Goal: Contribute content

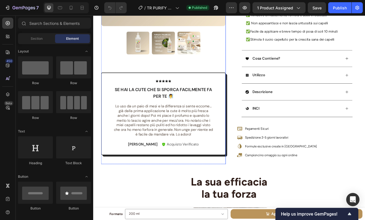
scroll to position [183, 0]
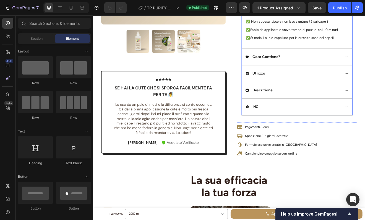
click at [325, 107] on div "Descrizione" at bounding box center [337, 106] width 117 height 7
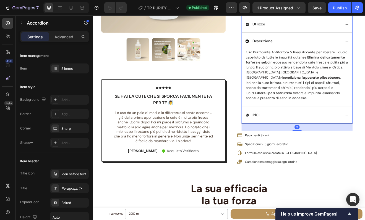
scroll to position [161, 0]
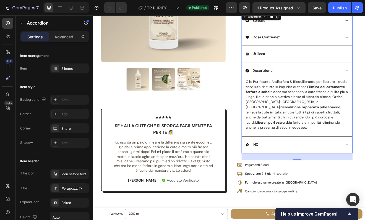
click at [334, 45] on div "Cosa Contiene?" at bounding box center [337, 42] width 117 height 7
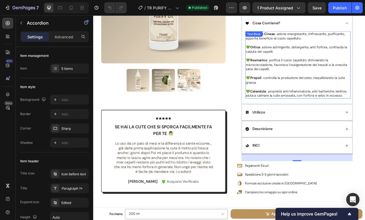
scroll to position [181, 0]
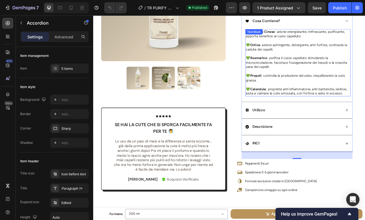
click at [328, 96] on p "💚 Propoli : controlla la produzione del sebo, riequilibrando la cute grassa." at bounding box center [342, 92] width 127 height 11
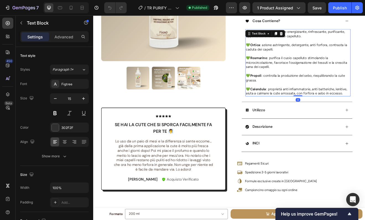
click at [328, 96] on p "💚 Propoli : controlla la produzione del sebo, riequilibrando la cute grassa." at bounding box center [342, 92] width 127 height 11
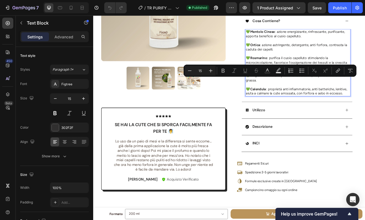
click at [365, 109] on p "💚 Calendula : proprietà anti infiammatorie, anti batteriche, lenitive, aiuta a …" at bounding box center [342, 108] width 127 height 11
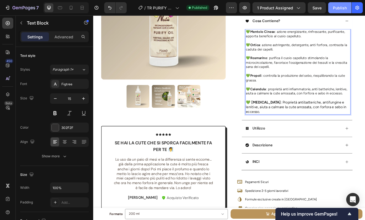
click at [340, 8] on div "Publish" at bounding box center [340, 8] width 14 height 6
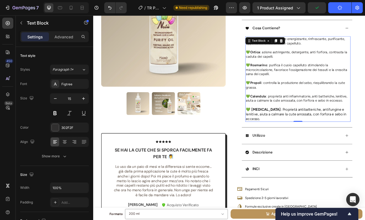
scroll to position [173, 0]
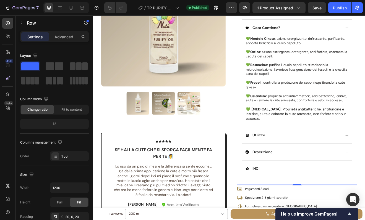
click at [365, 129] on div "PURIFY OIL - Olio Antiforfora Purificante Riequilibrante Product Title BEST SEL…" at bounding box center [342, 46] width 147 height 351
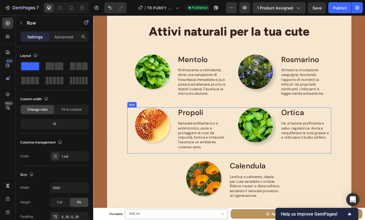
scroll to position [1230, 0]
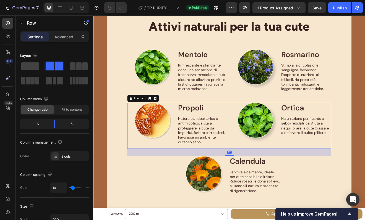
click at [257, 172] on div "Image Propoli Text Block Naturale antibatterico e antimicotico, aiuta a protegg…" at bounding box center [259, 150] width 249 height 56
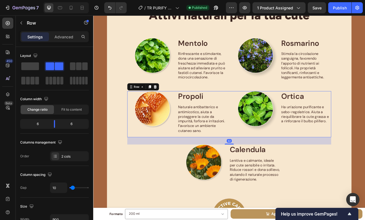
scroll to position [1268, 0]
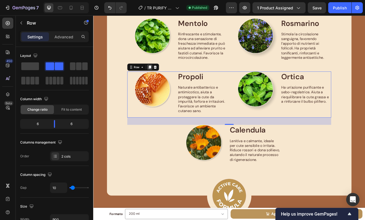
click at [161, 78] on icon at bounding box center [162, 79] width 3 height 4
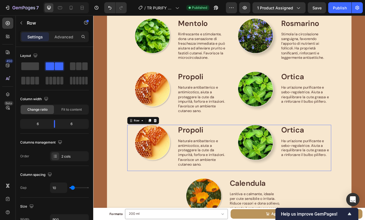
scroll to position [1333, 0]
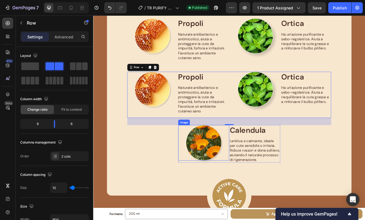
click at [200, 172] on div at bounding box center [228, 172] width 62 height 44
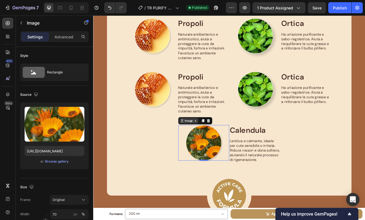
click at [204, 144] on div "Image" at bounding box center [210, 144] width 12 height 5
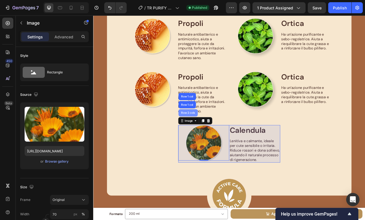
click at [205, 133] on div "Row 2 cols" at bounding box center [208, 134] width 19 height 3
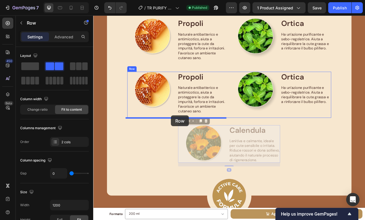
drag, startPoint x: 201, startPoint y: 144, endPoint x: 188, endPoint y: 138, distance: 14.3
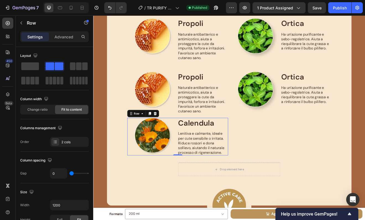
scroll to position [1345, 0]
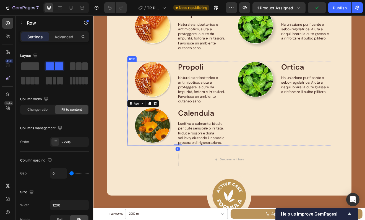
click at [187, 118] on div "Image" at bounding box center [166, 98] width 62 height 52
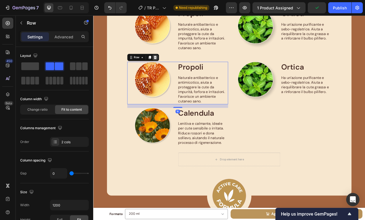
click at [166, 65] on icon at bounding box center [168, 67] width 4 height 4
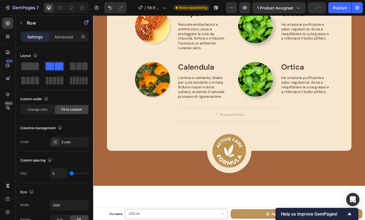
scroll to position [1290, 0]
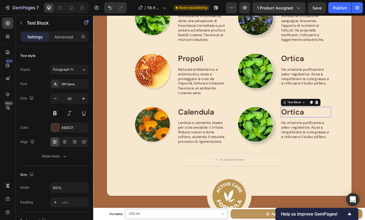
click at [341, 134] on p "Ortica" at bounding box center [353, 134] width 61 height 12
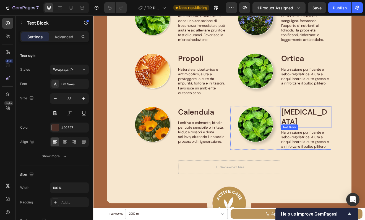
click at [348, 161] on p "Ha un’azione purificante e sebo-regolatrice. Aiuta a riequilibrare la cute gras…" at bounding box center [353, 167] width 61 height 23
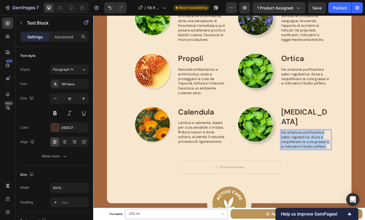
click at [348, 161] on p "Ha un’azione purificante e sebo-regolatrice. Aiuta a riequilibrare la cute gras…" at bounding box center [353, 167] width 61 height 23
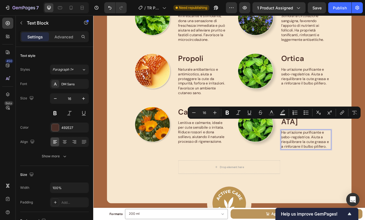
scroll to position [1293, 0]
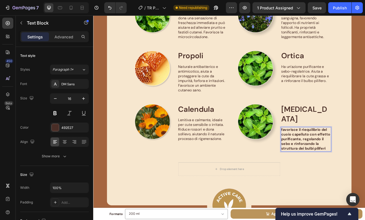
click at [341, 158] on strong "favorisce il riequilibrio del cuoio capelluto con effetto purificante, regoland…" at bounding box center [353, 166] width 60 height 29
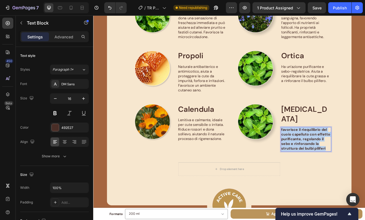
click at [341, 158] on strong "favorisce il riequilibrio del cuoio capelluto con effetto purificante, regoland…" at bounding box center [353, 166] width 60 height 29
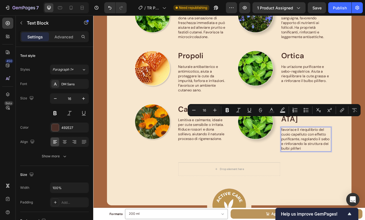
click at [341, 158] on p "favorisce il riequilibrio del cuoio capelluto con effetto purificante, regoland…" at bounding box center [353, 167] width 61 height 29
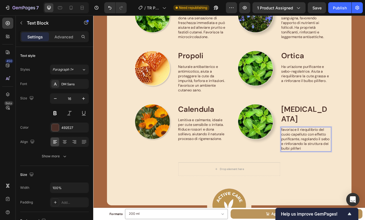
click at [323, 153] on p "favorisce il riequilibrio del cuoio capelluto con effetto purificante, regoland…" at bounding box center [353, 167] width 61 height 29
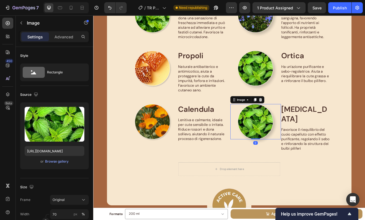
click at [291, 141] on img at bounding box center [291, 145] width 43 height 43
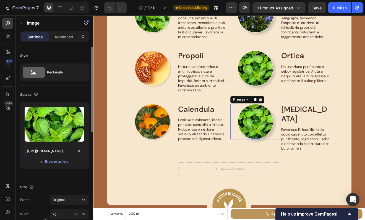
click at [69, 151] on input "[URL][DOMAIN_NAME]" at bounding box center [55, 151] width 60 height 10
paste input "[MEDICAL_DATA].webp?v=1758965007"
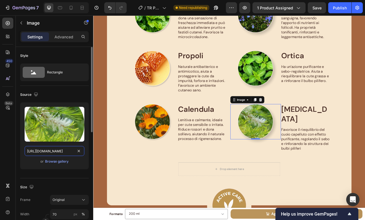
type input "[URL][DOMAIN_NAME]"
click at [75, 177] on div "Source Upload Image [URL][DOMAIN_NAME] or Browse gallery" at bounding box center [54, 132] width 69 height 93
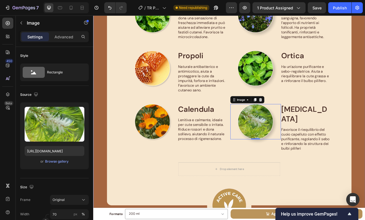
click at [365, 122] on div "Image Attivi naturali per la tua cute Heading Row Image Mentolo Text Block Rinf…" at bounding box center [259, 104] width 332 height 374
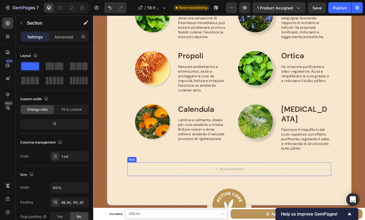
click at [330, 195] on div "Drop element here Row" at bounding box center [259, 203] width 249 height 17
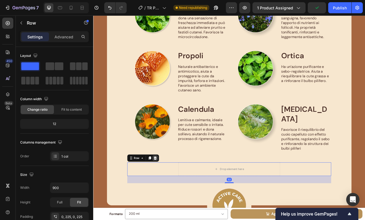
click at [168, 188] on icon at bounding box center [168, 190] width 4 height 4
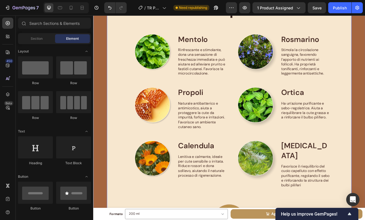
scroll to position [1249, 0]
click at [336, 12] on button "Publish" at bounding box center [339, 7] width 23 height 11
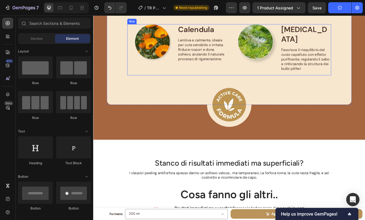
scroll to position [1391, 0]
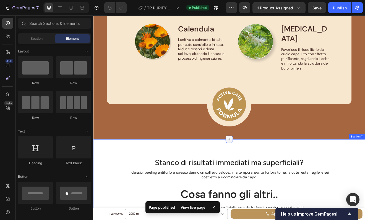
click at [260, 163] on div at bounding box center [259, 167] width 9 height 9
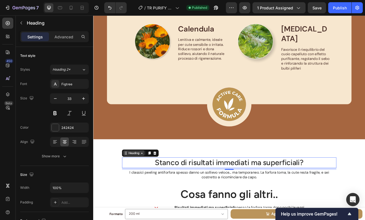
click at [133, 181] on div "Heading" at bounding box center [143, 184] width 26 height 7
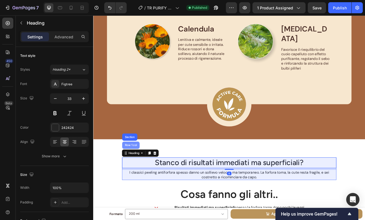
click at [135, 170] on div "Row 1 col" at bounding box center [139, 174] width 21 height 9
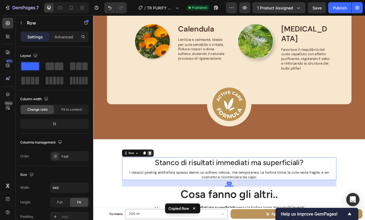
click at [161, 182] on icon at bounding box center [163, 184] width 4 height 4
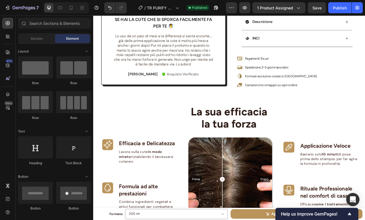
scroll to position [271, 0]
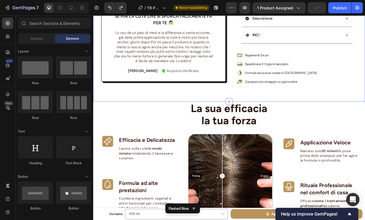
click at [257, 120] on icon at bounding box center [259, 121] width 4 height 4
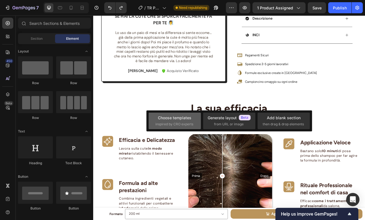
click at [171, 123] on span "inspired by CRO experts" at bounding box center [174, 124] width 38 height 5
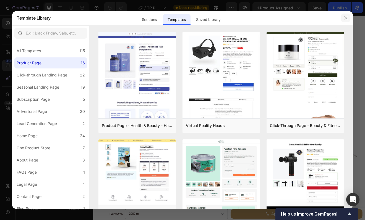
click at [346, 16] on icon "button" at bounding box center [345, 18] width 4 height 4
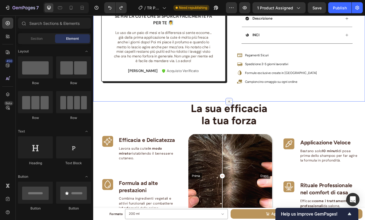
click at [257, 120] on icon at bounding box center [259, 121] width 4 height 4
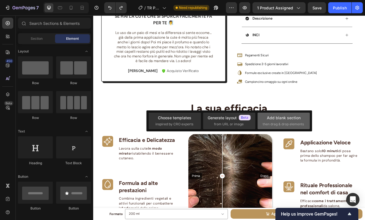
click at [281, 119] on div "Add blank section" at bounding box center [284, 118] width 34 height 6
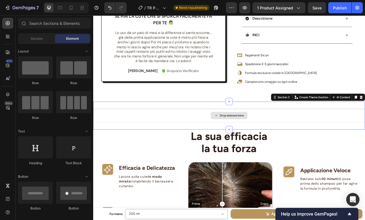
click at [288, 138] on div "Drop element here" at bounding box center [259, 138] width 332 height 17
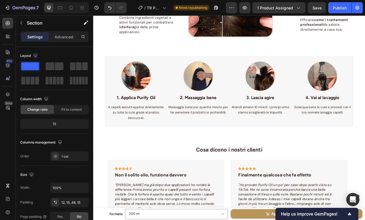
scroll to position [553, 0]
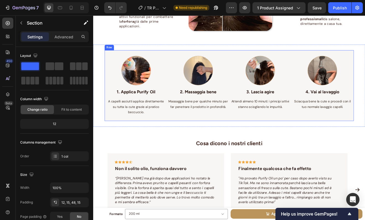
click at [115, 54] on div "Row" at bounding box center [112, 54] width 9 height 5
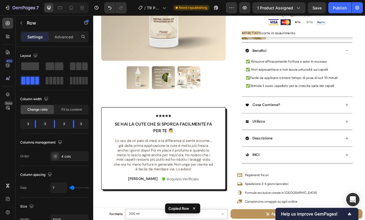
scroll to position [139, 0]
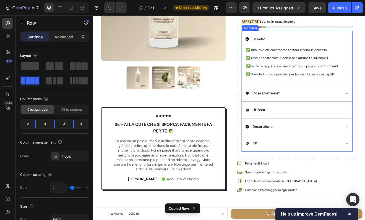
click at [326, 127] on div "Utilizzo" at bounding box center [337, 130] width 117 height 7
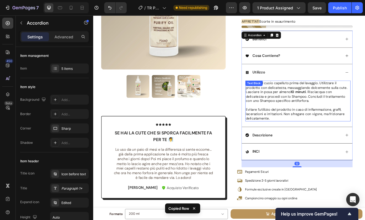
click at [325, 144] on p "Evitare l’utilizzo del prodotto in caso di infiammazione, graffi, lacerazioni e…" at bounding box center [342, 136] width 127 height 16
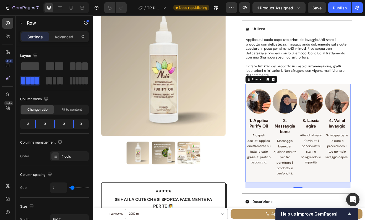
scroll to position [184, 0]
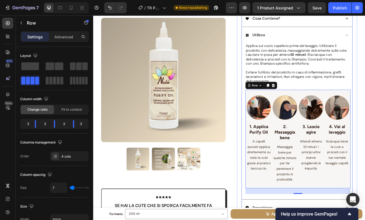
click at [365, 36] on div "Utilizzo" at bounding box center [341, 39] width 135 height 20
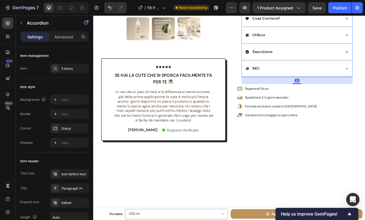
click at [365, 36] on div "Utilizzo" at bounding box center [341, 39] width 135 height 20
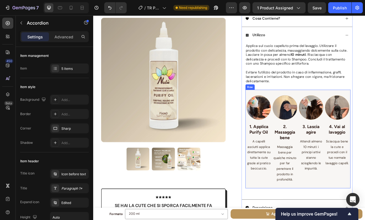
click at [283, 108] on div "Image 1. Applica Purify Oil Text block A capelli asciutti applica direttamente …" at bounding box center [343, 166] width 128 height 121
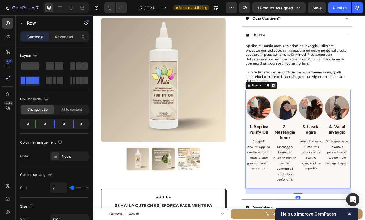
click at [311, 100] on icon at bounding box center [313, 101] width 4 height 4
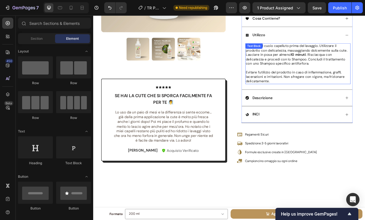
click at [332, 98] on p "Evitare l’utilizzo del prodotto in caso di infiammazione, graffi, lacerazioni e…" at bounding box center [342, 91] width 127 height 16
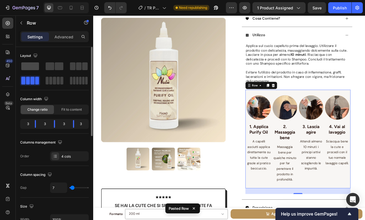
click at [33, 66] on span at bounding box center [30, 66] width 18 height 8
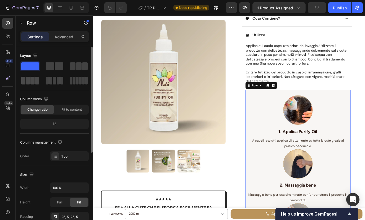
click at [32, 84] on span at bounding box center [32, 81] width 4 height 8
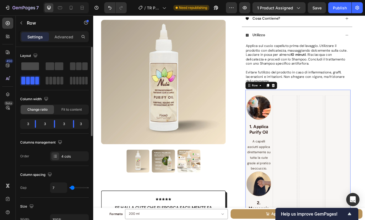
click at [35, 68] on span at bounding box center [30, 66] width 18 height 8
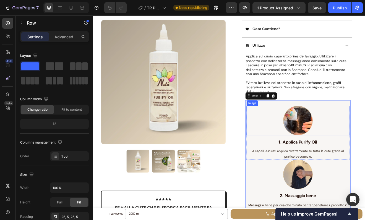
scroll to position [169, 0]
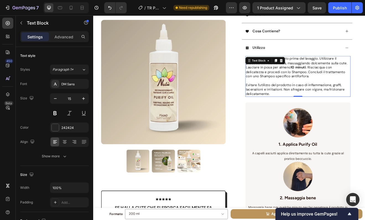
click at [339, 90] on span "Applica sul cuoio capelluto prima del lavaggio. Utilizzare il prodotto con deli…" at bounding box center [341, 79] width 124 height 27
click at [321, 71] on icon at bounding box center [322, 71] width 4 height 4
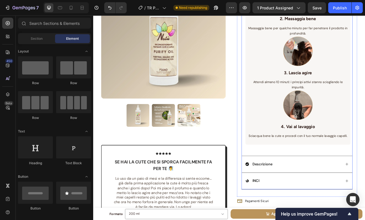
scroll to position [339, 0]
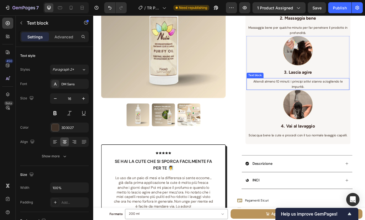
click at [302, 98] on span "Attendi almeno 10 minuti: i principi attivi stanno sciogliendo le impurità." at bounding box center [343, 100] width 109 height 12
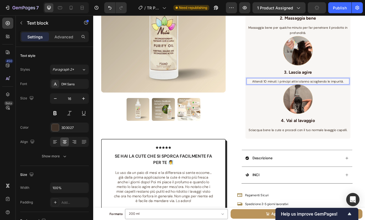
click at [315, 97] on span "Attendi 10 minuti: i principi attivi stanno sciogliendo le impurità." at bounding box center [343, 96] width 112 height 5
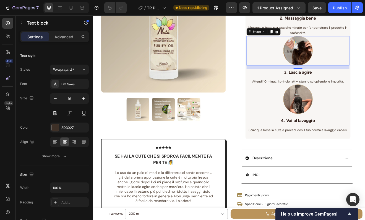
click at [365, 72] on div at bounding box center [342, 59] width 125 height 36
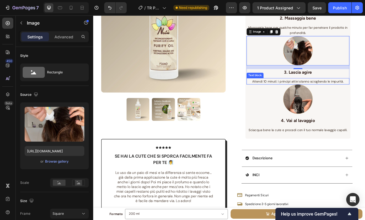
click at [301, 97] on span "Attendi 10 minuti: i principi attivi stanno sciogliendo le impurità." at bounding box center [343, 96] width 112 height 5
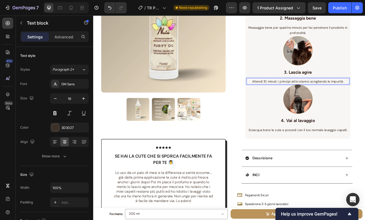
click at [301, 97] on span "Attendi 10 minuti: i principi attivi stanno sciogliendo le impurità." at bounding box center [343, 96] width 112 height 5
click at [365, 74] on div at bounding box center [342, 59] width 125 height 36
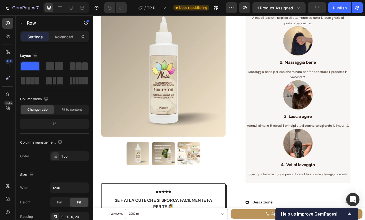
scroll to position [292, 0]
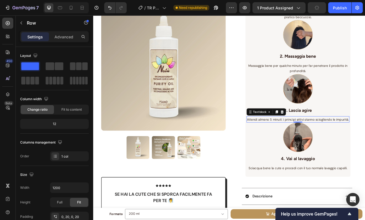
click at [315, 146] on p "Attendi almeno 5 minuti: i principi attivi stanno sciogliendo le impurità." at bounding box center [343, 142] width 124 height 7
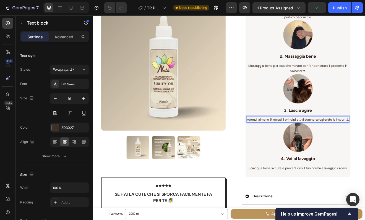
click at [313, 144] on span "Attendi almeno 5 minuti: i principi attivi stanno sciogliendo le impurità." at bounding box center [343, 142] width 124 height 5
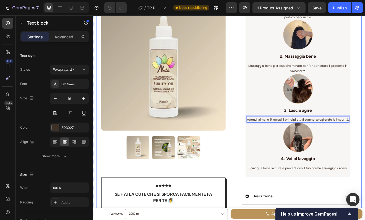
click at [365, 157] on div "Product Images Icon Icon Icon Icon Icon Icon List se hai la cute che si sporca …" at bounding box center [258, 31] width 323 height 587
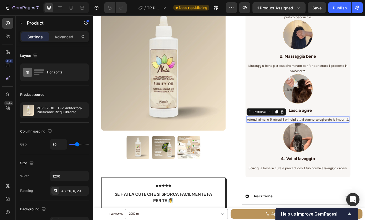
click at [365, 146] on p "Attendi almeno 5 minuti: i principi attivi stanno sciogliendo le impurità." at bounding box center [343, 142] width 124 height 7
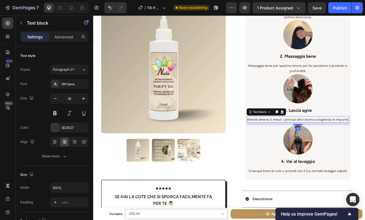
drag, startPoint x: 341, startPoint y: 154, endPoint x: 342, endPoint y: 157, distance: 3.4
click at [342, 150] on div at bounding box center [343, 149] width 11 height 2
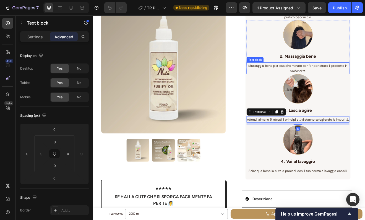
click at [361, 80] on p "Massaggia bene per qualche minuto per far penetrare il prodotto in profondità." at bounding box center [343, 80] width 124 height 13
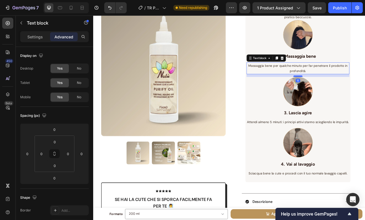
drag, startPoint x: 343, startPoint y: 87, endPoint x: 344, endPoint y: 91, distance: 3.4
click at [344, 91] on div at bounding box center [343, 90] width 11 height 2
type input "12"
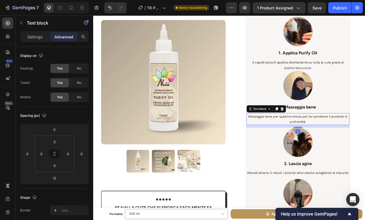
scroll to position [229, 0]
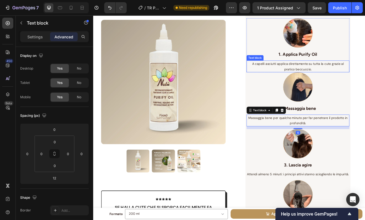
click at [353, 75] on span "A capelli asciutti applica direttamente su tutta la cute grazie al pratico becc…" at bounding box center [343, 78] width 112 height 12
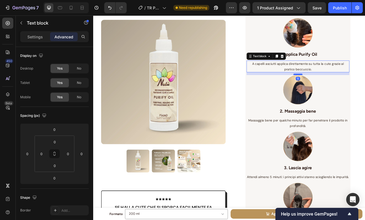
drag, startPoint x: 339, startPoint y: 84, endPoint x: 340, endPoint y: 87, distance: 3.4
click at [340, 87] on div at bounding box center [343, 88] width 11 height 2
type input "12"
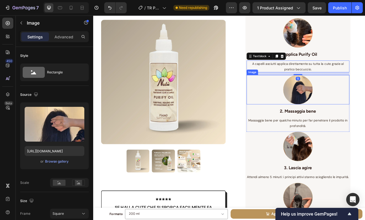
click at [365, 104] on div at bounding box center [342, 106] width 125 height 36
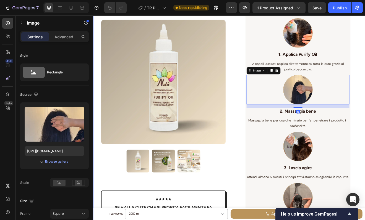
click at [365, 99] on div "Product Images Icon Icon Icon Icon Icon Icon List se hai la cute che si sporca …" at bounding box center [259, 105] width 332 height 614
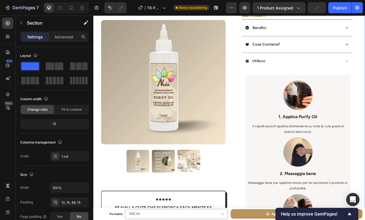
scroll to position [146, 0]
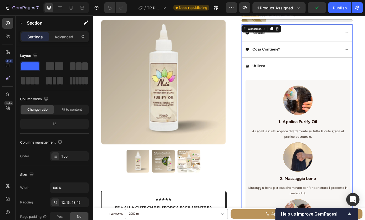
click at [337, 87] on div "Utilizzo" at bounding box center [341, 77] width 135 height 20
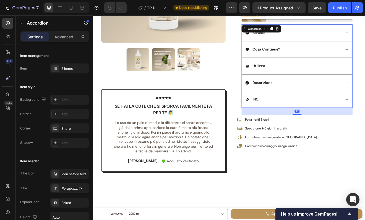
click at [343, 80] on div "Utilizzo" at bounding box center [337, 77] width 117 height 7
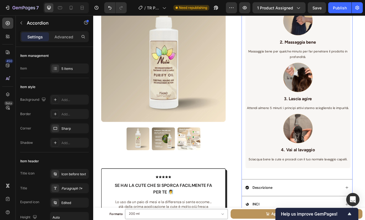
scroll to position [316, 0]
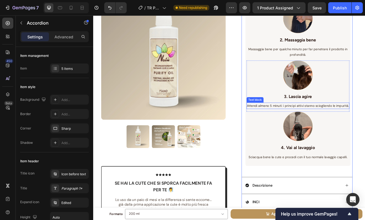
click at [350, 129] on p "Attendi almeno 5 minuti: i principi attivi stanno sciogliendo le impurità." at bounding box center [343, 126] width 124 height 7
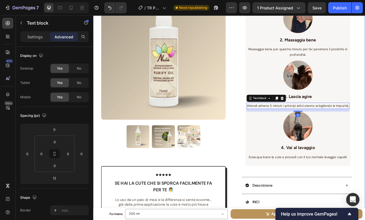
click at [365, 114] on div "Product Images Icon Icon Icon Icon Icon Icon List se hai la cute che si sporca …" at bounding box center [258, 12] width 323 height 597
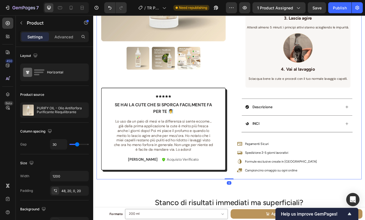
scroll to position [412, 0]
click at [365, 131] on div "Descrizione" at bounding box center [337, 127] width 117 height 7
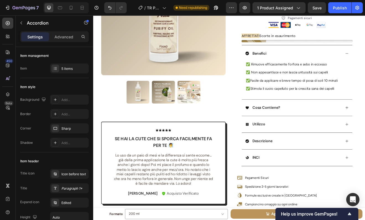
scroll to position [126, 0]
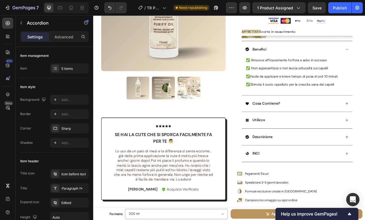
click at [356, 166] on div "Descrizione" at bounding box center [337, 163] width 117 height 7
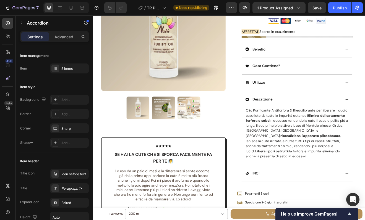
click at [339, 99] on div "Utilizzo" at bounding box center [337, 97] width 117 height 7
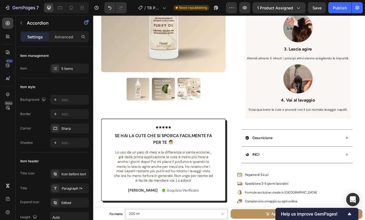
scroll to position [368, 0]
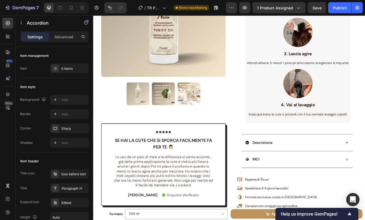
click at [353, 175] on div "Descrizione" at bounding box center [337, 171] width 117 height 7
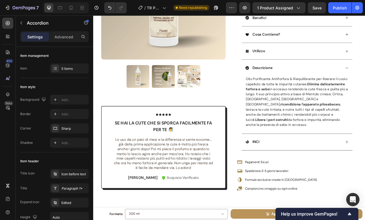
scroll to position [164, 0]
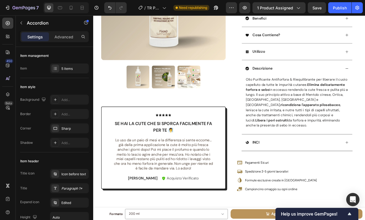
click at [342, 167] on div "INCI" at bounding box center [337, 170] width 117 height 7
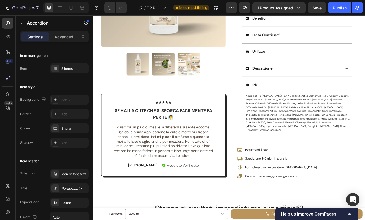
click at [325, 79] on div "Descrizione" at bounding box center [337, 80] width 117 height 7
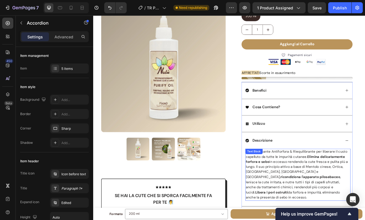
scroll to position [74, 0]
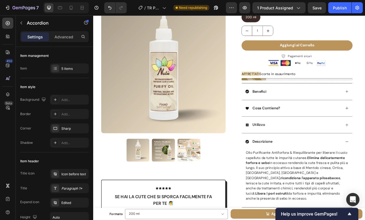
click at [351, 129] on div "Cosa Contiene?" at bounding box center [337, 128] width 117 height 7
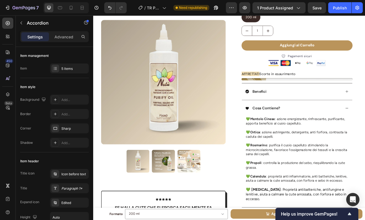
click at [344, 107] on div "Benefici" at bounding box center [337, 108] width 117 height 7
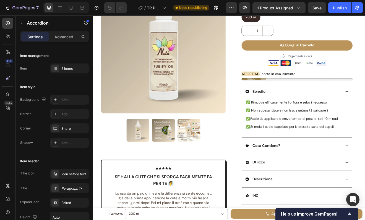
click at [334, 176] on div "Cosa Contiene?" at bounding box center [337, 174] width 117 height 7
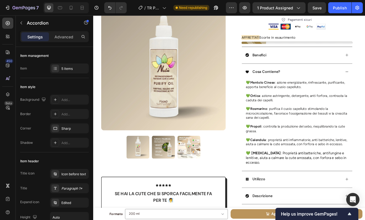
scroll to position [122, 0]
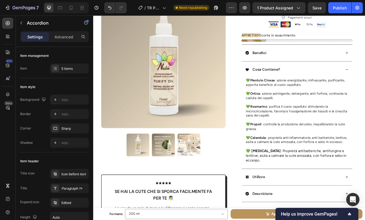
click at [323, 203] on div "Utilizzo" at bounding box center [341, 213] width 135 height 20
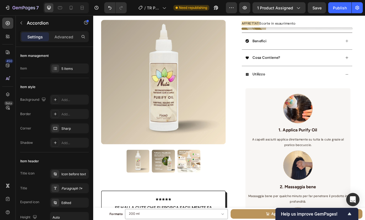
scroll to position [130, 0]
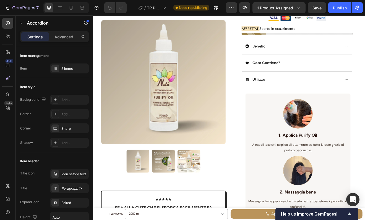
click at [314, 92] on div "Utilizzo" at bounding box center [337, 93] width 117 height 7
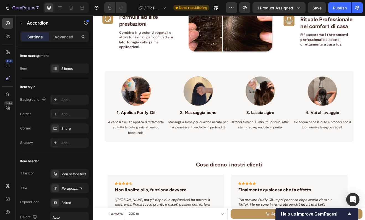
scroll to position [496, 0]
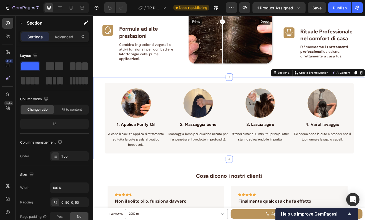
click at [101, 94] on div "Image 1. Applica Purify Oil Text block A capelli asciutti applica direttamente …" at bounding box center [259, 141] width 332 height 100
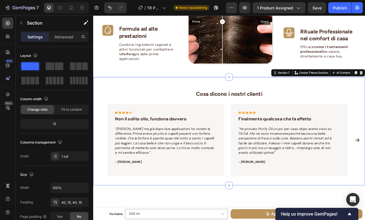
click at [96, 104] on div "Cosa dicono i nostri clienti Heading Icon Icon Icon Icon Icon Row Non il solito…" at bounding box center [259, 157] width 332 height 132
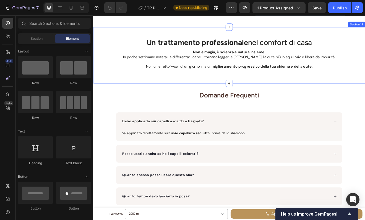
scroll to position [1849, 0]
click at [265, 99] on div "Un trattamento professionale nel comfort di casa Heading Non è magia, è scienza…" at bounding box center [259, 64] width 332 height 69
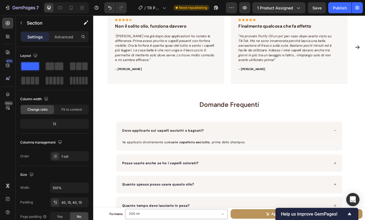
scroll to position [2028, 0]
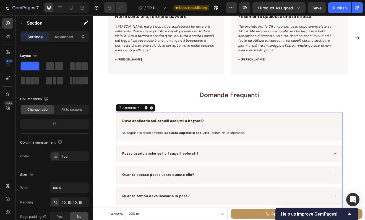
click at [264, 137] on div "Devo applicarlo sui capelli asciutti o bagnati?" at bounding box center [259, 145] width 276 height 22
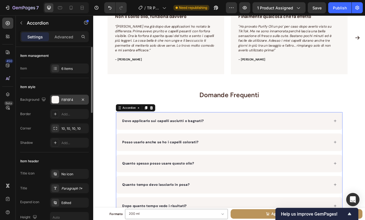
click at [57, 100] on div at bounding box center [55, 99] width 7 height 7
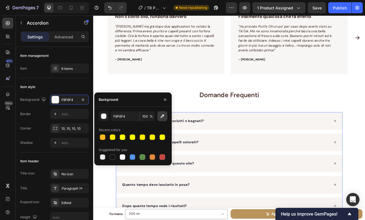
click at [161, 117] on icon "button" at bounding box center [163, 117] width 6 height 6
type input "F8F7F5"
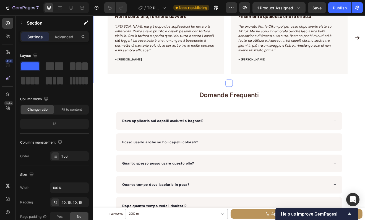
click at [189, 97] on div "Cosa dicono i nostri clienti Heading Icon Icon Icon Icon Icon Row Non il solito…" at bounding box center [259, 32] width 332 height 132
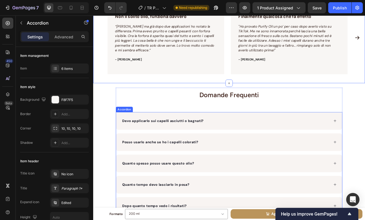
click at [241, 138] on div "Devo applicarlo sui capelli asciutti o bagnati?" at bounding box center [259, 145] width 276 height 22
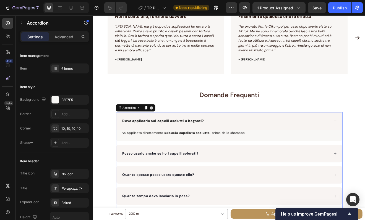
click at [189, 137] on div "Devo applicarlo sui capelli asciutti o bagnati?" at bounding box center [259, 145] width 276 height 22
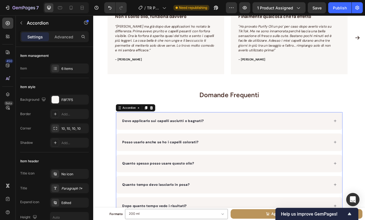
click at [189, 137] on div "Devo applicarlo sui capelli asciutti o bagnati?" at bounding box center [259, 145] width 276 height 22
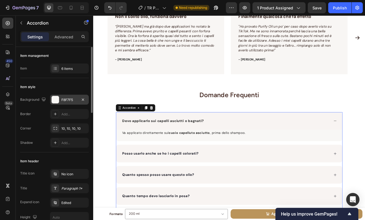
click at [54, 99] on div at bounding box center [55, 99] width 7 height 7
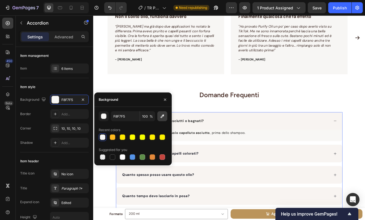
click at [165, 112] on button "button" at bounding box center [162, 116] width 10 height 10
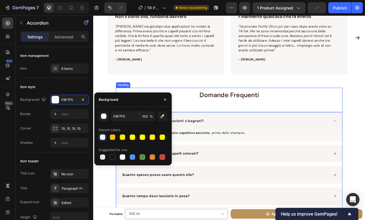
click at [222, 105] on h2 "Domande Frequenti" at bounding box center [259, 112] width 276 height 17
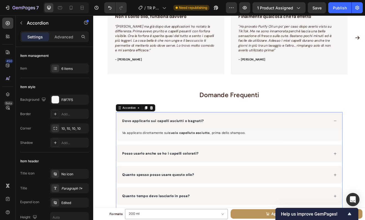
click at [127, 138] on div "Devo applicarlo sui capelli asciutti o bagnati?" at bounding box center [259, 145] width 276 height 22
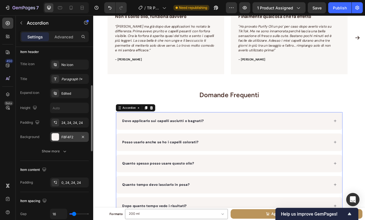
scroll to position [110, 0]
click at [56, 138] on div at bounding box center [55, 136] width 7 height 7
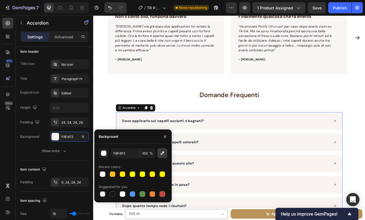
click at [162, 157] on button "button" at bounding box center [162, 153] width 10 height 10
type input "F8F7F5"
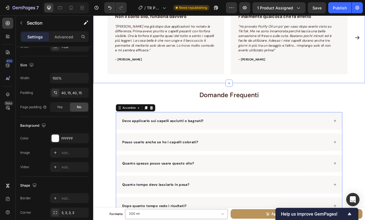
click at [195, 96] on div "Cosa dicono i nostri clienti Heading Icon Icon Icon Icon Icon Row Non il solito…" at bounding box center [259, 32] width 332 height 132
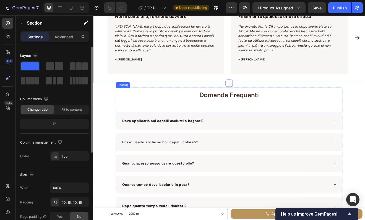
scroll to position [2106, 0]
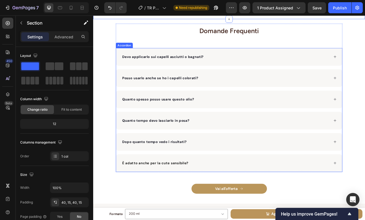
click at [243, 66] on div "Devo applicarlo sui capelli asciutti o bagnati?" at bounding box center [255, 66] width 254 height 8
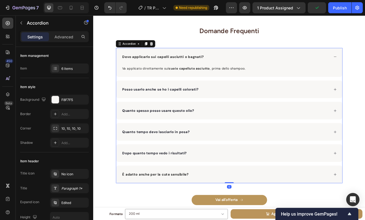
click at [243, 106] on div "Posso usarlo anche se ho i capelli colorati?" at bounding box center [255, 106] width 254 height 8
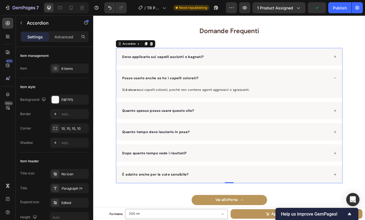
click at [236, 133] on div "Quanto spesso posso usare questo olio?" at bounding box center [255, 132] width 254 height 8
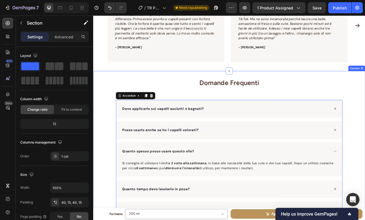
click at [189, 82] on div "Cosa dicono i nostri clienti Heading Icon Icon Icon Icon Icon Row Non il solito…" at bounding box center [259, 17] width 332 height 132
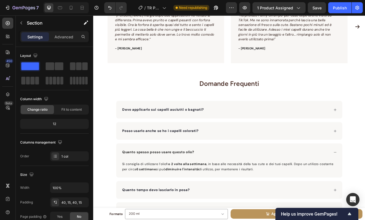
scroll to position [2041, 0]
click at [189, 82] on div "Cosa dicono i nostri clienti Heading Icon Icon Icon Icon Icon Row Non il solito…" at bounding box center [259, 18] width 332 height 132
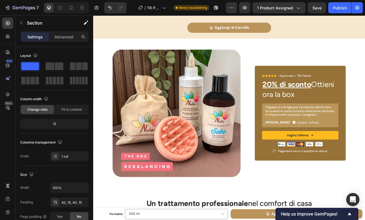
scroll to position [1699, 0]
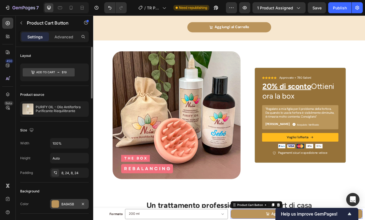
click at [60, 205] on div "BA945B" at bounding box center [69, 204] width 39 height 10
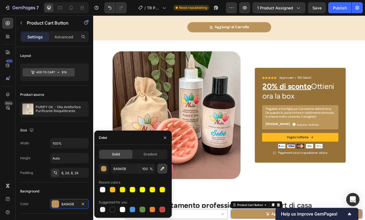
click at [160, 168] on icon "button" at bounding box center [163, 169] width 6 height 6
type input "FFBB1E"
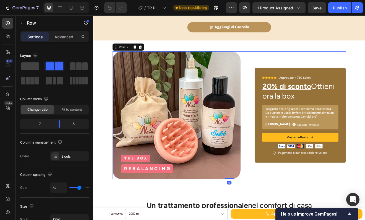
click at [317, 59] on div "Icon Icon Icon Icon Icon Icon List Approvato + 780 Saloni Text Block Row 20% di…" at bounding box center [345, 137] width 111 height 156
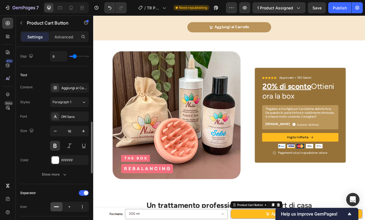
scroll to position [273, 0]
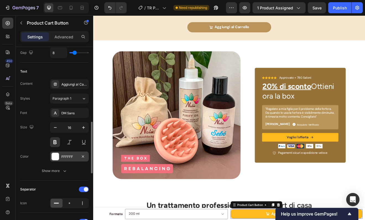
click at [57, 155] on div at bounding box center [55, 156] width 7 height 7
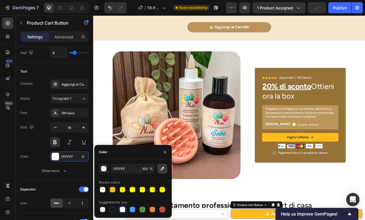
click at [160, 168] on icon "button" at bounding box center [163, 169] width 6 height 6
type input "242424"
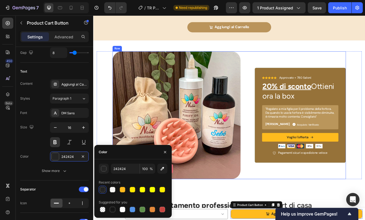
click at [307, 209] on div "Icon Icon Icon Icon Icon Icon List Approvato + 780 Saloni Text Block Row 20% di…" at bounding box center [345, 137] width 111 height 156
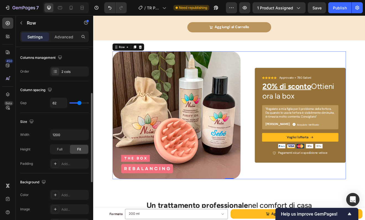
scroll to position [92, 0]
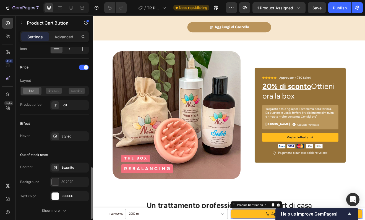
scroll to position [430, 0]
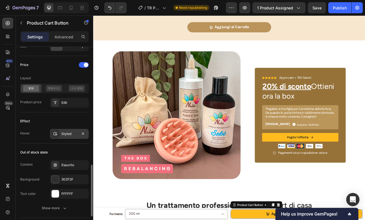
click at [70, 135] on div "Styled" at bounding box center [69, 134] width 16 height 5
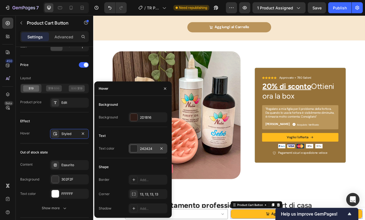
click at [147, 145] on div "242424" at bounding box center [148, 149] width 39 height 10
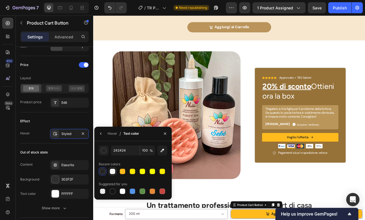
click at [110, 171] on div at bounding box center [113, 172] width 6 height 6
type input "F8F7F5"
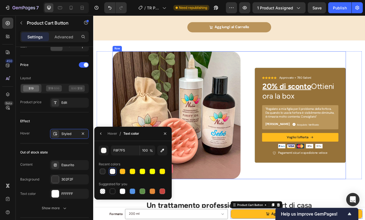
click at [313, 212] on div "Icon Icon Icon Icon Icon Icon List Approvato + 780 Saloni Text Block Row 20% di…" at bounding box center [345, 137] width 111 height 156
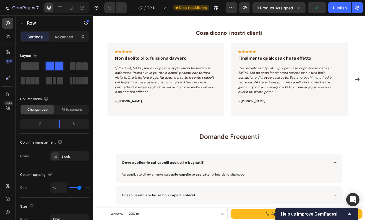
scroll to position [1980, 0]
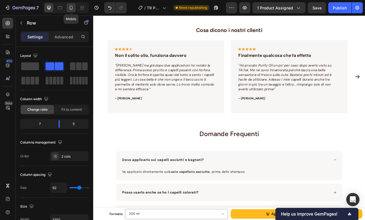
click at [74, 9] on div at bounding box center [71, 7] width 9 height 9
type input "0"
type input "100%"
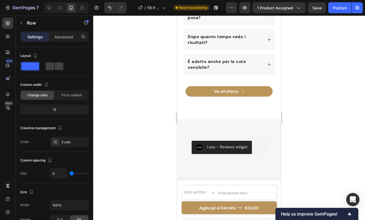
scroll to position [2373, 0]
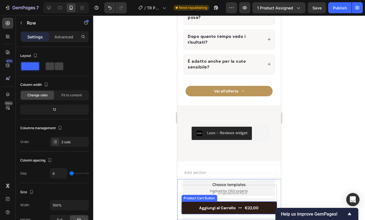
click at [235, 213] on button "Aggiungi al Carrello €22,00" at bounding box center [228, 208] width 95 height 13
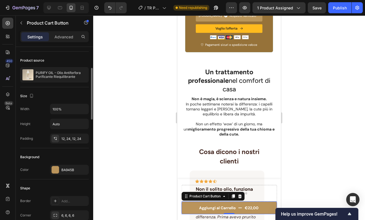
scroll to position [45, 0]
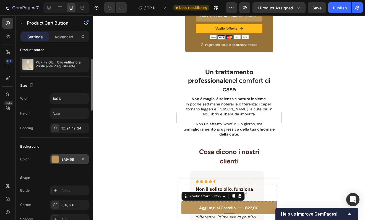
click at [56, 160] on div at bounding box center [55, 159] width 7 height 7
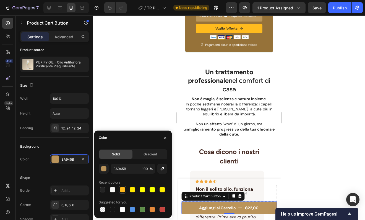
click at [125, 190] on div at bounding box center [123, 190] width 6 height 6
type input "FFBB1E"
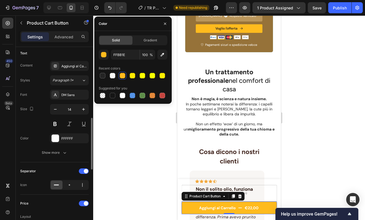
scroll to position [250, 0]
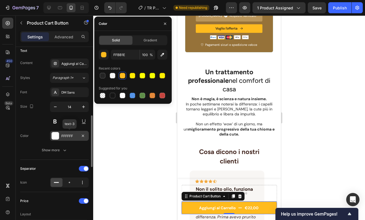
click at [56, 137] on div at bounding box center [55, 135] width 7 height 7
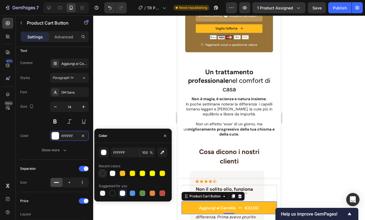
click at [104, 174] on div at bounding box center [103, 174] width 6 height 6
type input "242424"
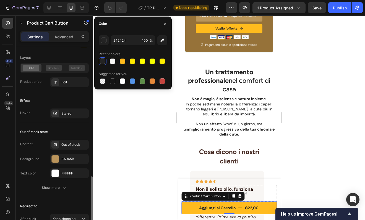
scroll to position [402, 0]
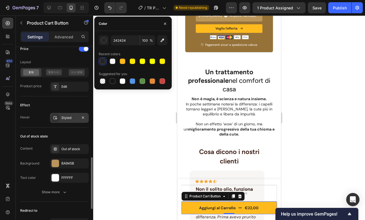
click at [69, 117] on div "Styled" at bounding box center [69, 118] width 16 height 5
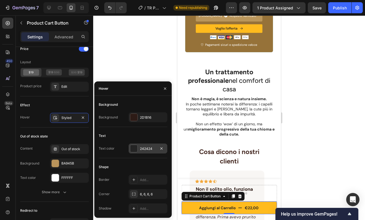
click at [137, 149] on div at bounding box center [133, 148] width 7 height 7
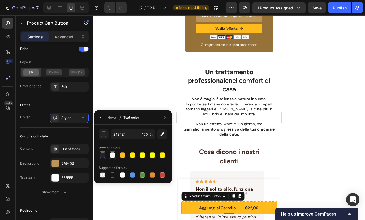
click at [114, 156] on div at bounding box center [113, 156] width 6 height 6
type input "F8F7F5"
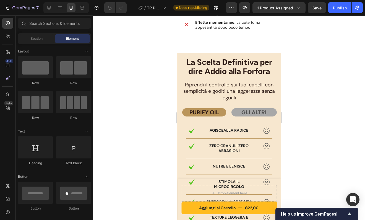
scroll to position [1437, 0]
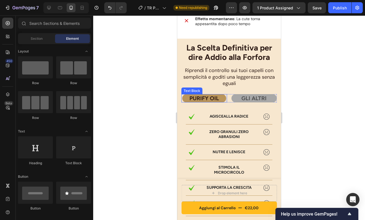
click at [219, 101] on p "PURIFY OIL" at bounding box center [204, 98] width 43 height 7
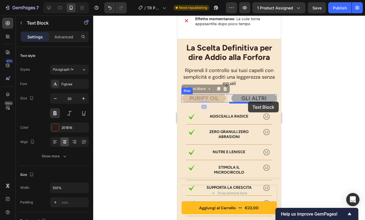
drag, startPoint x: 185, startPoint y: 88, endPoint x: 248, endPoint y: 102, distance: 64.2
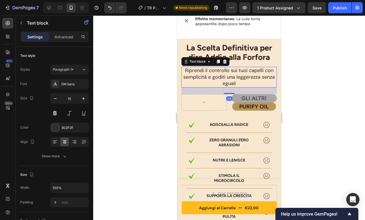
click at [262, 75] on span "Riprendi il controllo sui tuoi capelli con semplicità e goditi una leggerezza s…" at bounding box center [228, 77] width 91 height 20
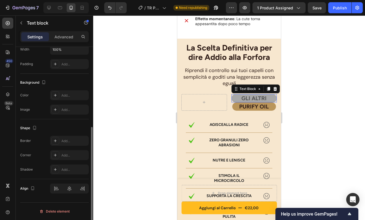
click at [266, 98] on p "GLI ALTRI" at bounding box center [254, 98] width 45 height 7
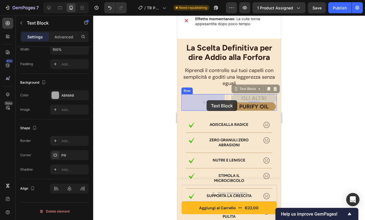
drag, startPoint x: 236, startPoint y: 89, endPoint x: 206, endPoint y: 100, distance: 31.2
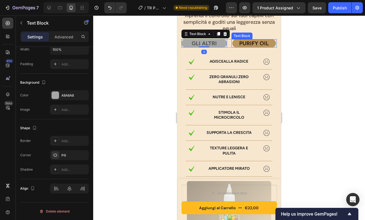
scroll to position [1492, 0]
click at [190, 61] on img at bounding box center [191, 61] width 7 height 6
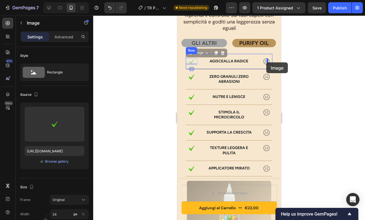
drag, startPoint x: 189, startPoint y: 54, endPoint x: 266, endPoint y: 62, distance: 77.4
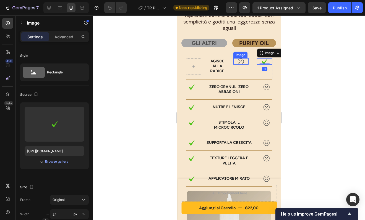
click at [240, 62] on img at bounding box center [240, 61] width 7 height 6
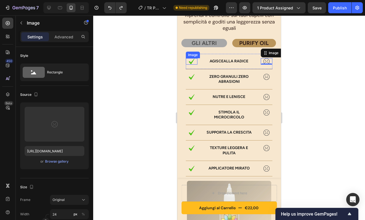
click at [192, 60] on img at bounding box center [191, 61] width 7 height 6
click at [264, 61] on img at bounding box center [266, 61] width 7 height 6
click at [48, 6] on icon at bounding box center [49, 8] width 6 height 6
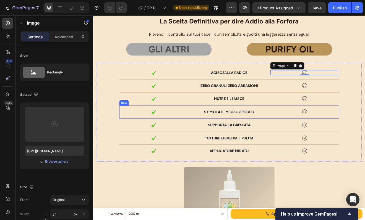
scroll to position [1406, 0]
click at [344, 77] on icon at bounding box center [346, 77] width 4 height 4
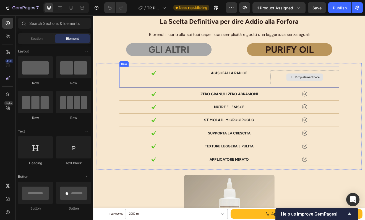
click at [319, 87] on div "Drop element here" at bounding box center [351, 91] width 84 height 17
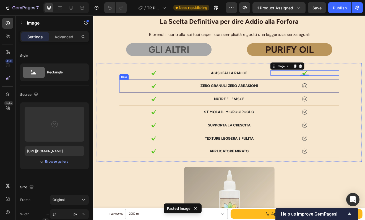
click at [350, 102] on img at bounding box center [351, 101] width 7 height 6
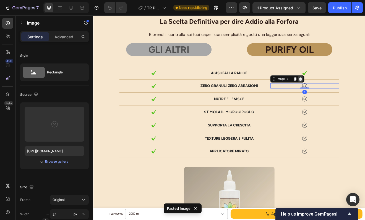
click at [347, 93] on div at bounding box center [346, 93] width 7 height 7
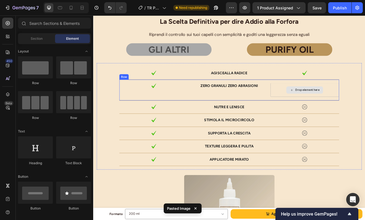
click at [355, 108] on div "Drop element here" at bounding box center [354, 106] width 29 height 4
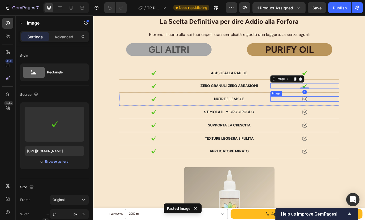
click at [349, 118] on img at bounding box center [351, 117] width 7 height 6
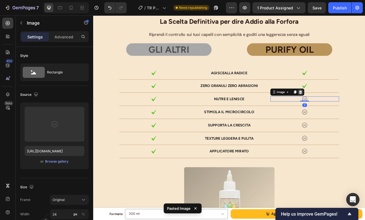
click at [344, 110] on icon at bounding box center [346, 109] width 4 height 4
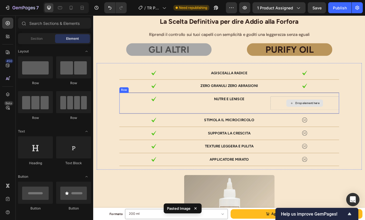
click at [344, 123] on div "Drop element here" at bounding box center [354, 123] width 29 height 4
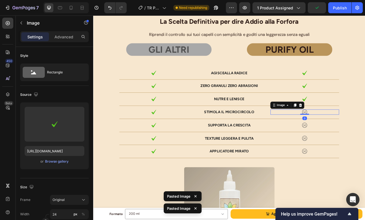
click at [349, 133] on img at bounding box center [351, 133] width 7 height 6
click at [345, 124] on icon at bounding box center [346, 125] width 4 height 4
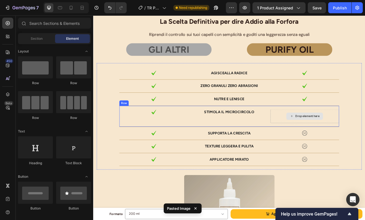
click at [351, 138] on div "Drop element here" at bounding box center [354, 139] width 29 height 4
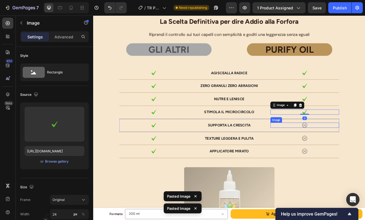
click at [350, 148] on img at bounding box center [351, 150] width 7 height 6
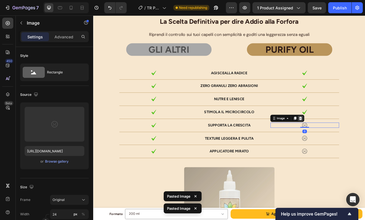
click at [344, 140] on icon at bounding box center [346, 141] width 4 height 4
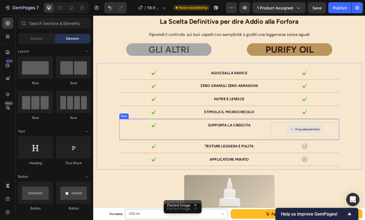
click at [349, 151] on div "Drop element here" at bounding box center [351, 154] width 45 height 9
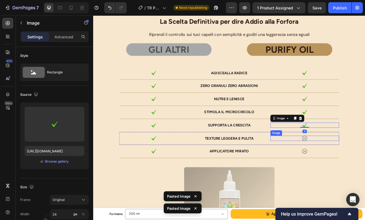
click at [350, 166] on img at bounding box center [351, 166] width 7 height 6
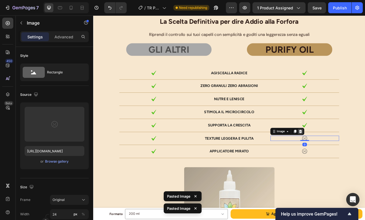
click at [346, 157] on div at bounding box center [346, 157] width 7 height 7
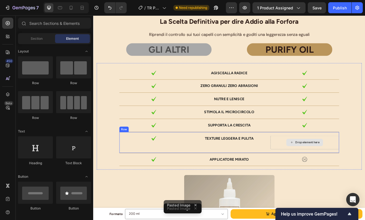
click at [354, 171] on div "Drop element here" at bounding box center [354, 171] width 29 height 4
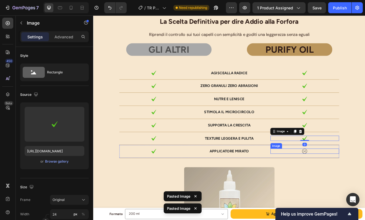
click at [350, 181] on img at bounding box center [351, 181] width 7 height 6
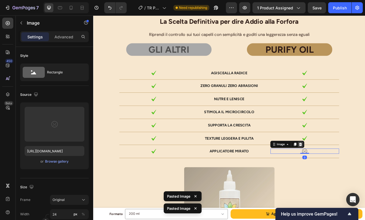
click at [344, 172] on icon at bounding box center [346, 173] width 4 height 4
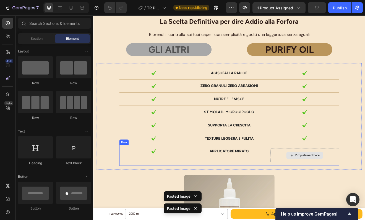
click at [350, 186] on div "Drop element here" at bounding box center [354, 186] width 29 height 4
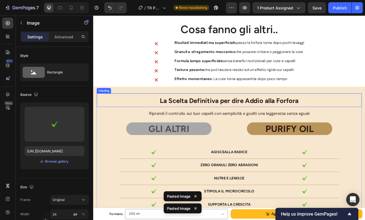
scroll to position [1306, 0]
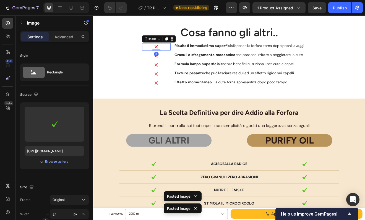
click at [171, 53] on img at bounding box center [170, 53] width 9 height 9
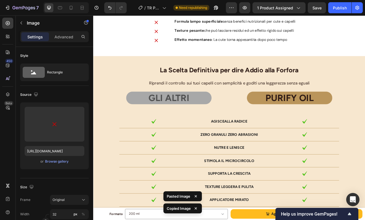
scroll to position [1381, 0]
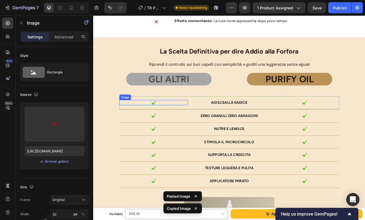
click at [164, 122] on img at bounding box center [167, 122] width 7 height 6
click at [160, 111] on div at bounding box center [161, 113] width 7 height 7
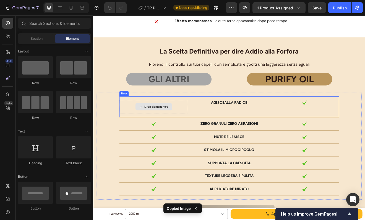
click at [171, 124] on div "Drop element here" at bounding box center [167, 127] width 45 height 9
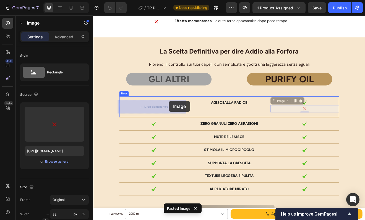
drag, startPoint x: 312, startPoint y: 121, endPoint x: 189, endPoint y: 121, distance: 122.7
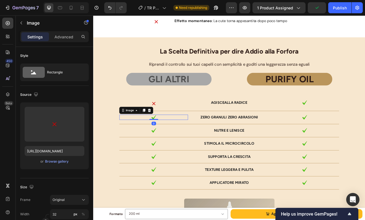
click at [165, 138] on img at bounding box center [167, 140] width 7 height 6
click at [162, 131] on div at bounding box center [161, 131] width 7 height 7
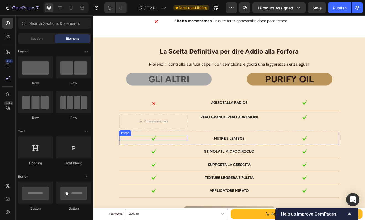
click at [166, 165] on img at bounding box center [167, 166] width 7 height 6
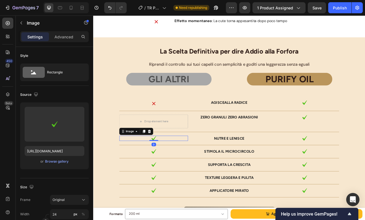
click at [158, 153] on div "Image" at bounding box center [145, 157] width 41 height 9
click at [160, 158] on icon at bounding box center [162, 157] width 4 height 4
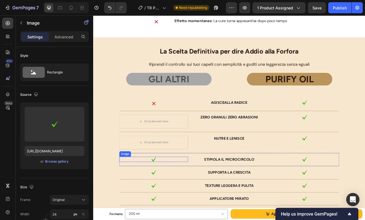
click at [164, 189] on img at bounding box center [167, 191] width 7 height 6
click at [161, 182] on icon at bounding box center [162, 183] width 4 height 4
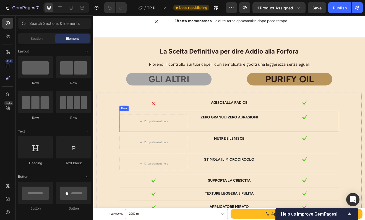
click at [210, 145] on div "Drop element here zero Granuli zero abrasioni Text Block Image Row" at bounding box center [259, 145] width 268 height 26
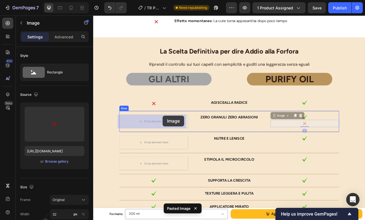
drag, startPoint x: 312, startPoint y: 139, endPoint x: 178, endPoint y: 138, distance: 134.3
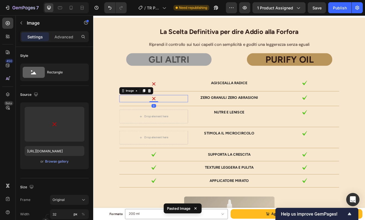
scroll to position [1407, 0]
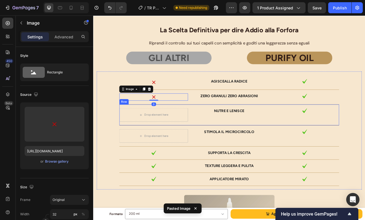
click at [231, 141] on div "Nutre e lenisce Text Block" at bounding box center [259, 137] width 84 height 17
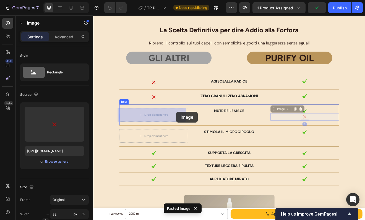
drag, startPoint x: 315, startPoint y: 130, endPoint x: 193, endPoint y: 135, distance: 122.5
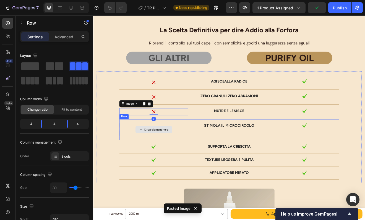
click at [197, 160] on div "Drop element here" at bounding box center [167, 155] width 84 height 17
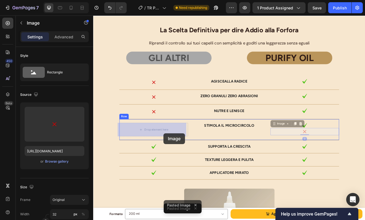
drag, startPoint x: 312, startPoint y: 148, endPoint x: 179, endPoint y: 160, distance: 133.7
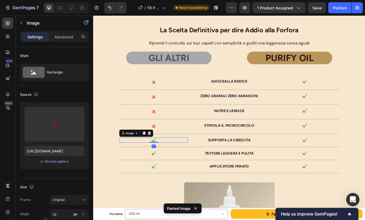
click at [176, 166] on div at bounding box center [167, 168] width 84 height 6
click at [162, 159] on div at bounding box center [161, 159] width 7 height 7
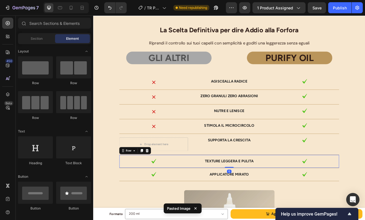
click at [172, 189] on div "Image Texture leggera e pulita Text Block Image Row 0" at bounding box center [259, 194] width 268 height 16
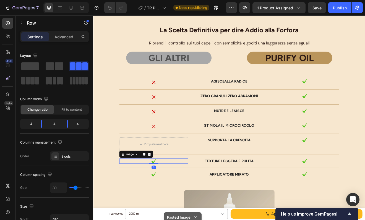
click at [165, 192] on img at bounding box center [167, 193] width 7 height 6
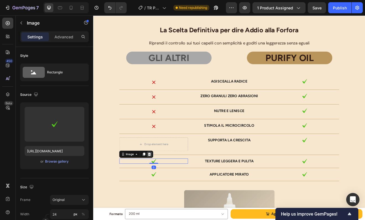
click at [160, 185] on icon at bounding box center [162, 185] width 4 height 4
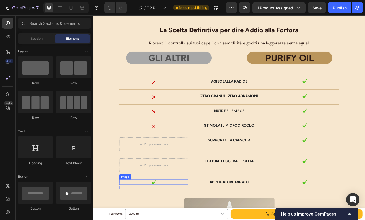
click at [164, 220] on img at bounding box center [167, 219] width 7 height 6
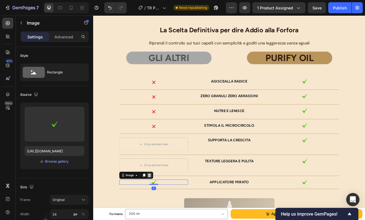
click at [158, 209] on div at bounding box center [161, 211] width 7 height 7
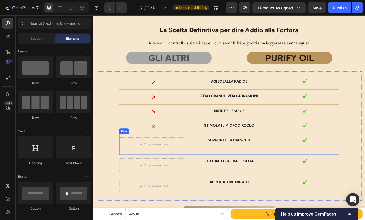
click at [217, 174] on div "Supporta la crescita Text Block" at bounding box center [259, 173] width 84 height 17
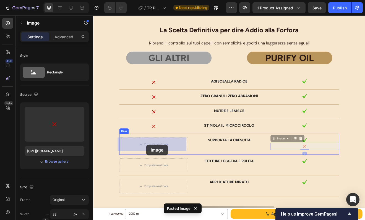
drag, startPoint x: 313, startPoint y: 168, endPoint x: 160, endPoint y: 176, distance: 152.5
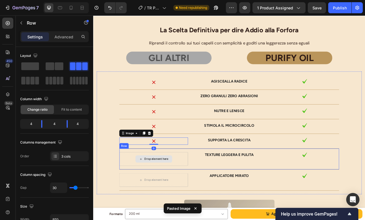
click at [209, 201] on div "Drop element here Texture leggera e pulita Text Block Image Row" at bounding box center [259, 191] width 268 height 26
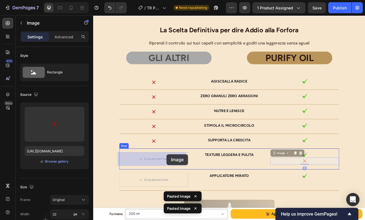
drag, startPoint x: 315, startPoint y: 184, endPoint x: 205, endPoint y: 189, distance: 110.4
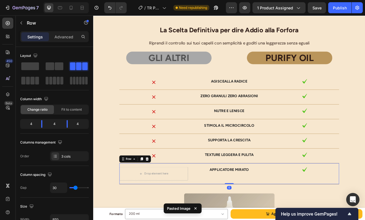
click at [219, 208] on div "applicatore mirato Text Block" at bounding box center [259, 209] width 84 height 17
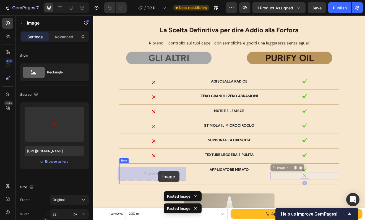
drag, startPoint x: 315, startPoint y: 203, endPoint x: 172, endPoint y: 206, distance: 143.2
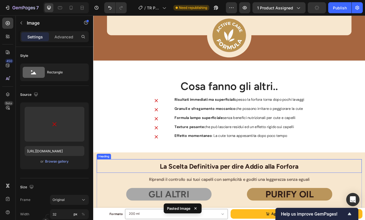
scroll to position [1236, 0]
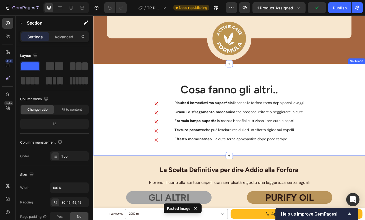
click at [208, 79] on div "Cosa fanno gli altri.. Heading Image Risultati immediati ma superficiali spesso…" at bounding box center [259, 131] width 332 height 112
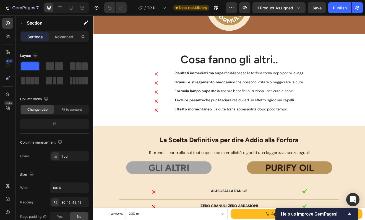
scroll to position [1259, 0]
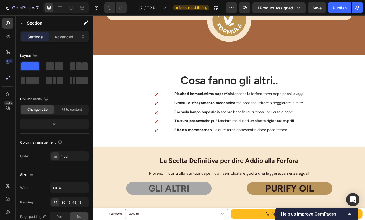
click at [168, 64] on div "Cosa fanno gli altri.. Heading Image Risultati immediati ma superficiali spesso…" at bounding box center [259, 120] width 332 height 112
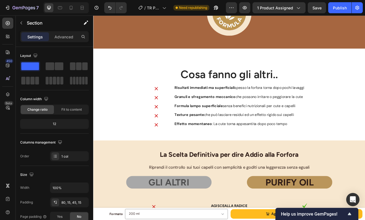
click at [207, 151] on div "Cosa fanno gli altri.. Heading Image Risultati immediati ma superficiali spesso…" at bounding box center [259, 112] width 332 height 112
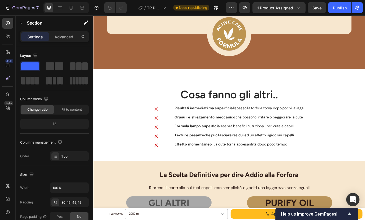
scroll to position [1247, 0]
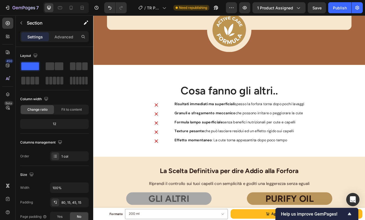
click at [206, 76] on div "Cosa fanno gli altri.. Heading Image Risultati immediati ma superficiali spesso…" at bounding box center [259, 132] width 332 height 112
click at [183, 171] on div "Cosa fanno gli altri.. Heading Image Risultati immediati ma superficiali spesso…" at bounding box center [259, 132] width 332 height 112
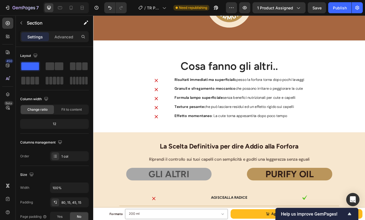
scroll to position [1272, 0]
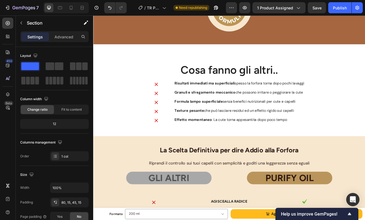
click at [228, 52] on div "Cosa fanno gli altri.. Heading Image Risultati immediati ma superficiali spesso…" at bounding box center [259, 107] width 332 height 112
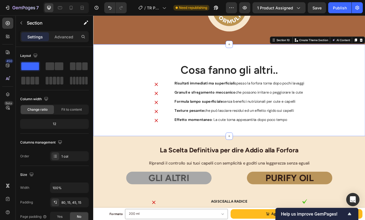
click at [204, 54] on div "Cosa fanno gli altri.. Heading Image Risultati immediati ma superficiali spesso…" at bounding box center [259, 107] width 332 height 112
click at [344, 43] on p "Create Theme Section" at bounding box center [361, 45] width 35 height 5
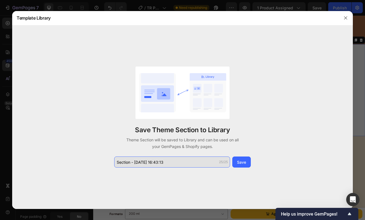
drag, startPoint x: 166, startPoint y: 163, endPoint x: 171, endPoint y: 165, distance: 5.5
click at [171, 165] on input "Section - [DATE] 16:43:13" at bounding box center [172, 162] width 116 height 11
drag, startPoint x: 171, startPoint y: 165, endPoint x: 115, endPoint y: 163, distance: 55.9
click at [115, 163] on input "Section - [DATE] 16:43:13" at bounding box center [172, 162] width 116 height 11
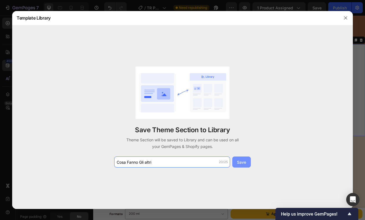
type input "Cosa Fanno Gli altri"
click at [241, 162] on div "Save" at bounding box center [241, 163] width 9 height 6
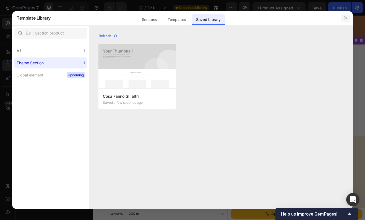
click at [344, 19] on icon "button" at bounding box center [345, 18] width 4 height 4
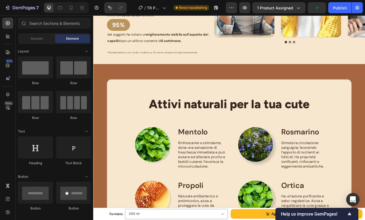
scroll to position [895, 0]
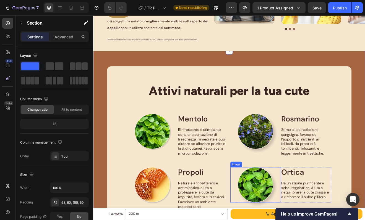
scroll to position [904, 0]
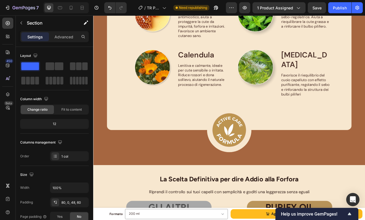
scroll to position [1135, 0]
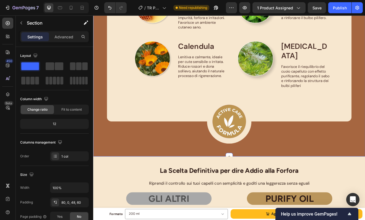
click at [177, 152] on div "Image Attivi naturali per la tua cute Heading Row Image Mentolo Text Block Rinf…" at bounding box center [259, 14] width 332 height 348
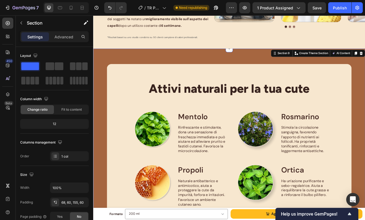
scroll to position [911, 0]
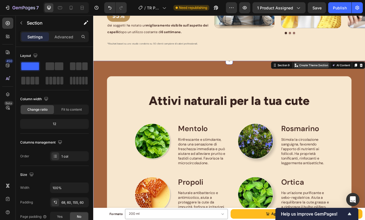
click at [346, 74] on p "Create Theme Section" at bounding box center [361, 76] width 35 height 5
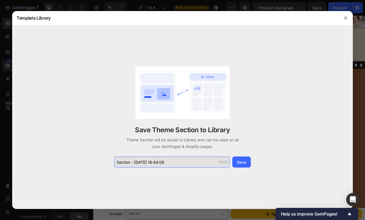
drag, startPoint x: 171, startPoint y: 160, endPoint x: 168, endPoint y: 162, distance: 3.2
click at [168, 162] on input "Section - [DATE] 16:44:08" at bounding box center [172, 162] width 116 height 11
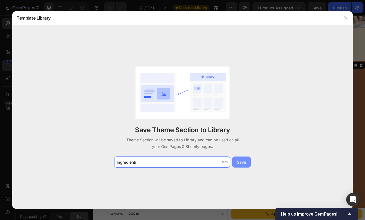
type input "Ingredienti"
click at [243, 160] on div "Save" at bounding box center [241, 163] width 9 height 6
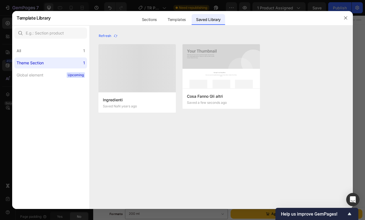
scroll to position [911, 0]
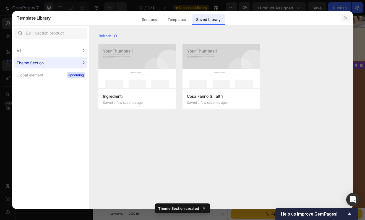
click at [344, 19] on icon "button" at bounding box center [345, 18] width 3 height 3
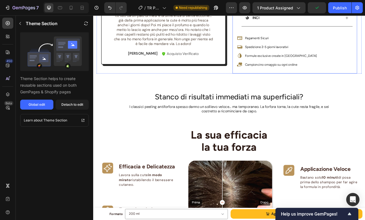
scroll to position [299, 0]
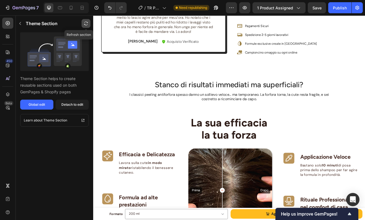
click at [86, 23] on icon "button" at bounding box center [86, 23] width 4 height 4
click at [84, 24] on icon "button" at bounding box center [86, 24] width 4 height 1
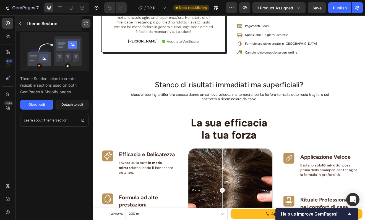
click at [22, 25] on icon "button" at bounding box center [20, 23] width 4 height 4
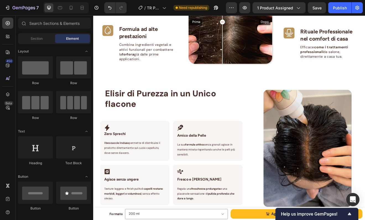
scroll to position [512, 0]
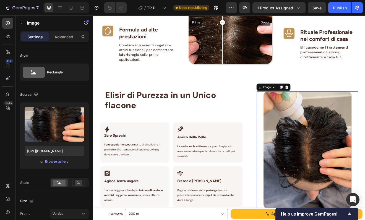
click at [338, 159] on img at bounding box center [355, 179] width 108 height 143
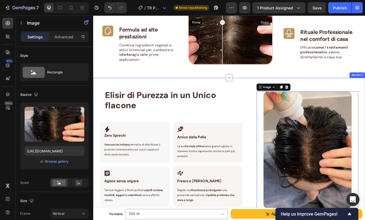
click at [349, 93] on div "Elisir di Purezza in un Unico flacone Heading Row Icon Zero Sprechi Heading Row…" at bounding box center [259, 177] width 332 height 171
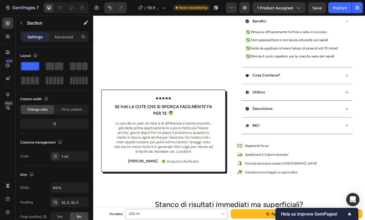
scroll to position [152, 0]
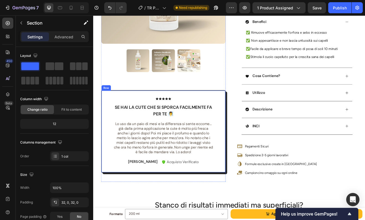
click at [238, 121] on div "Icon Icon Icon Icon Icon Icon List se hai la cute che si sporca facilmente fa p…" at bounding box center [179, 157] width 152 height 101
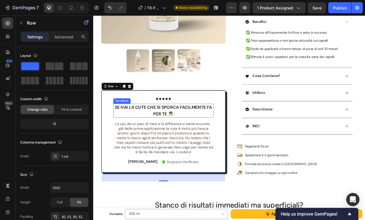
click at [182, 139] on strong "se hai la cute che si sporca facilmente fa per te 🧖‍♀️" at bounding box center [178, 131] width 119 height 15
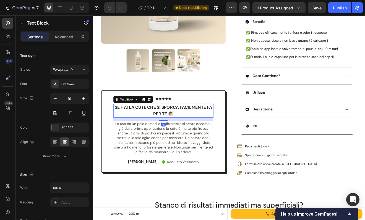
click at [182, 139] on strong "se hai la cute che si sporca facilmente fa per te 🧖‍♀️" at bounding box center [178, 131] width 119 height 15
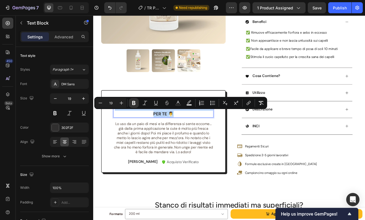
copy strong "se hai la cute che si sporca facilmente fa per te 🧖‍♀️"
click at [194, 165] on span "Lo uso da un paio di mesi e la differenza si sente eccome… già dalla prima appl…" at bounding box center [178, 165] width 121 height 40
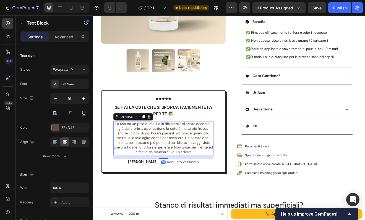
click at [194, 165] on span "Lo uso da un paio di mesi e la differenza si sente eccome… già dalla prima appl…" at bounding box center [178, 165] width 121 height 40
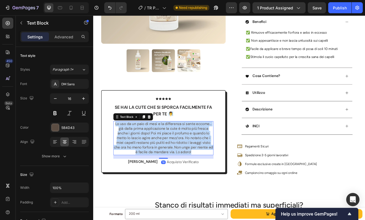
click at [194, 165] on span "Lo uso da un paio di mesi e la differenza si sente eccome… già dalla prima appl…" at bounding box center [178, 165] width 121 height 40
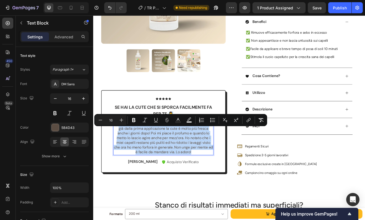
copy span "Lo uso da un paio di mesi e la differenza si sente eccome… già dalla prima appl…"
click at [223, 99] on div "Product Images Icon Icon Icon Icon Icon Icon List se hai la cute che si sporca …" at bounding box center [179, 58] width 152 height 321
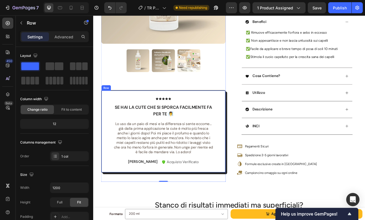
click at [239, 117] on div "Icon Icon Icon Icon Icon Icon List se hai la cute che si sporca facilmente fa p…" at bounding box center [179, 157] width 152 height 101
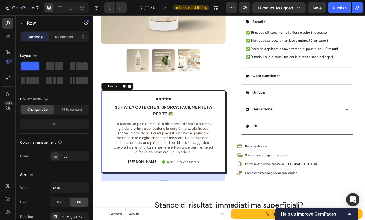
click at [143, 119] on div "Icon Icon Icon Icon Icon Icon List se hai la cute che si sporca facilmente fa p…" at bounding box center [179, 157] width 152 height 101
click at [199, 119] on div "Icon Icon Icon Icon Icon" at bounding box center [179, 117] width 122 height 3
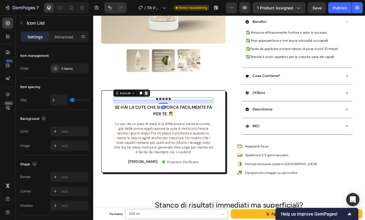
click at [155, 114] on div at bounding box center [158, 110] width 7 height 7
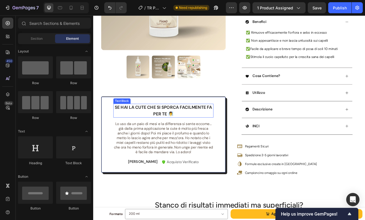
click at [215, 140] on p "se hai la cute che si sporca facilmente fa per te 🧖‍♀️" at bounding box center [178, 132] width 121 height 16
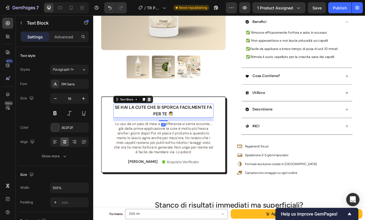
click at [161, 120] on icon at bounding box center [162, 118] width 4 height 4
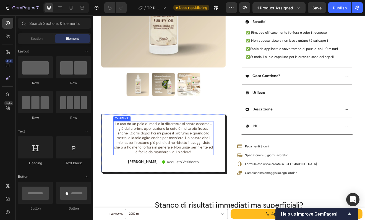
click at [217, 163] on span "Lo uso da un paio di mesi e la differenza si sente eccome… già dalla prima appl…" at bounding box center [178, 165] width 121 height 40
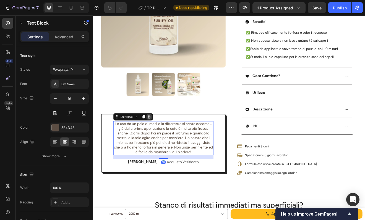
click at [160, 142] on icon at bounding box center [162, 140] width 4 height 4
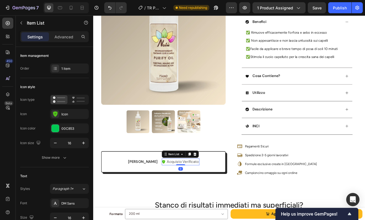
click at [192, 198] on p "Acquisto Verificato" at bounding box center [202, 195] width 39 height 7
click at [215, 188] on icon at bounding box center [217, 185] width 4 height 4
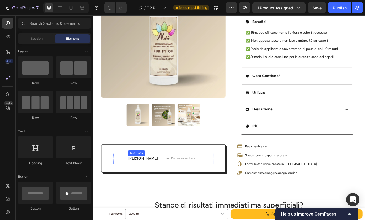
click at [156, 194] on p "[PERSON_NAME]" at bounding box center [154, 191] width 36 height 6
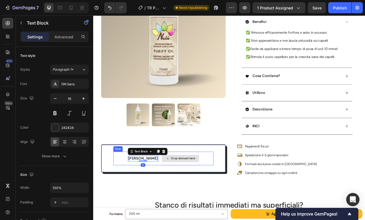
click at [193, 190] on div "Drop element here" at bounding box center [199, 190] width 45 height 17
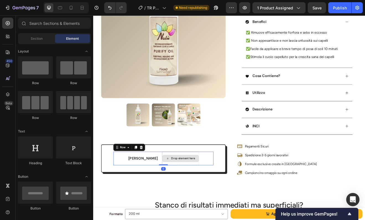
click at [201, 194] on div "Drop element here" at bounding box center [199, 190] width 45 height 9
click at [135, 199] on div "Martina Text Block Drop element here Row" at bounding box center [179, 190] width 122 height 17
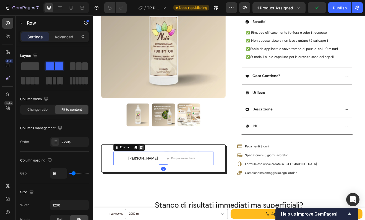
click at [153, 179] on icon at bounding box center [152, 177] width 4 height 4
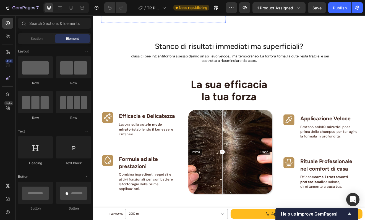
scroll to position [348, 0]
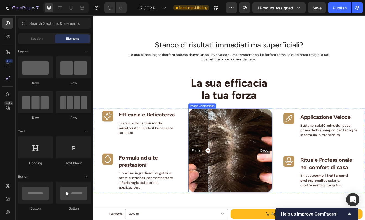
click at [232, 164] on div "Prima Dopo" at bounding box center [260, 181] width 102 height 102
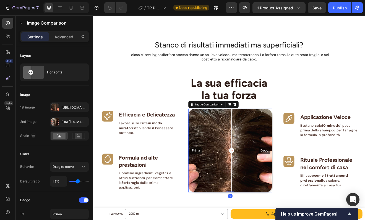
click at [261, 162] on div "Prima Dopo" at bounding box center [260, 181] width 102 height 102
copy span "Lo uso da un paio di mesi e la differenza si sente eccome… già dalla prima appl…"
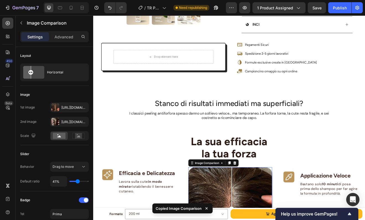
scroll to position [269, 0]
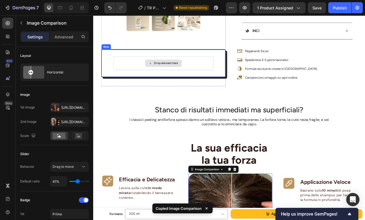
click at [208, 82] on div "Drop element here" at bounding box center [179, 74] width 122 height 17
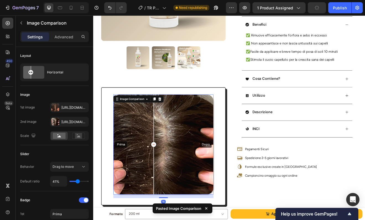
scroll to position [137, 0]
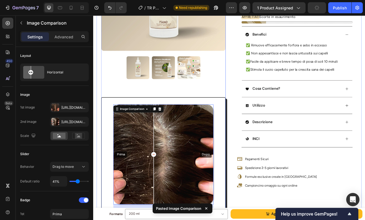
click at [247, 91] on div "Product Images Prima Dopo Image Comparison 16 Row" at bounding box center [179, 89] width 152 height 364
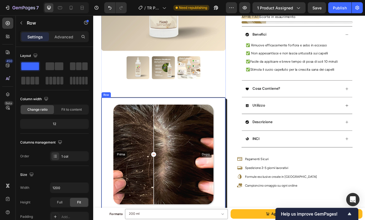
click at [247, 118] on div "Prima Dopo Image Comparison Row" at bounding box center [179, 188] width 152 height 144
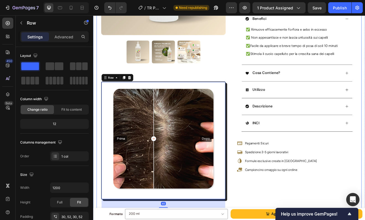
scroll to position [154, 0]
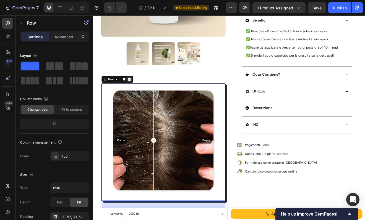
click at [137, 91] on icon at bounding box center [138, 93] width 4 height 4
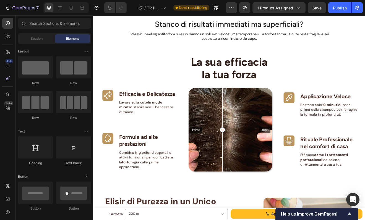
scroll to position [373, 0]
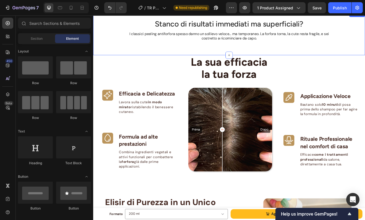
click at [114, 51] on div "Stanco di risultati immediati ma superficiali? Heading I classici peeling antif…" at bounding box center [259, 38] width 332 height 36
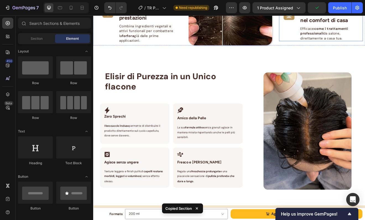
scroll to position [478, 0]
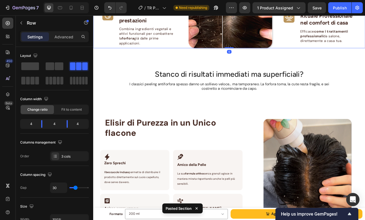
click at [365, 53] on div "Icon Applicazione Veloce Text block Bastano solo 10 minuti di posa prima dello …" at bounding box center [371, 4] width 102 height 102
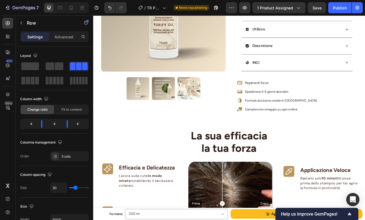
scroll to position [226, 0]
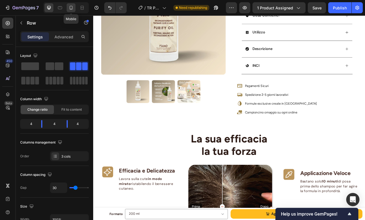
click at [74, 7] on div at bounding box center [71, 7] width 9 height 9
type input "0"
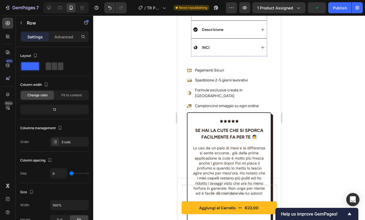
scroll to position [419, 0]
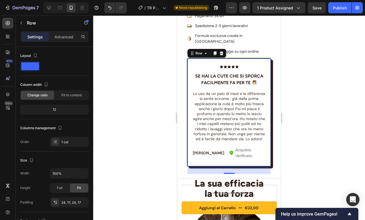
click at [191, 86] on div "Icon Icon Icon Icon Icon Icon List se hai la cute che si sporca facilmente fa p…" at bounding box center [229, 112] width 84 height 109
click at [222, 51] on icon at bounding box center [222, 53] width 4 height 4
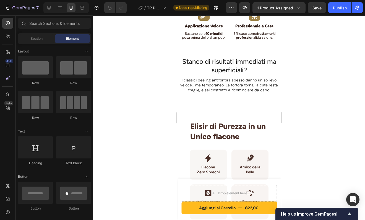
scroll to position [631, 0]
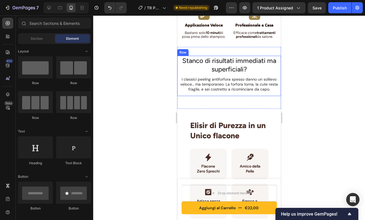
click at [181, 95] on div "Stanco di risultati immediati ma superficiali? Heading I classici peeling antif…" at bounding box center [229, 76] width 104 height 40
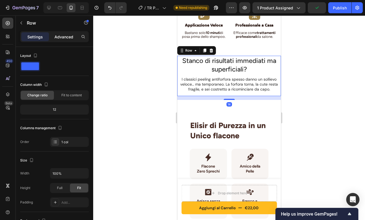
click at [62, 40] on div "Advanced" at bounding box center [64, 36] width 28 height 9
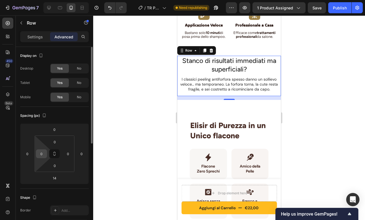
click at [45, 156] on input "0" at bounding box center [41, 154] width 8 height 8
type input "1"
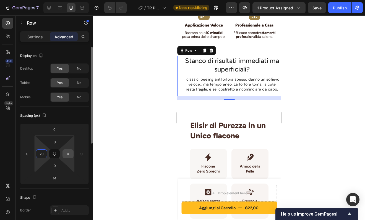
type input "20"
click at [70, 156] on input "0" at bounding box center [68, 154] width 8 height 8
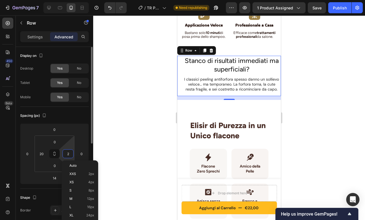
type input "20"
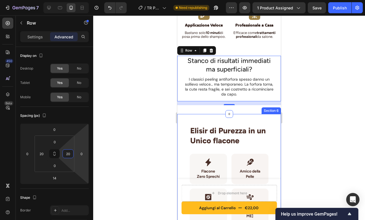
click at [267, 119] on div "Elisir di Purezza in un Unico flacone Heading Row Icon Flacone Zero Sprechi Hea…" at bounding box center [229, 177] width 104 height 127
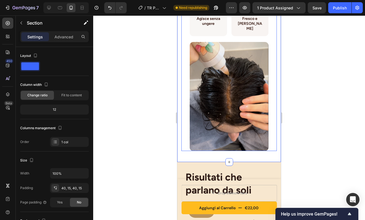
scroll to position [863, 0]
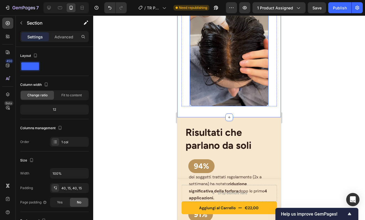
click at [247, 76] on img at bounding box center [229, 51] width 79 height 109
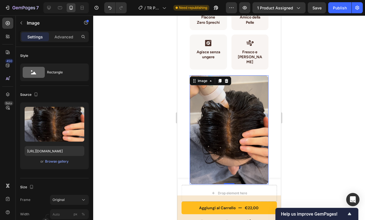
scroll to position [799, 0]
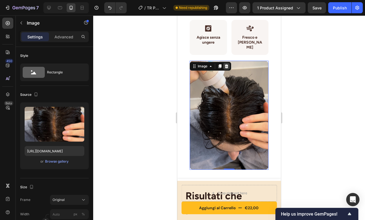
click at [227, 64] on icon at bounding box center [227, 66] width 4 height 4
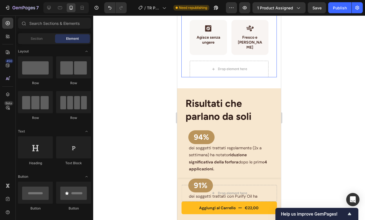
click at [265, 68] on div "Elisir di Purezza in un Unico flacone Heading Row Icon Flacone Zero Sprechi Hea…" at bounding box center [228, 16] width 95 height 121
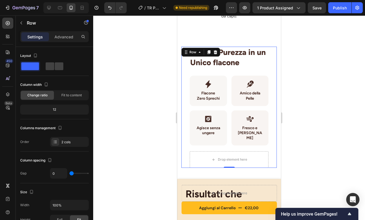
scroll to position [706, 0]
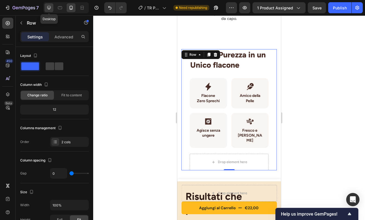
click at [48, 8] on icon at bounding box center [49, 8] width 4 height 4
type input "62"
type input "1200"
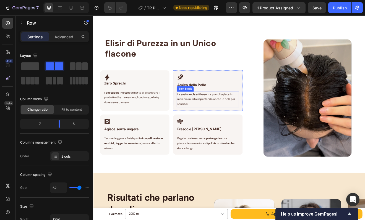
scroll to position [654, 0]
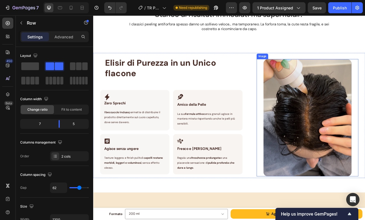
click at [321, 110] on img at bounding box center [355, 140] width 108 height 143
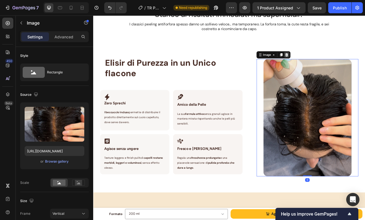
click at [327, 64] on icon at bounding box center [329, 63] width 4 height 4
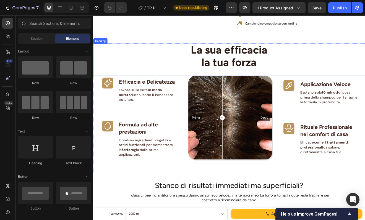
scroll to position [336, 0]
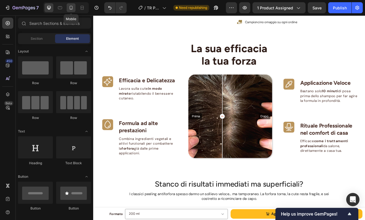
click at [73, 9] on icon at bounding box center [71, 8] width 6 height 6
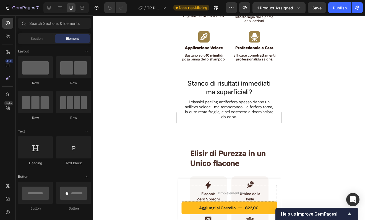
scroll to position [608, 0]
click at [229, 130] on div "Stanco di risultati immediati ma superficiali? Heading I classici peeling antif…" at bounding box center [229, 102] width 104 height 67
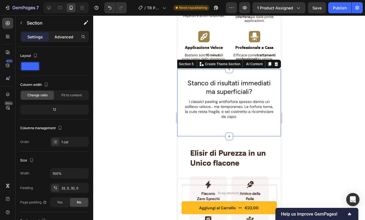
click at [67, 36] on p "Advanced" at bounding box center [63, 37] width 19 height 6
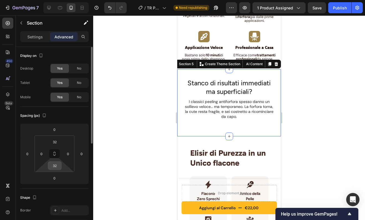
click at [57, 164] on input "32" at bounding box center [54, 166] width 11 height 8
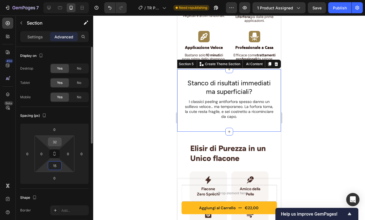
type input "15"
click at [55, 141] on input "32" at bounding box center [54, 142] width 11 height 8
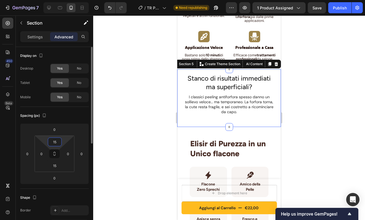
type input "1"
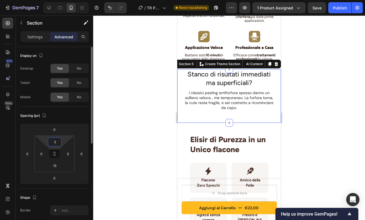
type input "35"
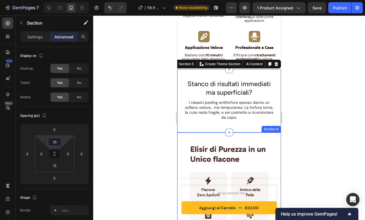
click at [266, 142] on div "Elisir di Purezza in un Unico flacone Heading Row Icon Flacone Zero Sprechi Hea…" at bounding box center [229, 204] width 104 height 143
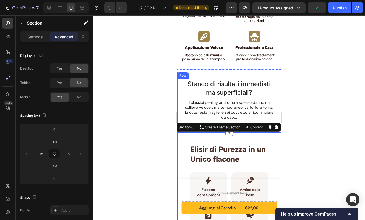
click at [181, 93] on div "Stanco di risultati immediati ma superficiali? Heading I classici peeling antif…" at bounding box center [229, 101] width 104 height 45
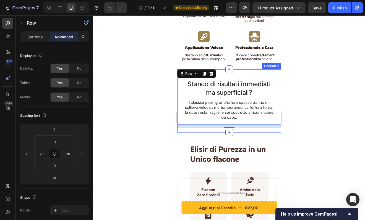
click at [232, 74] on div "Stanco di risultati immediati ma superficiali? Heading I classici peeling antif…" at bounding box center [229, 100] width 104 height 63
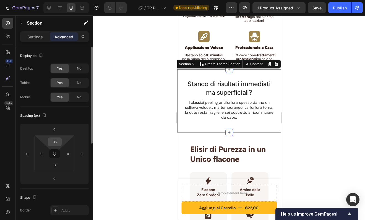
click at [57, 142] on input "35" at bounding box center [54, 142] width 11 height 8
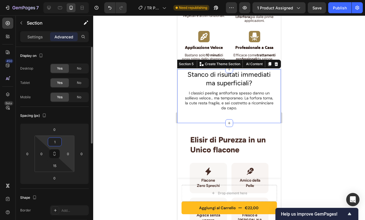
type input "15"
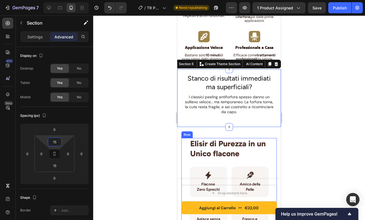
click at [267, 144] on div "Elisir di Purezza in un Unico flacone Heading Row Icon Flacone Zero Sprechi Hea…" at bounding box center [228, 198] width 95 height 121
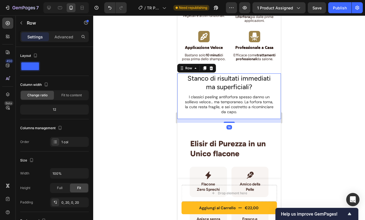
click at [255, 117] on div "Stanco di risultati immediati ma superficiali? Heading I classici peeling antif…" at bounding box center [229, 96] width 93 height 45
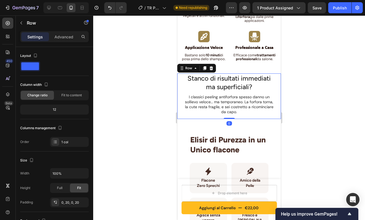
drag, startPoint x: 230, startPoint y: 122, endPoint x: 230, endPoint y: 109, distance: 12.2
click at [230, 109] on div "Stanco di risultati immediati ma superficiali? Heading I classici peeling antif…" at bounding box center [229, 96] width 104 height 45
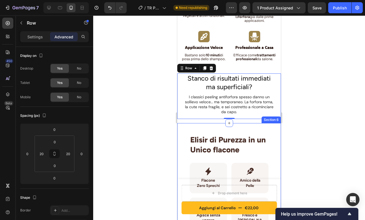
click at [274, 132] on div "Elisir di Purezza in un Unico flacone Heading Row Icon Flacone Zero Sprechi Hea…" at bounding box center [229, 194] width 104 height 143
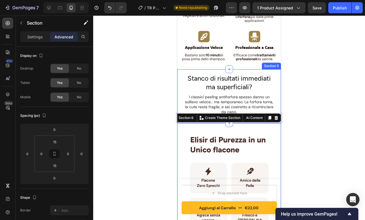
click at [268, 65] on div "Section 5" at bounding box center [271, 66] width 19 height 7
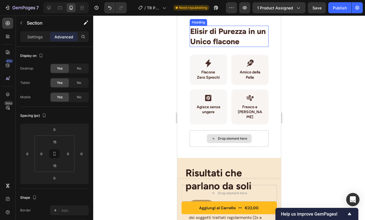
scroll to position [716, 0]
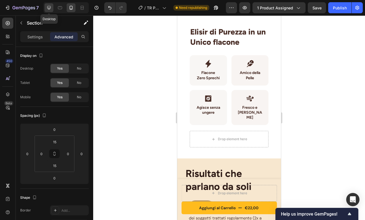
click at [49, 7] on icon at bounding box center [49, 8] width 6 height 6
type input "32"
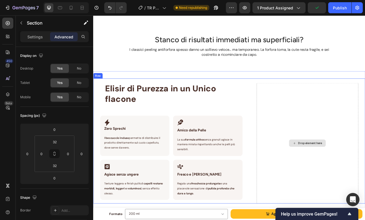
scroll to position [626, 0]
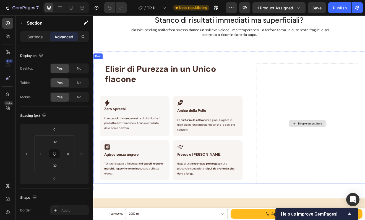
click at [317, 162] on div "Drop element here" at bounding box center [354, 148] width 124 height 148
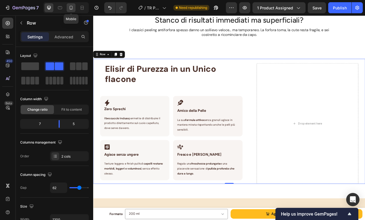
click at [73, 7] on icon at bounding box center [71, 8] width 6 height 6
type input "0"
type input "100%"
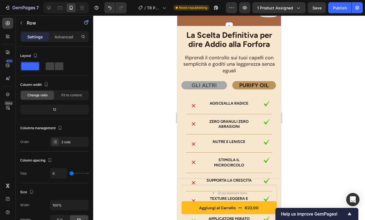
scroll to position [1664, 0]
click at [221, 89] on p "GLI ALTRI" at bounding box center [204, 85] width 45 height 7
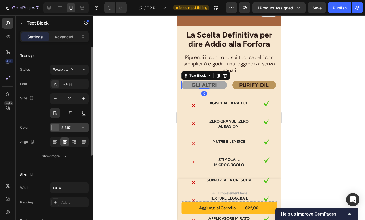
click at [59, 127] on div "515151" at bounding box center [69, 128] width 39 height 10
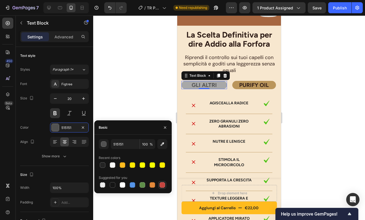
click at [162, 185] on div at bounding box center [163, 185] width 6 height 6
type input "515151"
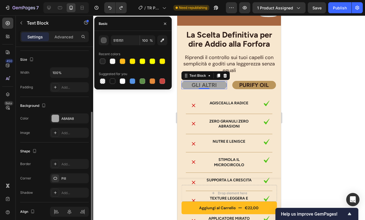
scroll to position [138, 0]
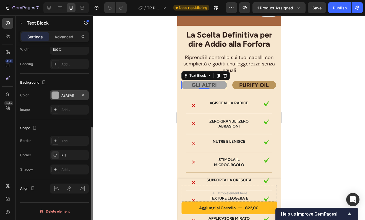
click at [61, 93] on div "A8A8A8" at bounding box center [69, 95] width 16 height 5
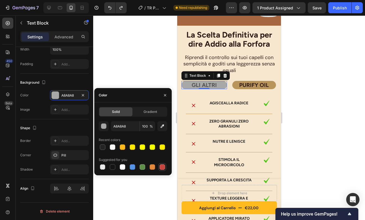
click at [163, 166] on div at bounding box center [163, 167] width 6 height 6
click at [163, 129] on button "button" at bounding box center [162, 126] width 10 height 10
type input "CF0100"
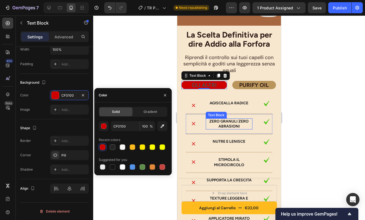
type input "C5453F"
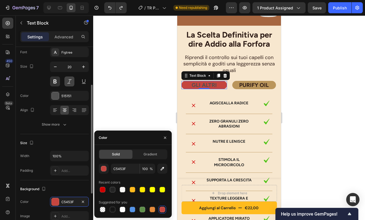
scroll to position [31, 0]
click at [60, 97] on div "515151" at bounding box center [69, 96] width 39 height 10
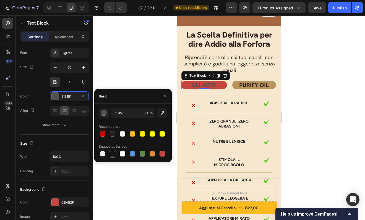
click at [113, 153] on div at bounding box center [113, 154] width 6 height 6
type input "151515"
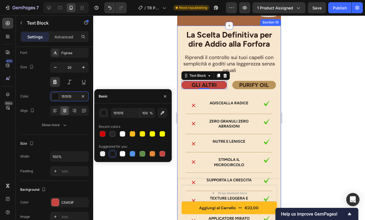
click at [273, 104] on div "La Scelta Definitiva per dire Addio alla Forfora Heading Riprendi il controllo …" at bounding box center [229, 183] width 104 height 314
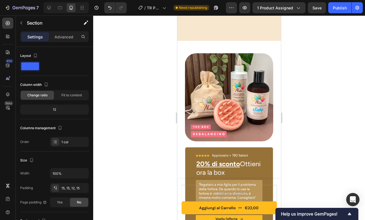
scroll to position [1953, 0]
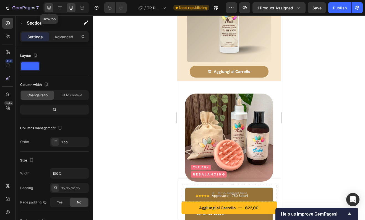
click at [47, 11] on div at bounding box center [49, 7] width 9 height 9
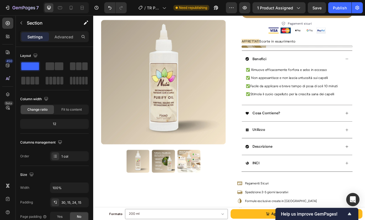
scroll to position [127, 0]
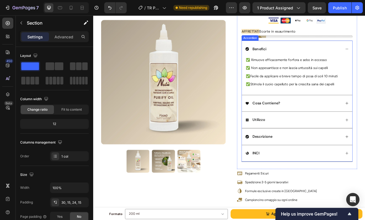
click at [327, 141] on div "Utilizzo" at bounding box center [337, 142] width 117 height 7
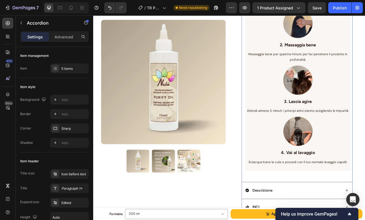
scroll to position [309, 0]
click at [73, 6] on icon at bounding box center [71, 8] width 6 height 6
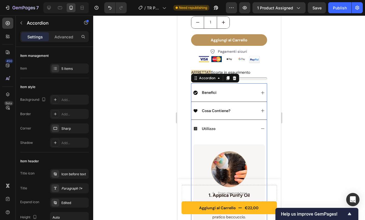
scroll to position [183, 0]
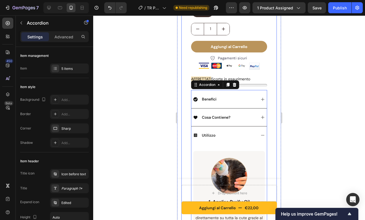
click at [271, 126] on div "Product Images Row PURIFY OIL - Olio Antiforfora Purificante Riequilibrante Pro…" at bounding box center [228, 208] width 95 height 728
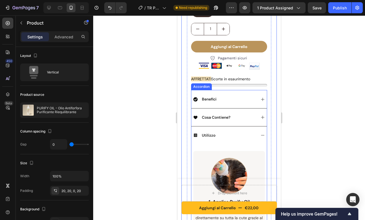
click at [250, 132] on div "Utilizzo" at bounding box center [224, 135] width 63 height 7
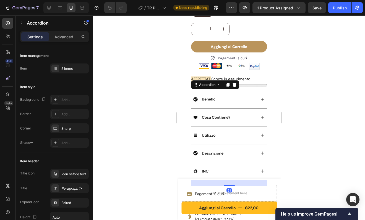
click at [260, 133] on icon at bounding box center [262, 135] width 4 height 4
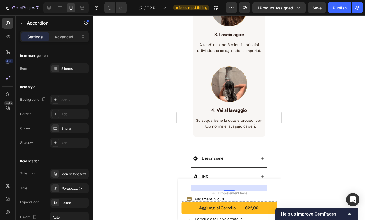
scroll to position [522, 0]
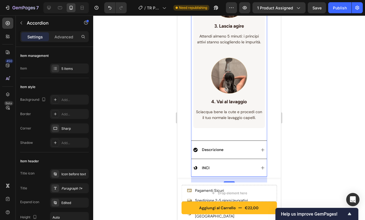
click at [260, 149] on icon at bounding box center [262, 150] width 4 height 4
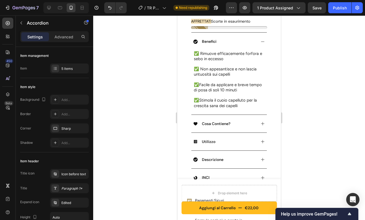
scroll to position [252, 0]
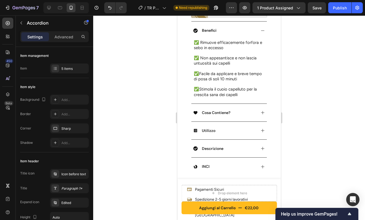
click at [260, 147] on icon at bounding box center [262, 149] width 4 height 4
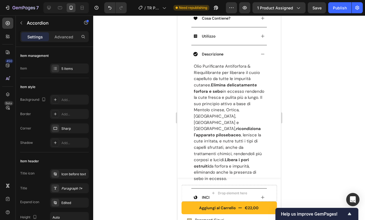
scroll to position [282, 0]
click at [260, 52] on icon at bounding box center [262, 54] width 4 height 4
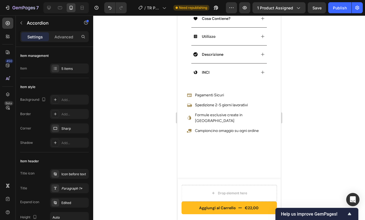
click at [260, 70] on icon at bounding box center [262, 72] width 4 height 4
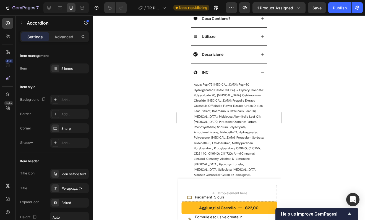
click at [260, 70] on icon at bounding box center [262, 72] width 4 height 4
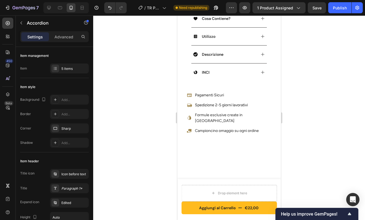
click at [260, 52] on icon at bounding box center [262, 54] width 4 height 4
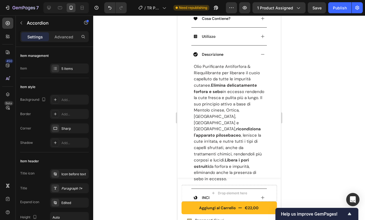
click at [260, 52] on icon at bounding box center [262, 54] width 4 height 4
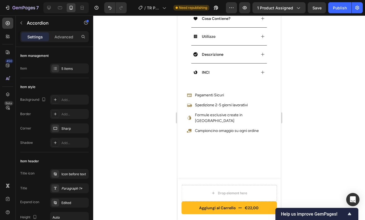
click at [258, 35] on div "Utilizzo" at bounding box center [228, 36] width 75 height 18
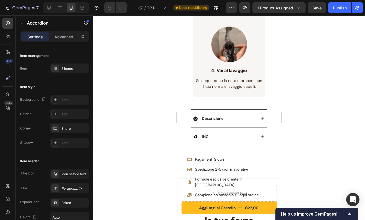
scroll to position [554, 0]
click at [260, 119] on icon at bounding box center [262, 118] width 4 height 4
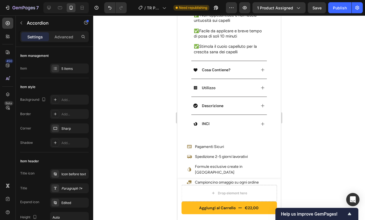
scroll to position [295, 0]
click at [260, 103] on icon at bounding box center [262, 105] width 4 height 4
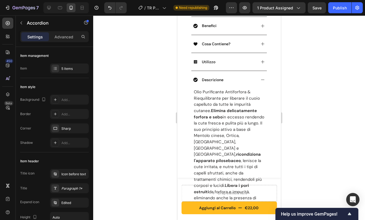
scroll to position [256, 0]
click at [260, 60] on icon at bounding box center [262, 62] width 4 height 4
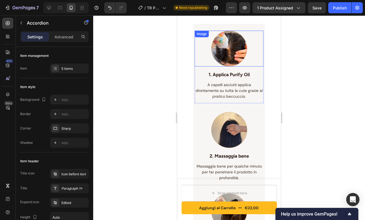
scroll to position [313, 0]
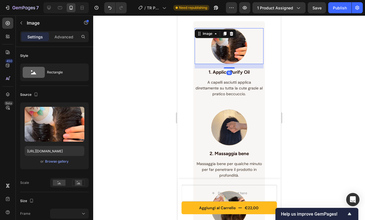
click at [234, 44] on img at bounding box center [229, 46] width 36 height 36
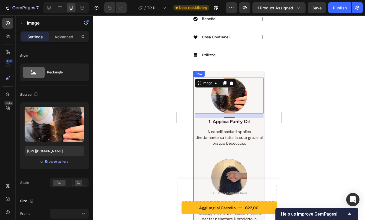
scroll to position [257, 0]
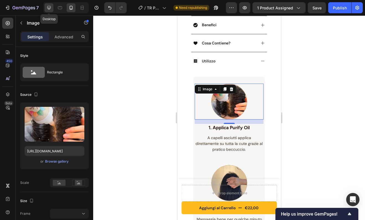
click at [47, 6] on icon at bounding box center [49, 8] width 6 height 6
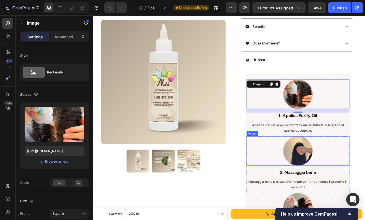
scroll to position [148, 0]
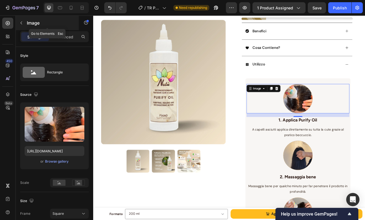
click at [22, 22] on icon "button" at bounding box center [21, 23] width 4 height 4
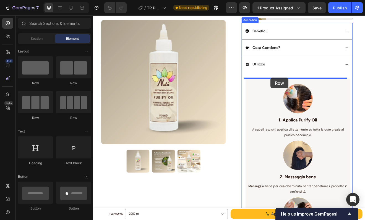
drag, startPoint x: 168, startPoint y: 84, endPoint x: 310, endPoint y: 91, distance: 141.4
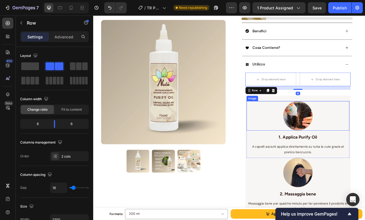
click at [285, 116] on div "Image" at bounding box center [287, 116] width 12 height 5
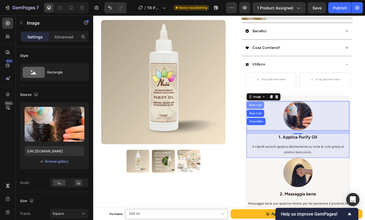
click at [289, 127] on div "Row 1 col" at bounding box center [291, 125] width 21 height 9
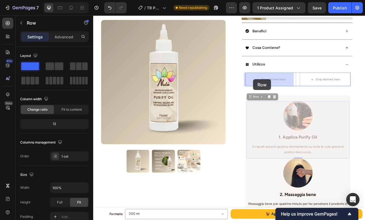
drag, startPoint x: 286, startPoint y: 116, endPoint x: 287, endPoint y: 95, distance: 20.3
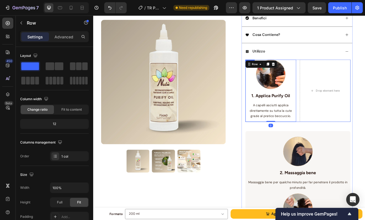
scroll to position [167, 0]
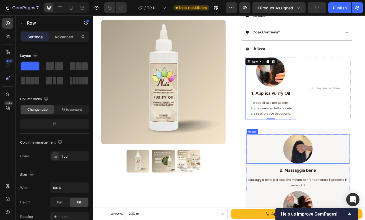
click at [305, 184] on div at bounding box center [342, 179] width 125 height 36
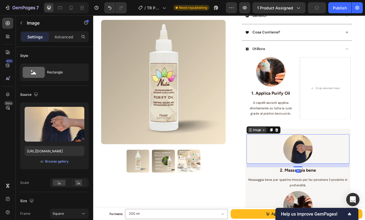
click at [287, 158] on div "Image" at bounding box center [293, 155] width 12 height 5
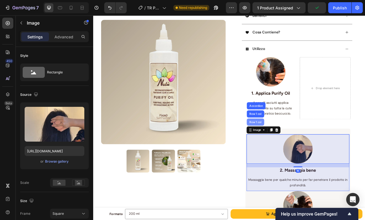
click at [287, 148] on div "Row 1 col" at bounding box center [291, 145] width 17 height 3
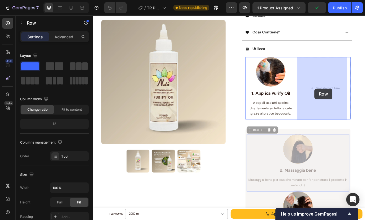
drag, startPoint x: 283, startPoint y: 157, endPoint x: 360, endPoint y: 108, distance: 92.0
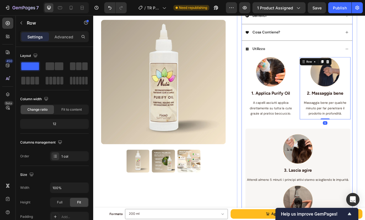
scroll to position [193, 0]
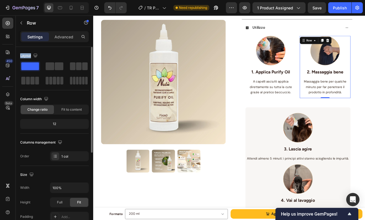
drag, startPoint x: 57, startPoint y: 65, endPoint x: 59, endPoint y: 50, distance: 15.0
click at [59, 50] on div "Layout Column width Change ratio Fit to content 12 Columns management Order 1 c…" at bounding box center [54, 106] width 69 height 119
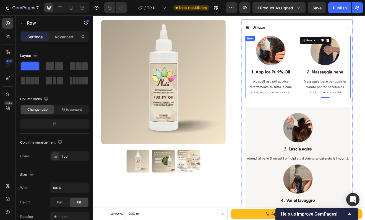
click at [339, 114] on div "Image 1. Applica Purify Oil Text block A capelli asciutti applica direttamente …" at bounding box center [343, 79] width 128 height 76
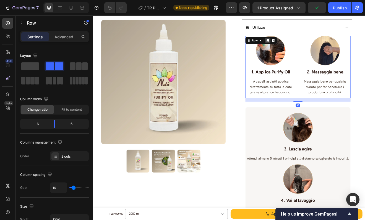
click at [304, 47] on icon at bounding box center [306, 46] width 4 height 4
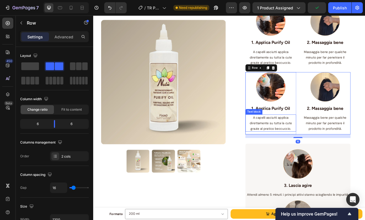
scroll to position [235, 0]
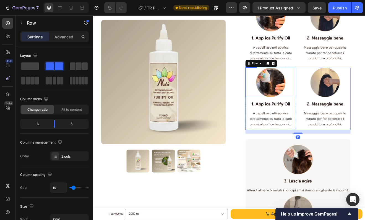
click at [312, 93] on img at bounding box center [310, 98] width 36 height 36
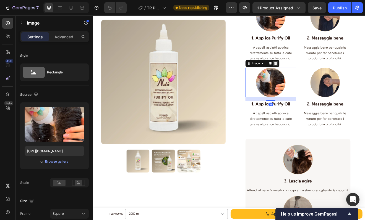
click at [315, 78] on div at bounding box center [315, 74] width 7 height 7
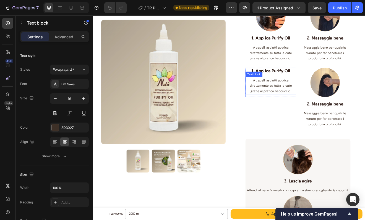
click at [317, 95] on span "A capelli asciutti applica direttamente su tutta la cute grazie al pratico becc…" at bounding box center [309, 101] width 51 height 18
click at [320, 85] on icon at bounding box center [322, 85] width 4 height 4
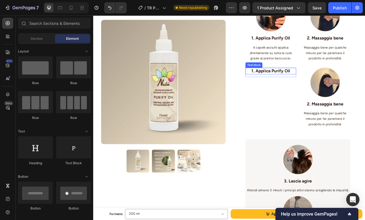
click at [319, 84] on p "1. Applica Purify Oil" at bounding box center [309, 83] width 61 height 7
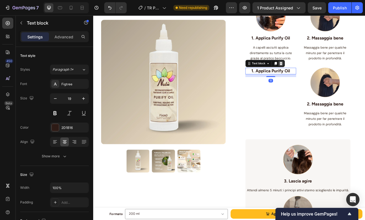
click at [321, 76] on icon at bounding box center [323, 74] width 4 height 4
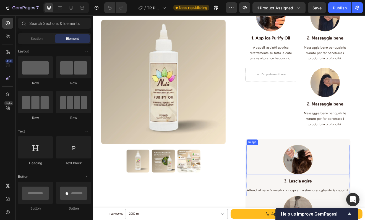
click at [283, 182] on div at bounding box center [342, 192] width 125 height 36
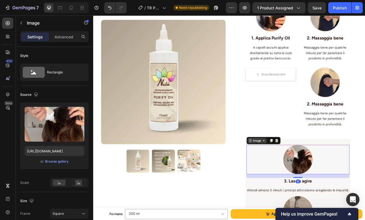
click at [287, 169] on div "Image" at bounding box center [293, 168] width 12 height 5
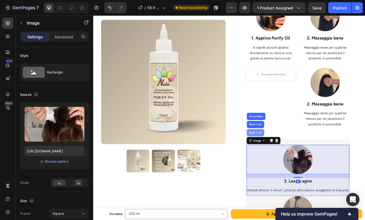
click at [286, 160] on div "Row 1 col" at bounding box center [291, 158] width 17 height 3
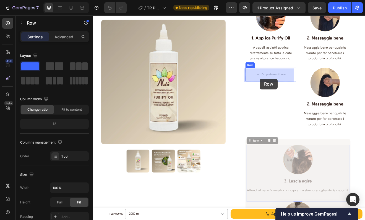
drag, startPoint x: 283, startPoint y: 169, endPoint x: 296, endPoint y: 93, distance: 78.0
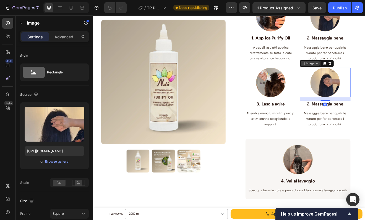
click at [358, 75] on div "Image" at bounding box center [358, 74] width 12 height 5
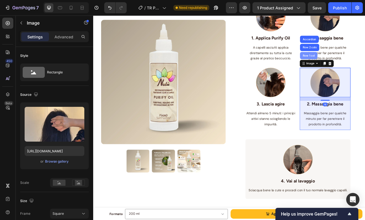
click at [355, 65] on div "Row 1 col" at bounding box center [356, 64] width 17 height 3
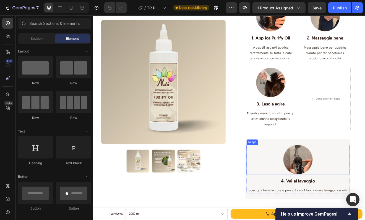
click at [365, 207] on div at bounding box center [342, 192] width 125 height 36
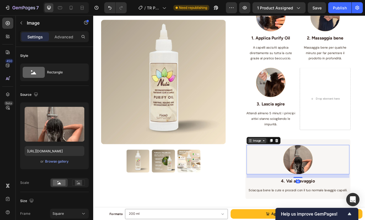
click at [297, 170] on div "Image" at bounding box center [293, 168] width 12 height 5
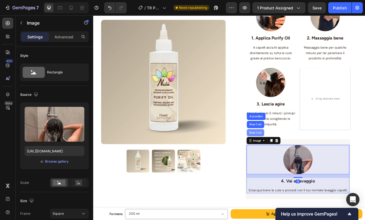
click at [296, 160] on div "Row 1 col" at bounding box center [291, 158] width 17 height 3
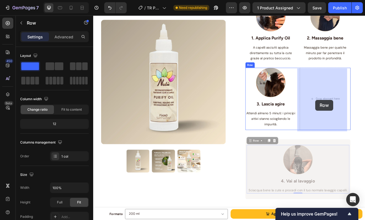
drag, startPoint x: 283, startPoint y: 171, endPoint x: 341, endPoint y: 138, distance: 67.4
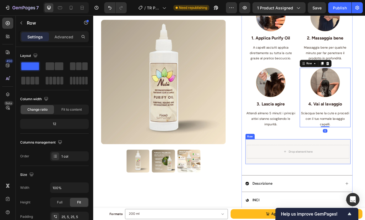
click at [365, 171] on div "Drop element here Row" at bounding box center [343, 182] width 128 height 30
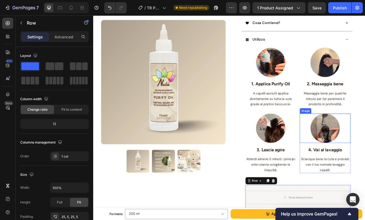
scroll to position [190, 0]
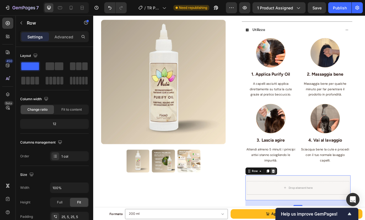
click at [311, 207] on icon at bounding box center [313, 206] width 4 height 4
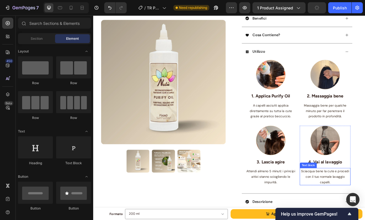
scroll to position [157, 0]
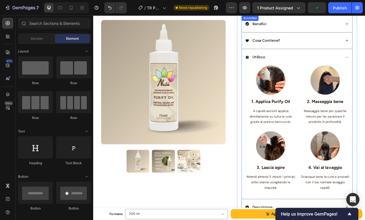
click at [365, 67] on div "Utilizzo" at bounding box center [341, 66] width 135 height 20
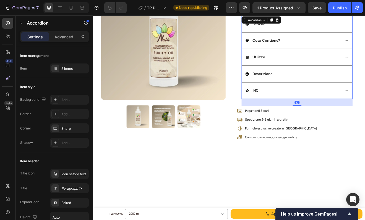
click at [365, 67] on div "Utilizzo" at bounding box center [341, 66] width 135 height 20
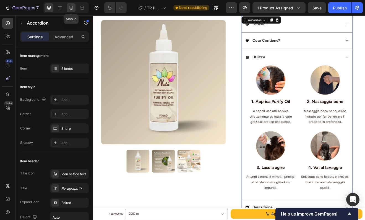
click at [72, 7] on icon at bounding box center [71, 8] width 6 height 6
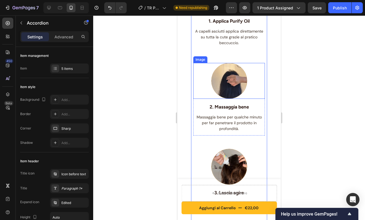
scroll to position [346, 0]
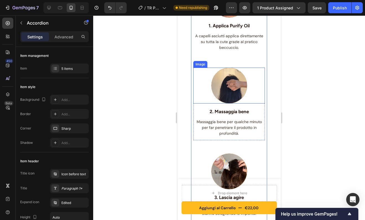
click at [258, 154] on div at bounding box center [229, 172] width 72 height 36
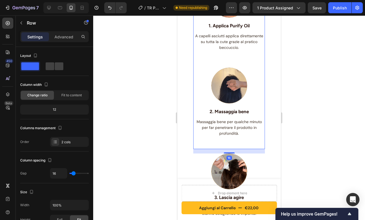
click at [257, 136] on div "Image 2. Massaggia bene Text block Massaggia bene per qualche minuto per far pe…" at bounding box center [229, 109] width 72 height 82
click at [57, 64] on span at bounding box center [59, 66] width 9 height 8
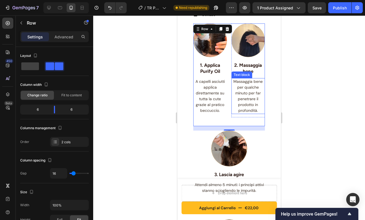
scroll to position [313, 0]
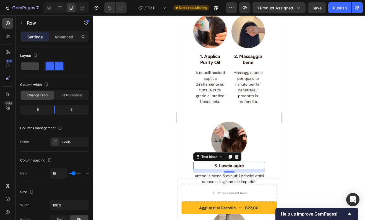
click at [258, 163] on p "3. Lascia agire" at bounding box center [229, 166] width 70 height 6
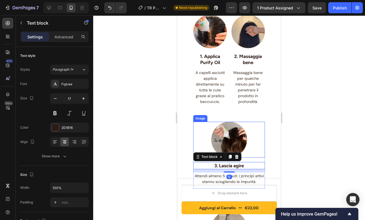
click at [260, 122] on div at bounding box center [229, 140] width 72 height 36
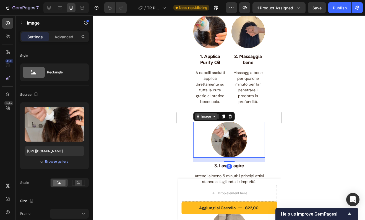
click at [207, 114] on div "Image" at bounding box center [206, 116] width 12 height 5
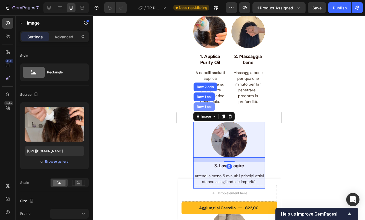
click at [206, 105] on div "Row 1 col" at bounding box center [204, 106] width 17 height 3
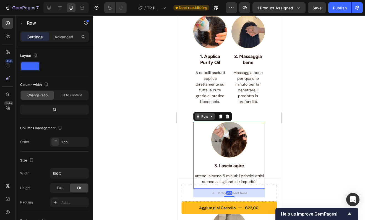
click at [206, 114] on div "Row" at bounding box center [204, 116] width 9 height 5
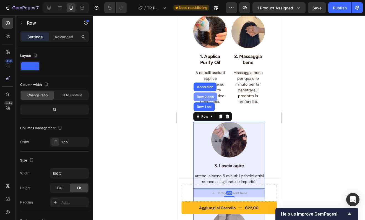
click at [206, 95] on div "Row 2 cols" at bounding box center [205, 96] width 19 height 3
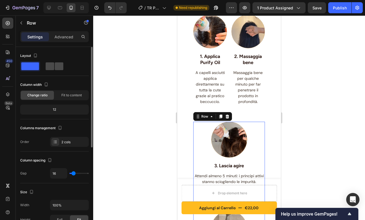
click at [54, 66] on span at bounding box center [50, 66] width 9 height 8
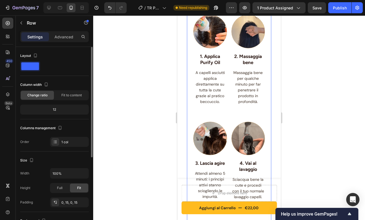
click at [266, 108] on div "PURIFY OIL - Olio Antiforfora Purificante Riequilibrante Product Title BEST SEL…" at bounding box center [229, 49] width 84 height 440
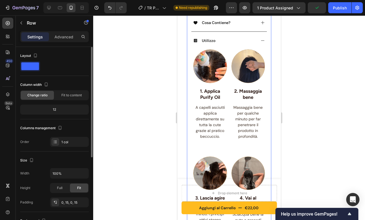
scroll to position [274, 0]
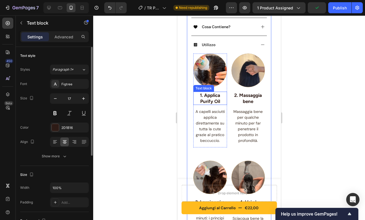
click at [210, 92] on p "1. Applica Purify Oil" at bounding box center [210, 98] width 33 height 12
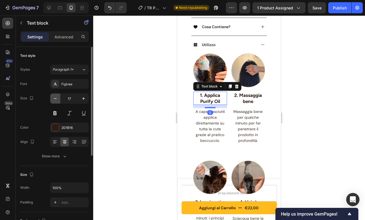
click at [59, 99] on button "button" at bounding box center [55, 99] width 10 height 10
click at [57, 99] on icon "button" at bounding box center [56, 99] width 6 height 6
click at [85, 98] on icon "button" at bounding box center [84, 99] width 6 height 6
type input "17"
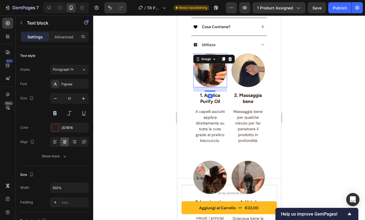
click at [214, 64] on img at bounding box center [210, 71] width 34 height 34
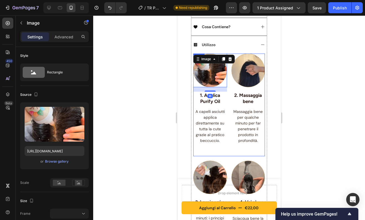
click at [228, 145] on div "Image 16 1. Applica Purify Oil Text block A capelli asciutti applica direttamen…" at bounding box center [229, 105] width 72 height 103
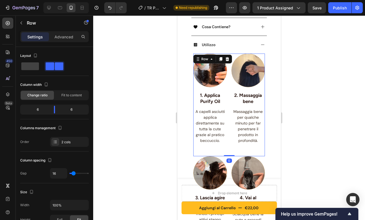
drag, startPoint x: 227, startPoint y: 154, endPoint x: 227, endPoint y: 126, distance: 27.4
click at [227, 126] on div "Image 1. Applica Purify Oil Text block A capelli asciutti applica direttamente …" at bounding box center [229, 105] width 72 height 103
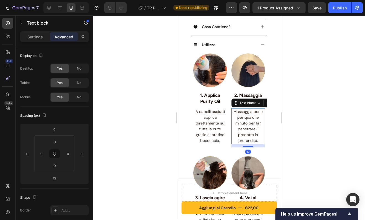
click at [246, 135] on span "Massaggia bene per qualche minuto per far penetrare il prodotto in profondità." at bounding box center [247, 126] width 29 height 34
click at [32, 37] on p "Settings" at bounding box center [34, 37] width 15 height 6
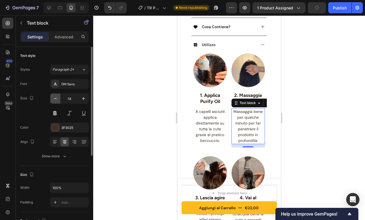
click at [56, 99] on icon "button" at bounding box center [56, 99] width 6 height 6
type input "12"
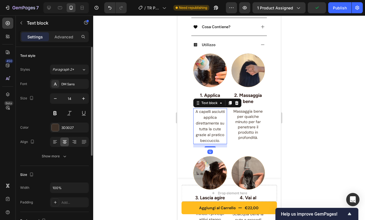
click at [203, 121] on span "A capelli asciutti applica direttamente su tutta la cute grazie al pratico becc…" at bounding box center [209, 126] width 29 height 34
click at [54, 99] on icon "button" at bounding box center [56, 99] width 6 height 6
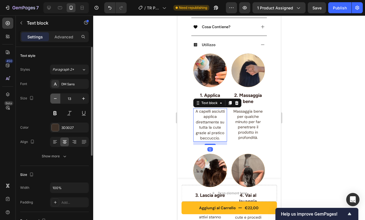
click at [54, 99] on icon "button" at bounding box center [56, 99] width 6 height 6
type input "12"
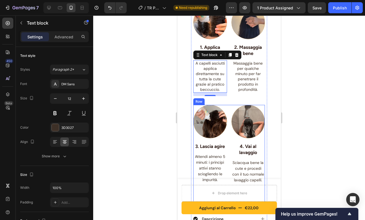
scroll to position [323, 0]
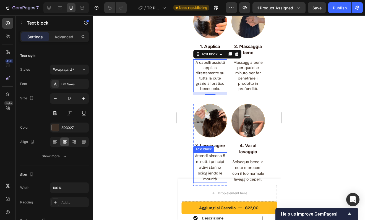
click at [210, 157] on span "Attendi almeno 5 minuti: i principi attivi stanno sciogliendo le impurità." at bounding box center [210, 167] width 30 height 28
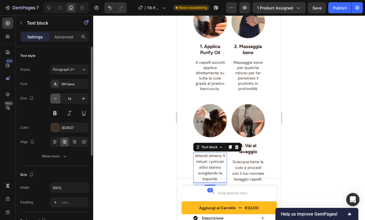
click at [56, 99] on icon "button" at bounding box center [55, 98] width 3 height 1
type input "12"
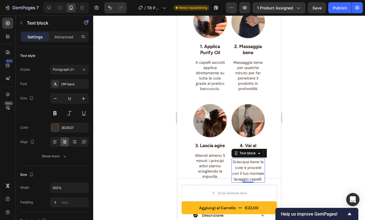
click at [242, 164] on span "Sciacqua bene la cute e procedi con il tuo normale lavaggio capelli." at bounding box center [248, 171] width 32 height 22
click at [55, 98] on icon "button" at bounding box center [56, 99] width 6 height 6
type input "12"
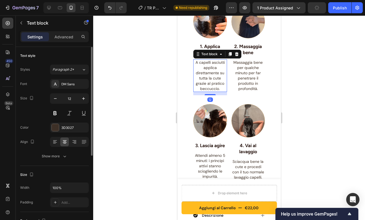
click at [202, 70] on span "A capelli asciutti applica direttamente su tutta la cute grazie al pratico becc…" at bounding box center [209, 75] width 29 height 31
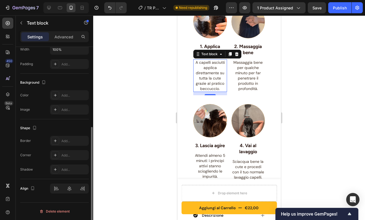
scroll to position [0, 0]
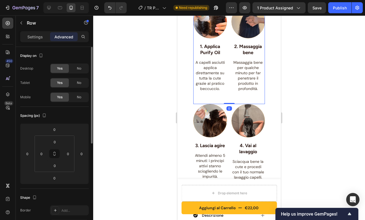
click at [248, 90] on div "Image 2. Massaggia bene Text block Massaggia bene per qualche minuto per far pe…" at bounding box center [248, 55] width 34 height 100
click at [242, 87] on div "Image 2. Massaggia bene Text block Massaggia bene per qualche minuto per far pe…" at bounding box center [248, 50] width 34 height 91
drag, startPoint x: 244, startPoint y: 95, endPoint x: 244, endPoint y: 85, distance: 9.7
click at [244, 85] on div "Image 2. Massaggia bene Text block Massaggia bene per qualche minuto per far pe…" at bounding box center [248, 50] width 34 height 91
type input "0"
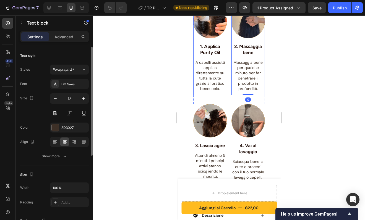
click at [208, 84] on div "A capelli asciutti applica direttamente su tutta la cute grazie al pratico becc…" at bounding box center [210, 75] width 34 height 33
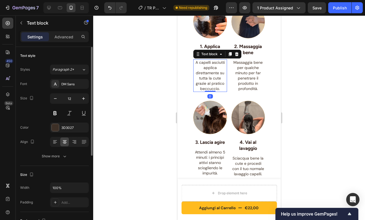
drag, startPoint x: 211, startPoint y: 87, endPoint x: 211, endPoint y: 75, distance: 11.9
click at [211, 75] on div "A capelli asciutti applica direttamente su tutta la cute grazie al pratico becc…" at bounding box center [210, 75] width 34 height 33
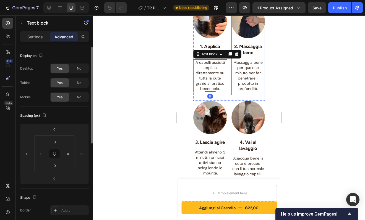
click at [233, 86] on div "Image 2. Massaggia bene Text block Massaggia bene per qualche minuto per far pe…" at bounding box center [248, 50] width 34 height 91
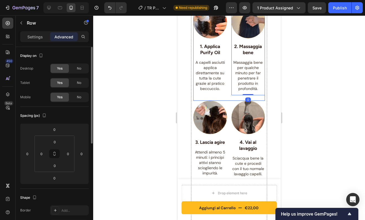
click at [225, 91] on div "Image 1. Applica Purify Oil Text block A capelli asciutti applica direttamente …" at bounding box center [229, 53] width 72 height 96
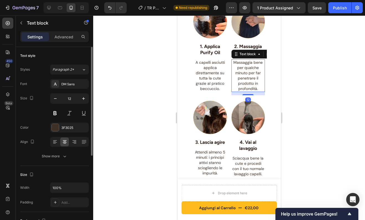
click at [242, 83] on span "Massaggia bene per qualche minuto per far penetrare il prodotto in profondità." at bounding box center [247, 75] width 29 height 31
drag, startPoint x: 244, startPoint y: 87, endPoint x: 244, endPoint y: 79, distance: 8.3
click at [244, 79] on div "Massaggia bene per qualche minuto per far penetrare il prodotto in profondità. …" at bounding box center [248, 75] width 34 height 33
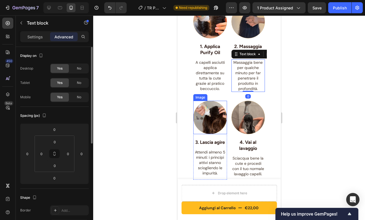
click at [220, 101] on div at bounding box center [210, 118] width 34 height 34
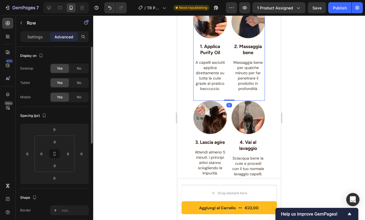
click at [247, 86] on div "Image 2. Massaggia bene Text block Massaggia bene per qualche minuto per far pe…" at bounding box center [248, 53] width 34 height 96
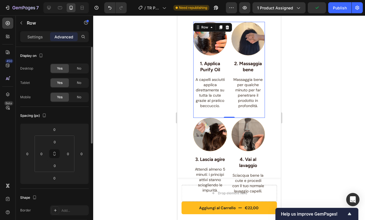
scroll to position [307, 0]
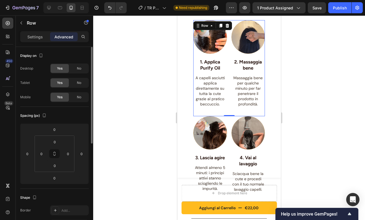
drag, startPoint x: 227, startPoint y: 100, endPoint x: 215, endPoint y: 99, distance: 12.5
click at [227, 100] on div "Image 1. Applica Purify Oil Text block A capelli asciutti applica direttamente …" at bounding box center [229, 68] width 72 height 96
click at [216, 96] on span "A capelli asciutti applica direttamente su tutta la cute grazie al pratico becc…" at bounding box center [209, 90] width 29 height 31
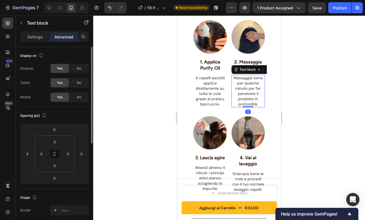
click at [242, 96] on span "Massaggia bene per qualche minuto per far penetrare il prodotto in profondità." at bounding box center [247, 90] width 29 height 31
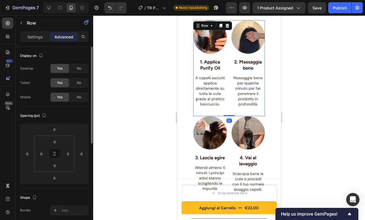
click at [225, 105] on div "Image 1. Applica Purify Oil Text block A capelli asciutti applica direttamente …" at bounding box center [229, 68] width 72 height 96
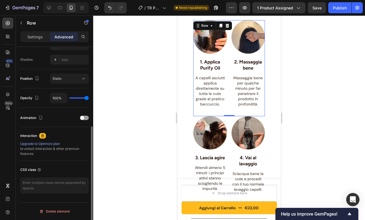
scroll to position [0, 0]
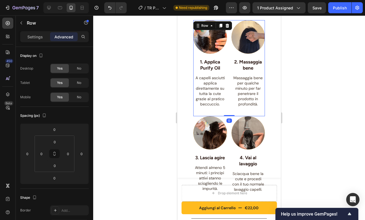
drag, startPoint x: 227, startPoint y: 108, endPoint x: 227, endPoint y: 95, distance: 13.5
click at [227, 95] on div "Image 1. Applica Purify Oil Text block A capelli asciutti applica direttamente …" at bounding box center [229, 68] width 72 height 96
click at [196, 95] on p "A capelli asciutti applica direttamente su tutta la cute grazie al pratico becc…" at bounding box center [210, 91] width 33 height 32
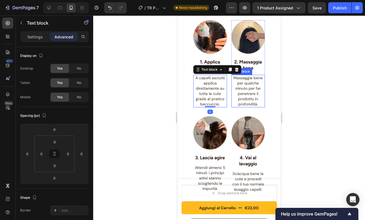
click at [242, 96] on span "Massaggia bene per qualche minuto per far penetrare il prodotto in profondità." at bounding box center [247, 90] width 29 height 31
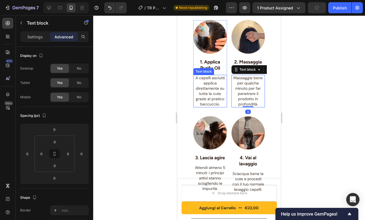
scroll to position [288, 0]
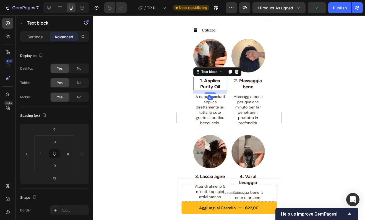
click at [217, 78] on p "1. Applica Purify Oil" at bounding box center [210, 84] width 33 height 12
click at [255, 84] on div "Image 2. Massaggia bene Text block Massaggia bene per qualche minuto per far pe…" at bounding box center [248, 82] width 34 height 87
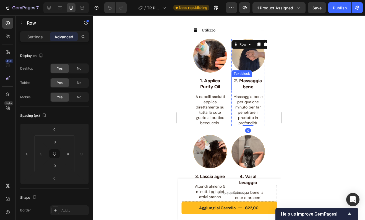
click at [248, 79] on p "2. Massaggia bene" at bounding box center [248, 84] width 33 height 12
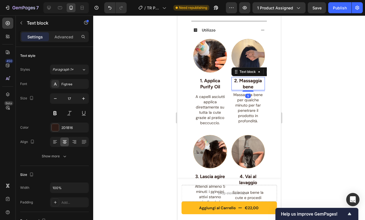
drag, startPoint x: 247, startPoint y: 86, endPoint x: 247, endPoint y: 77, distance: 9.4
click at [247, 77] on div "2. Massaggia bene Text block 5" at bounding box center [248, 83] width 34 height 13
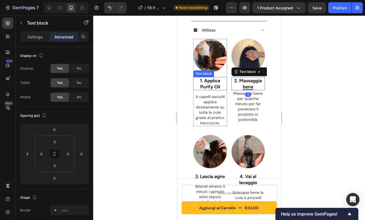
click at [208, 80] on p "1. Applica Purify Oil" at bounding box center [210, 84] width 33 height 12
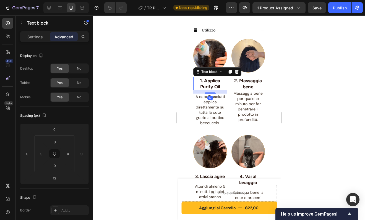
click at [209, 90] on div "12" at bounding box center [210, 91] width 34 height 3
drag, startPoint x: 209, startPoint y: 86, endPoint x: 209, endPoint y: 64, distance: 22.4
click at [209, 77] on div "1. Applica Purify Oil Text block 12" at bounding box center [210, 83] width 34 height 13
type input "0"
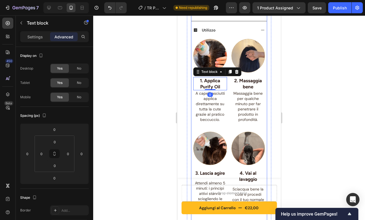
click at [271, 73] on div "Product Images Row PURIFY OIL - Olio Antiforfora Purificante Riequilibrante Pro…" at bounding box center [228, 32] width 95 height 588
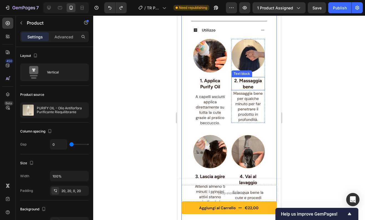
click at [249, 80] on p "2. Massaggia bene" at bounding box center [248, 84] width 33 height 12
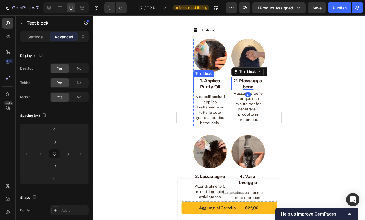
click at [215, 81] on p "1. Applica Purify Oil" at bounding box center [210, 84] width 33 height 12
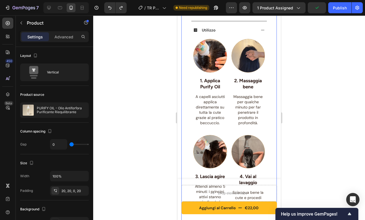
click at [268, 85] on div "Product Images Row PURIFY OIL - Olio Antiforfora Purificante Riequilibrante Pro…" at bounding box center [228, 33] width 95 height 591
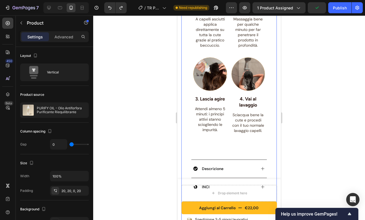
scroll to position [367, 0]
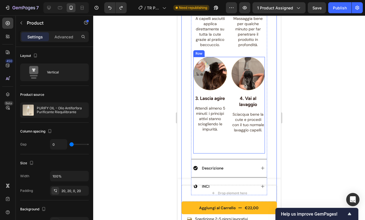
click at [241, 135] on div "Image 4. Vai al lavaggio Text block Sciacqua bene la cute e procedi con il tuo …" at bounding box center [248, 105] width 34 height 97
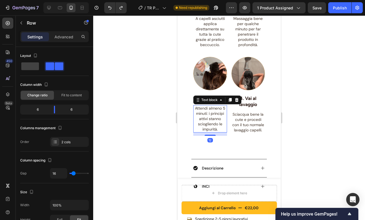
click at [215, 124] on span "Attendi almeno 5 minuti: i principi attivi stanno sciogliendo le impurità." at bounding box center [210, 119] width 30 height 26
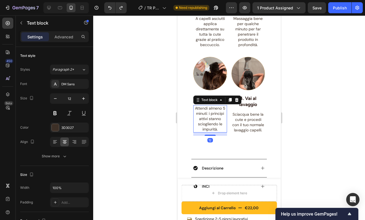
drag, startPoint x: 211, startPoint y: 136, endPoint x: 211, endPoint y: 123, distance: 13.0
click at [211, 123] on div "Attendi almeno 5 minuti: i principi attivi stanno sciogliendo le impurità. Text…" at bounding box center [210, 118] width 34 height 27
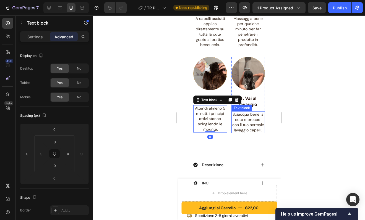
click at [240, 121] on span "Sciacqua bene la cute e procedi con il tuo normale lavaggio capelli." at bounding box center [248, 122] width 32 height 21
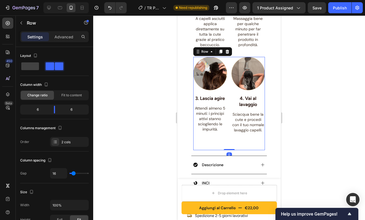
click at [244, 133] on div "Image 4. Vai al lavaggio Text block Sciacqua bene la cute e procedi con il tuo …" at bounding box center [248, 104] width 34 height 94
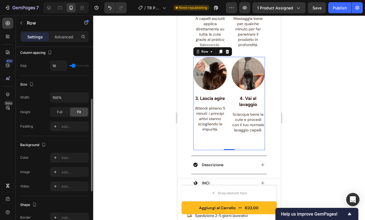
scroll to position [107, 0]
click at [62, 35] on p "Advanced" at bounding box center [63, 37] width 19 height 6
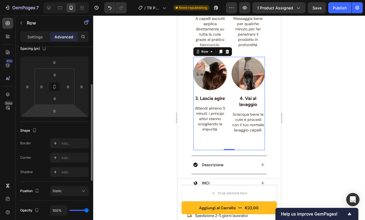
scroll to position [55, 0]
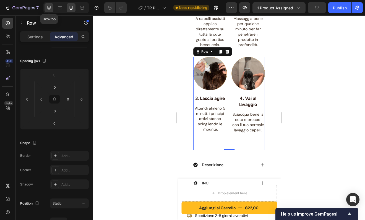
click at [48, 8] on icon at bounding box center [49, 8] width 4 height 4
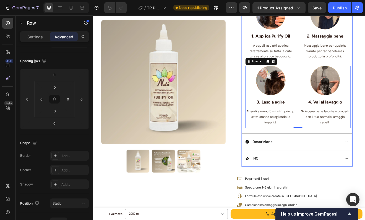
scroll to position [236, 0]
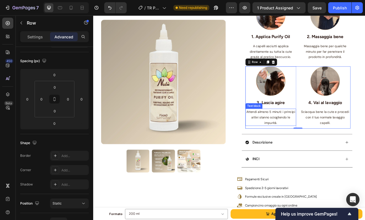
click at [325, 134] on span "Attendi almeno 5 minuti: i principi attivi stanno sciogliendo le impurità." at bounding box center [309, 140] width 59 height 18
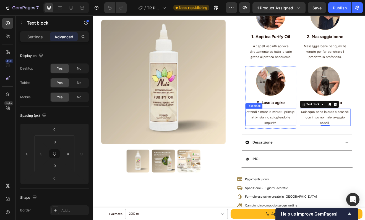
click at [304, 144] on p "Attendi almeno 5 minuti: i principi attivi stanno sciogliendo le impurità." at bounding box center [309, 140] width 61 height 20
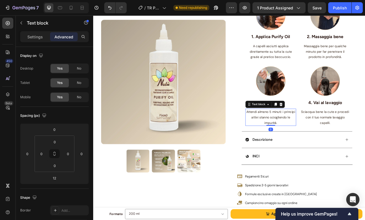
drag, startPoint x: 306, startPoint y: 155, endPoint x: 306, endPoint y: 143, distance: 11.9
click at [306, 143] on div "Attendi almeno 5 minuti: i principi attivi stanno sciogliendo le impurità. Text…" at bounding box center [310, 140] width 62 height 21
type input "0"
click at [324, 62] on span "A capelli asciutti applica direttamente su tutta la cute grazie al pratico becc…" at bounding box center [309, 60] width 51 height 18
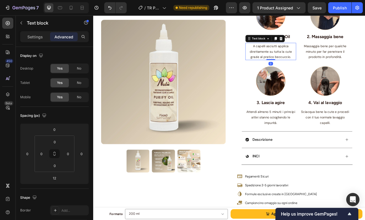
drag, startPoint x: 309, startPoint y: 73, endPoint x: 309, endPoint y: 54, distance: 18.8
click at [309, 54] on div "A capelli asciutti applica direttamente su tutta la cute grazie al pratico becc…" at bounding box center [310, 59] width 62 height 21
type input "0"
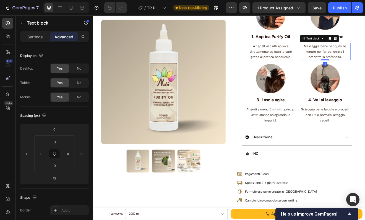
drag, startPoint x: 375, startPoint y: 74, endPoint x: 375, endPoint y: 58, distance: 15.5
type input "0"
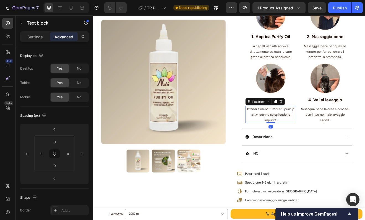
click at [313, 130] on span "Attendi almeno 5 minuti: i principi attivi stanno sciogliendo le impurità." at bounding box center [309, 137] width 59 height 18
click at [334, 112] on div "Image 3. Lascia agire Text block Attendi almeno 5 minuti: i principi attivi sta…" at bounding box center [310, 111] width 62 height 73
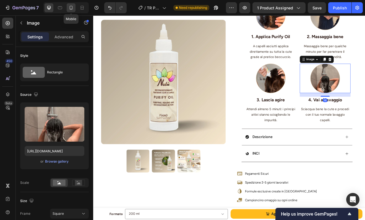
click at [70, 6] on icon at bounding box center [71, 8] width 3 height 4
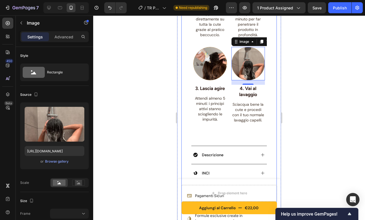
scroll to position [380, 0]
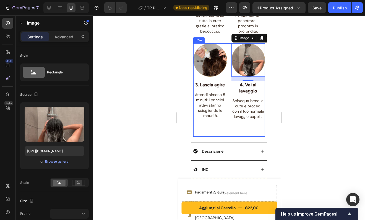
click at [232, 124] on div "Image 16 4. Vai al lavaggio Text block Sciacqua bene la cute e procedi con il t…" at bounding box center [248, 90] width 34 height 94
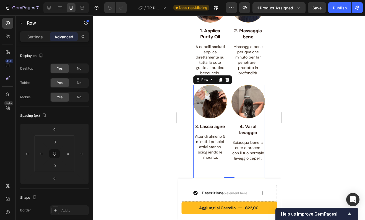
scroll to position [338, 0]
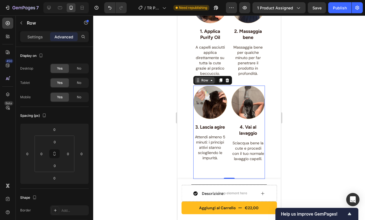
click at [211, 78] on icon at bounding box center [211, 80] width 4 height 4
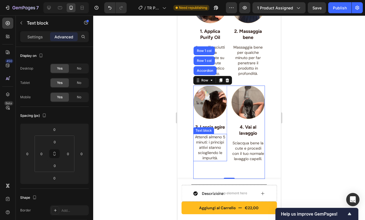
click at [206, 143] on span "Attendi almeno 5 minuti: i principi attivi stanno sciogliendo le impurità." at bounding box center [210, 148] width 30 height 26
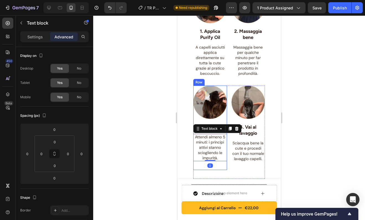
click at [218, 168] on div "Image 3. Lascia agire Text block Attendi almeno 5 minuti: i principi attivi sta…" at bounding box center [210, 128] width 34 height 85
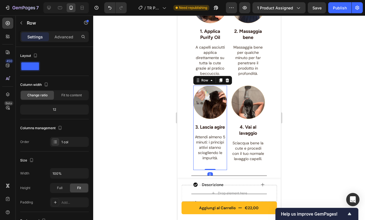
drag, startPoint x: 210, startPoint y: 179, endPoint x: 210, endPoint y: 168, distance: 11.1
click at [210, 168] on div "Image 3. Lascia agire Text block Attendi almeno 5 minuti: i principi attivi sta…" at bounding box center [210, 128] width 34 height 85
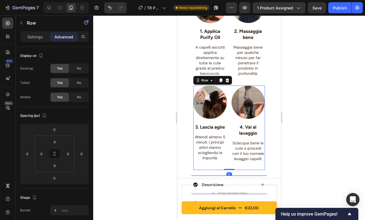
click at [243, 164] on div "Image 4. Vai al lavaggio Text block Sciacqua bene la cute e procedi con il tuo …" at bounding box center [248, 128] width 34 height 85
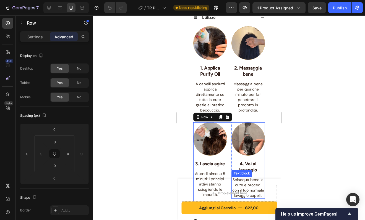
scroll to position [294, 0]
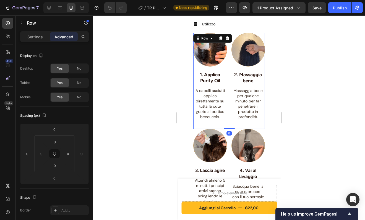
click at [226, 97] on div "Image 1. Applica Purify Oil Text block A capelli asciutti applica direttamente …" at bounding box center [229, 81] width 72 height 96
click at [197, 108] on p "A capelli asciutti applica direttamente su tutta la cute grazie al pratico becc…" at bounding box center [210, 104] width 33 height 32
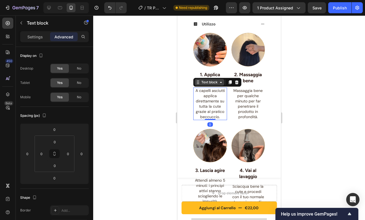
click at [206, 80] on div "Text block" at bounding box center [209, 82] width 19 height 5
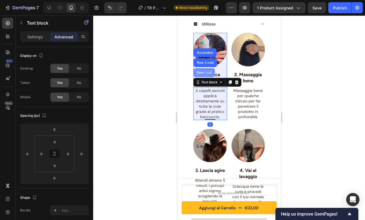
click at [207, 68] on div "Row 1 col" at bounding box center [204, 72] width 21 height 9
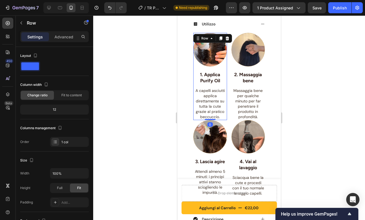
drag, startPoint x: 208, startPoint y: 121, endPoint x: 208, endPoint y: 106, distance: 14.7
click at [208, 106] on div "Image 1. Applica Purify Oil Text block A capelli asciutti applica direttamente …" at bounding box center [210, 76] width 34 height 87
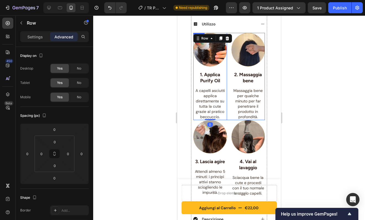
click at [228, 111] on div "Image 1. Applica Purify Oil Text block A capelli asciutti applica direttamente …" at bounding box center [229, 76] width 72 height 87
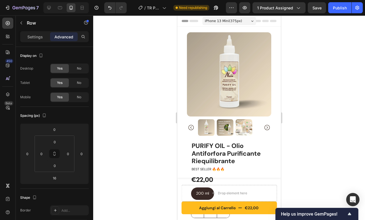
scroll to position [294, 0]
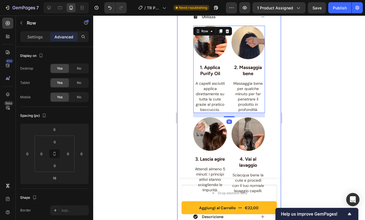
click at [273, 103] on div "Product Images Row PURIFY OIL - Olio Antiforfora Purificante Riequilibrante Pro…" at bounding box center [229, 17] width 104 height 571
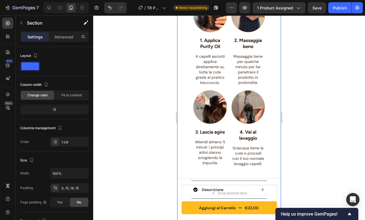
scroll to position [332, 0]
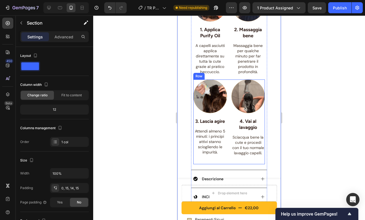
click at [235, 160] on div "Image 4. Vai al lavaggio Text block Sciacqua bene la cute e procedi con il tuo …" at bounding box center [248, 122] width 34 height 85
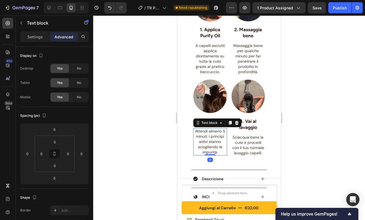
click at [214, 156] on div "Attendi almeno 5 minuti: i principi attivi stanno sciogliendo le impurità. Text…" at bounding box center [210, 141] width 34 height 27
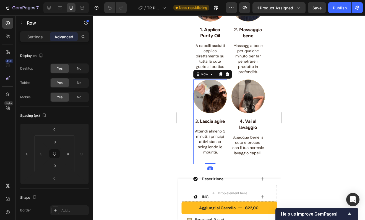
click at [218, 164] on div "Image 3. Lascia agire Text block Attendi almeno 5 minuti: i principi attivi sta…" at bounding box center [210, 122] width 34 height 85
click at [215, 155] on span "Attendi almeno 5 minuti: i principi attivi stanno sciogliendo le impurità." at bounding box center [210, 142] width 30 height 26
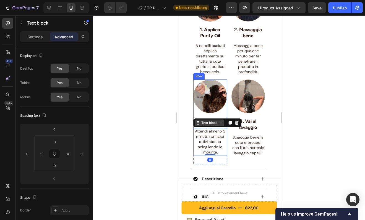
click at [212, 125] on div "Text block" at bounding box center [209, 123] width 19 height 5
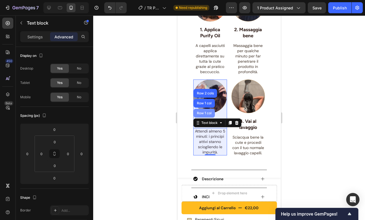
click at [211, 118] on div "Row 1 col" at bounding box center [204, 113] width 21 height 9
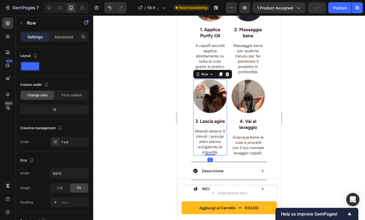
drag, startPoint x: 210, startPoint y: 172, endPoint x: 210, endPoint y: 148, distance: 23.5
click at [210, 148] on div "Image 3. Lascia agire Text block Attendi almeno 5 minuti: i principi attivi sta…" at bounding box center [210, 118] width 34 height 76
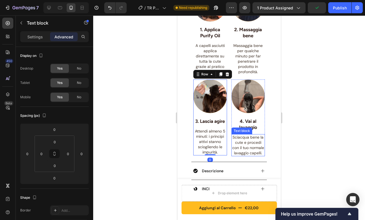
click at [242, 156] on span "Sciacqua bene la cute e procedi con il tuo normale lavaggio capelli." at bounding box center [248, 145] width 32 height 21
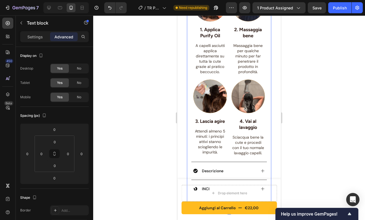
click at [264, 146] on div "PURIFY OIL - Olio Antiforfora Purificante Riequilibrante Product Title BEST SEL…" at bounding box center [229, 7] width 84 height 394
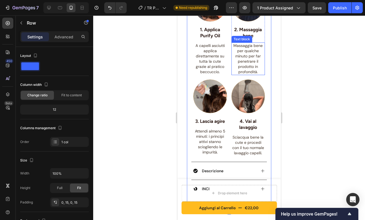
click at [241, 70] on span "Massaggia bene per qualche minuto per far penetrare il prodotto in profondità." at bounding box center [247, 58] width 29 height 31
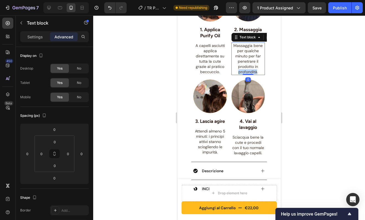
click at [241, 70] on span "Massaggia bene per qualche minuto per far penetrare il prodotto in profondità." at bounding box center [247, 58] width 29 height 31
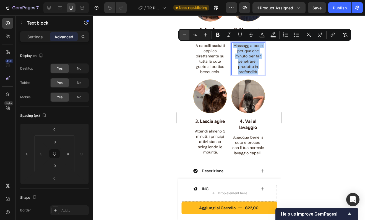
click at [182, 36] on icon "Editor contextual toolbar" at bounding box center [185, 35] width 6 height 6
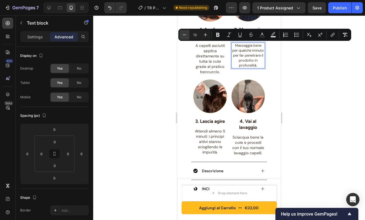
click at [182, 36] on icon "Editor contextual toolbar" at bounding box center [185, 35] width 6 height 6
type input "12"
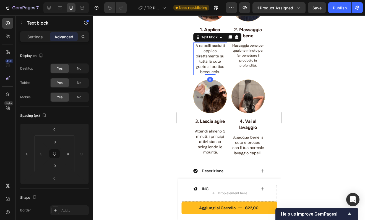
click at [213, 65] on span "A capelli asciutti applica direttamente su tutta la cute grazie al pratico becc…" at bounding box center [209, 58] width 29 height 31
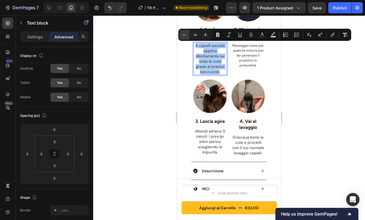
click at [183, 31] on button "Minus" at bounding box center [184, 35] width 10 height 10
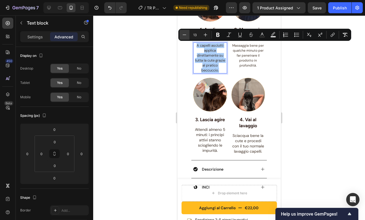
click at [183, 31] on button "Minus" at bounding box center [184, 35] width 10 height 10
type input "12"
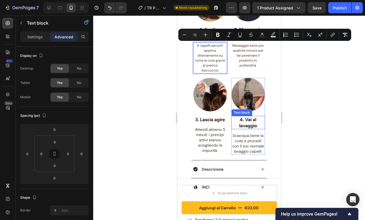
click at [259, 117] on p "4. Vai al lavaggio" at bounding box center [248, 123] width 33 height 12
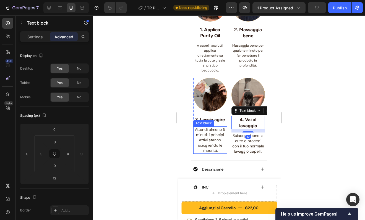
click at [214, 148] on span "Attendi almeno 5 minuti: i principi attivi stanno sciogliendo le impurità." at bounding box center [210, 140] width 30 height 26
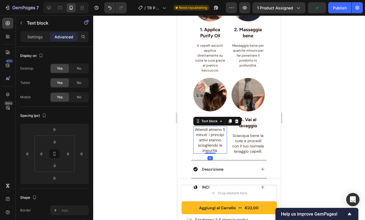
click at [214, 148] on span "Attendi almeno 5 minuti: i principi attivi stanno sciogliendo le impurità." at bounding box center [210, 140] width 30 height 26
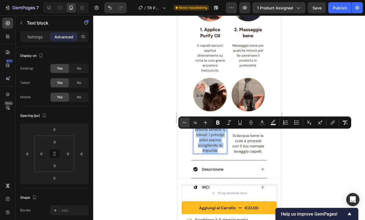
click at [184, 124] on icon "Editor contextual toolbar" at bounding box center [185, 123] width 6 height 6
type input "12"
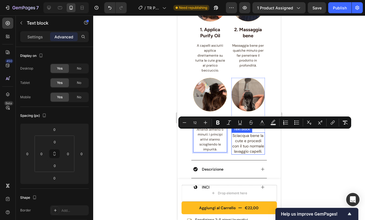
click at [241, 140] on span "Sciacqua bene la cute e procedi con il tuo normale lavaggio capelli." at bounding box center [248, 143] width 32 height 21
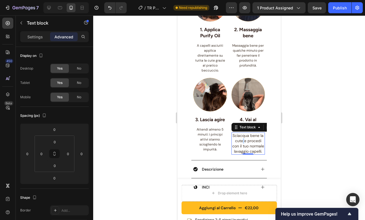
click at [241, 140] on span "Sciacqua bene la cute e procedi con il tuo normale lavaggio capelli." at bounding box center [248, 143] width 32 height 21
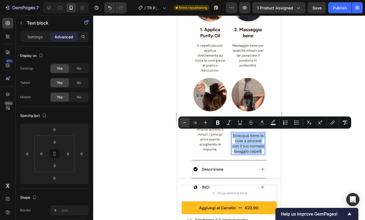
click at [184, 124] on icon "Editor contextual toolbar" at bounding box center [185, 123] width 6 height 6
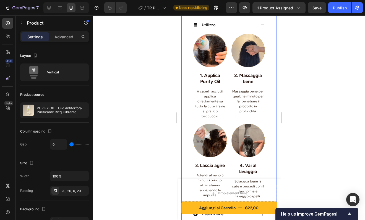
scroll to position [282, 0]
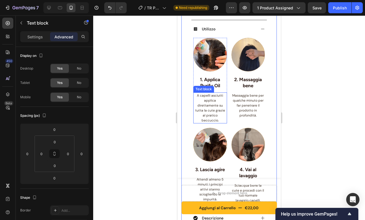
click at [219, 104] on span "A capelli asciutti applica direttamente su tutta la cute grazie al pratico becc…" at bounding box center [210, 107] width 30 height 29
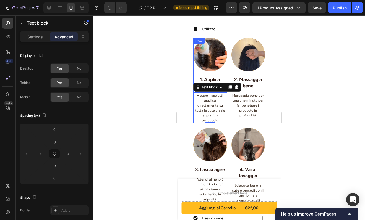
click at [228, 108] on div "Image 1. Applica Purify Oil Text block A capelli asciutti applica direttamente …" at bounding box center [229, 81] width 72 height 86
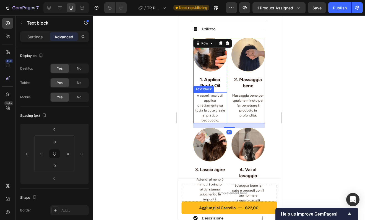
click at [202, 111] on span "A capelli asciutti applica direttamente su tutta la cute grazie al pratico becc…" at bounding box center [210, 107] width 30 height 29
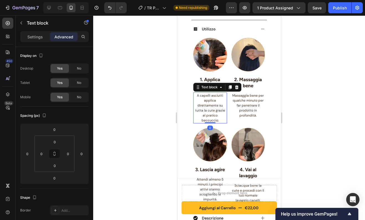
click at [202, 111] on span "A capelli asciutti applica direttamente su tutta la cute grazie al pratico becc…" at bounding box center [210, 107] width 30 height 29
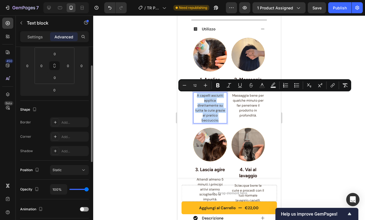
scroll to position [89, 0]
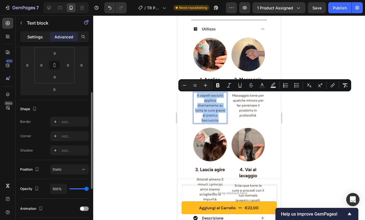
click at [40, 35] on p "Settings" at bounding box center [34, 37] width 15 height 6
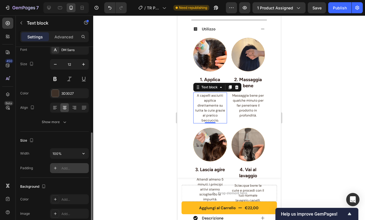
scroll to position [0, 0]
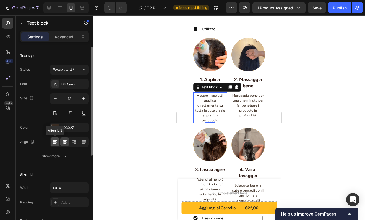
click at [54, 142] on icon at bounding box center [55, 142] width 4 height 1
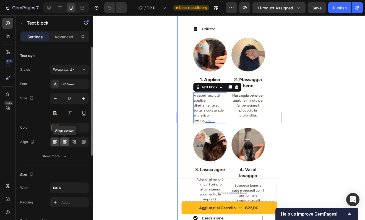
click at [64, 140] on icon at bounding box center [65, 142] width 6 height 6
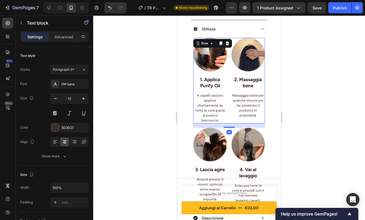
click at [228, 109] on div "Image 1. Applica Purify Oil Text block A capelli asciutti applica direttamente …" at bounding box center [229, 81] width 72 height 86
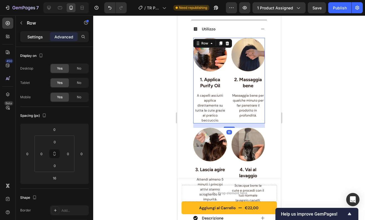
click at [37, 37] on p "Settings" at bounding box center [34, 37] width 15 height 6
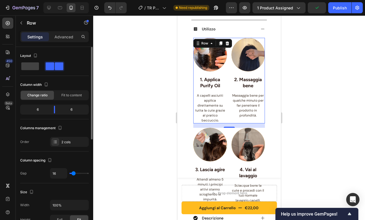
type input "13"
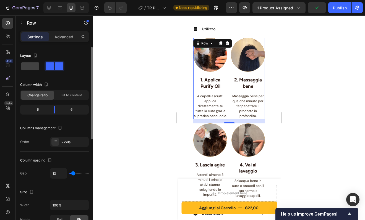
type input "10"
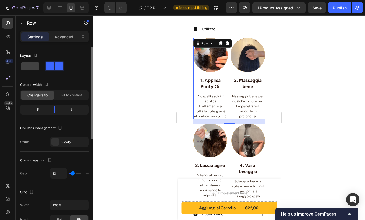
type input "1"
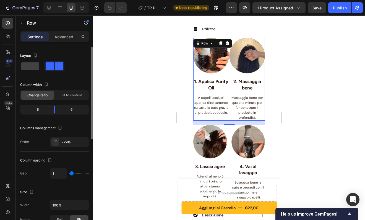
type input "0"
type input "11"
type input "12"
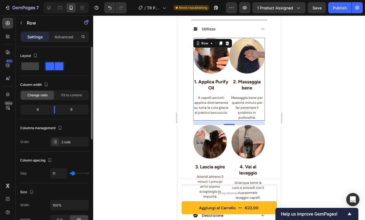
type input "12"
type input "8"
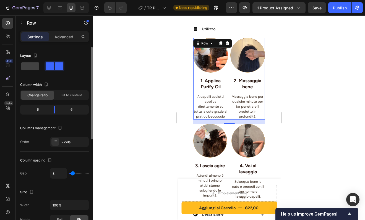
type input "7"
type input "6"
type input "5"
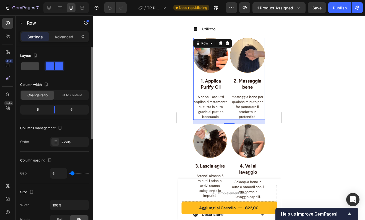
type input "5"
type input "4"
type input "3"
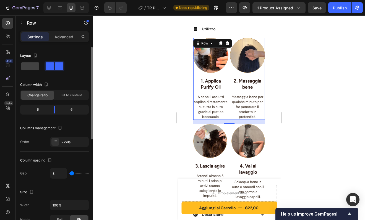
type input "2"
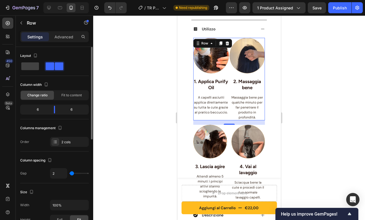
type input "3"
type input "0"
drag, startPoint x: 74, startPoint y: 175, endPoint x: 69, endPoint y: 176, distance: 4.8
type input "0"
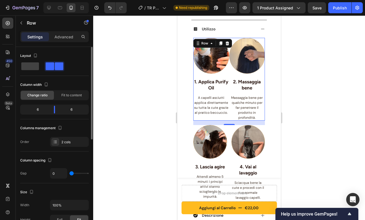
click at [70, 174] on input "range" at bounding box center [78, 173] width 19 height 1
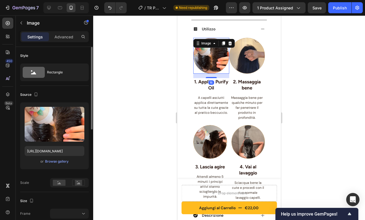
click at [225, 58] on img at bounding box center [211, 56] width 36 height 36
click at [63, 34] on p "Advanced" at bounding box center [63, 37] width 19 height 6
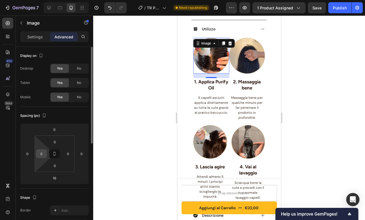
click at [45, 155] on input "0" at bounding box center [41, 154] width 8 height 8
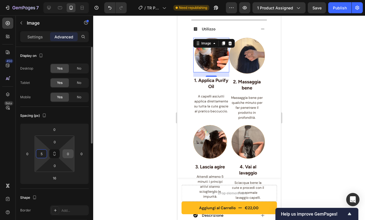
type input "5"
click at [67, 153] on input "0" at bounding box center [68, 154] width 8 height 8
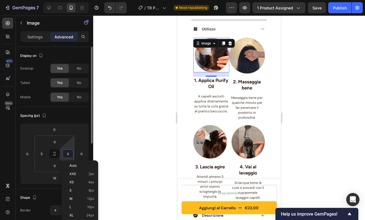
type input "5"
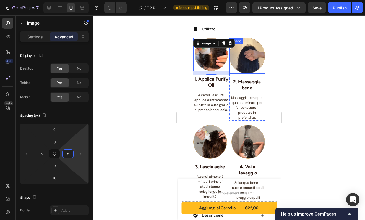
click at [245, 62] on img at bounding box center [247, 56] width 36 height 36
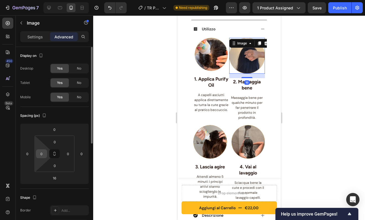
click at [40, 157] on input "0" at bounding box center [41, 154] width 8 height 8
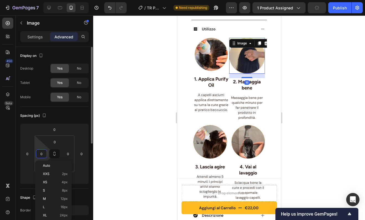
type input "4"
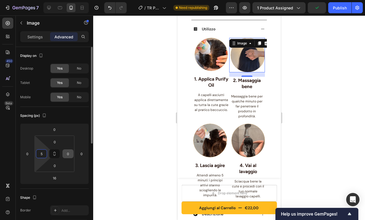
type input "5"
click at [65, 152] on input "0" at bounding box center [68, 154] width 8 height 8
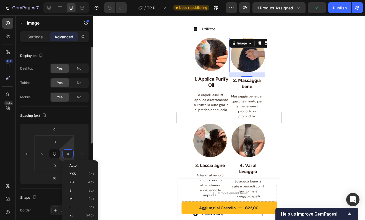
type input "5"
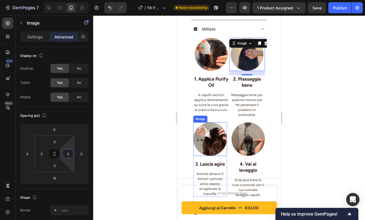
click at [212, 134] on img at bounding box center [210, 139] width 34 height 34
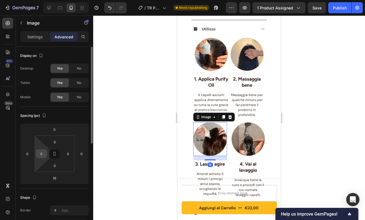
click at [41, 155] on input "0" at bounding box center [41, 154] width 8 height 8
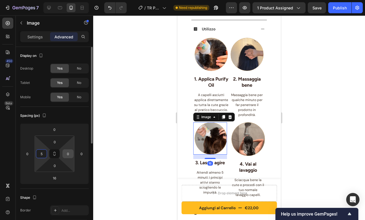
type input "5"
click at [69, 154] on input "0" at bounding box center [68, 154] width 8 height 8
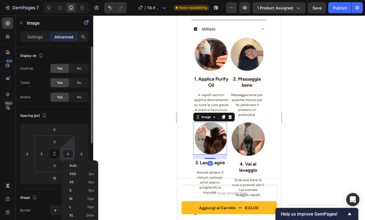
type input "5"
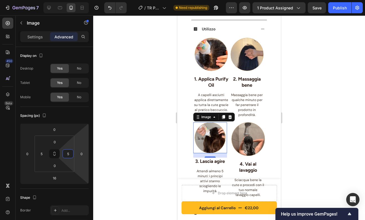
click at [237, 142] on img at bounding box center [248, 139] width 34 height 34
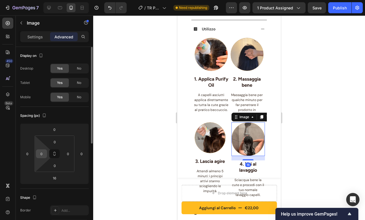
click at [41, 153] on input "0" at bounding box center [41, 154] width 8 height 8
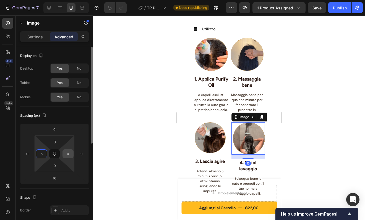
type input "5"
click at [64, 155] on input "0" at bounding box center [68, 154] width 8 height 8
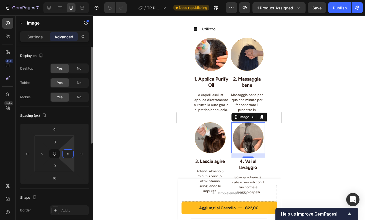
type input "5"
click at [80, 116] on div "Spacing (px)" at bounding box center [54, 115] width 69 height 9
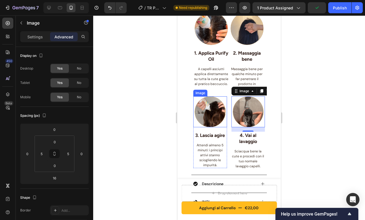
scroll to position [313, 0]
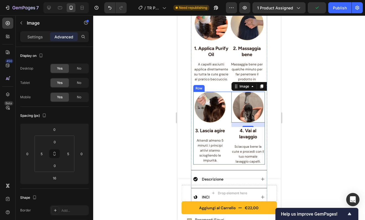
click at [225, 143] on div "Image 3. Lascia agire Text block Attendi almeno 5 minuti: i principi attivi sta…" at bounding box center [229, 128] width 72 height 73
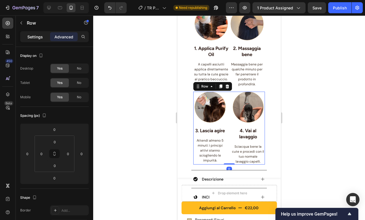
click at [41, 35] on p "Settings" at bounding box center [34, 37] width 15 height 6
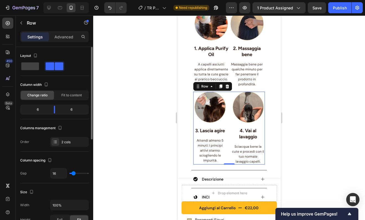
type input "0"
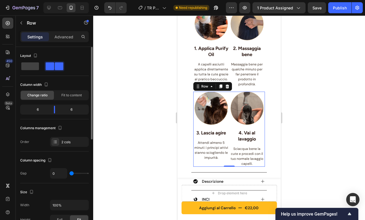
drag, startPoint x: 75, startPoint y: 175, endPoint x: 59, endPoint y: 174, distance: 15.2
type input "0"
click at [69, 174] on input "range" at bounding box center [78, 173] width 19 height 1
click at [214, 130] on p "3. Lascia agire" at bounding box center [211, 133] width 35 height 6
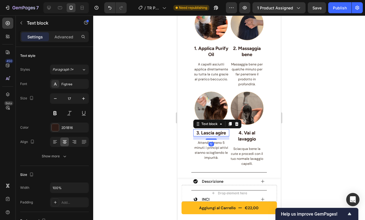
click at [214, 130] on p "3. Lascia agire" at bounding box center [211, 133] width 35 height 6
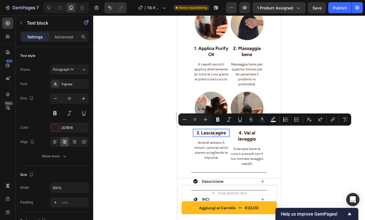
click at [215, 130] on p "3. Lascia agire" at bounding box center [211, 133] width 35 height 6
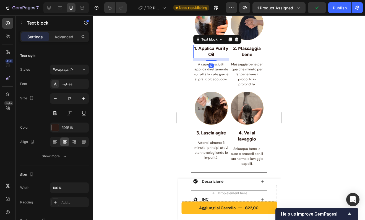
click at [215, 51] on p "1. Applica Purify Oil" at bounding box center [211, 51] width 35 height 12
click at [220, 53] on p "1. Applica Purify Oil" at bounding box center [211, 51] width 35 height 12
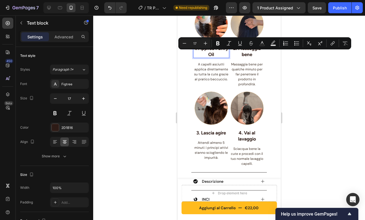
drag, startPoint x: 221, startPoint y: 55, endPoint x: 195, endPoint y: 55, distance: 26.0
click at [195, 55] on p "1. Applica Purify Oil" at bounding box center [211, 51] width 35 height 12
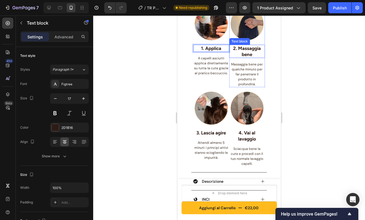
click at [245, 56] on p "2. Massaggia bene" at bounding box center [247, 51] width 35 height 12
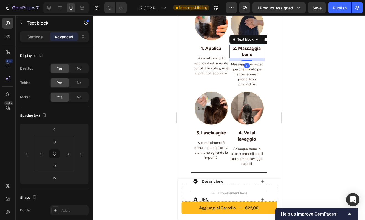
click at [245, 56] on p "2. Massaggia bene" at bounding box center [247, 51] width 35 height 12
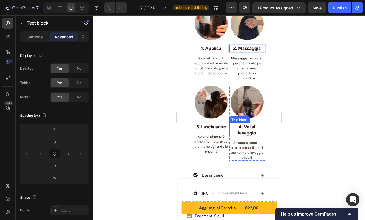
click at [251, 129] on p "4. Vai al lavaggio" at bounding box center [247, 130] width 35 height 12
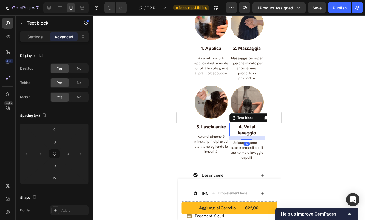
click at [251, 129] on p "4. Vai al lavaggio" at bounding box center [247, 130] width 35 height 12
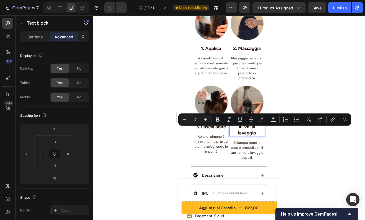
click at [255, 131] on p "4. Vai al lavaggio" at bounding box center [247, 130] width 35 height 12
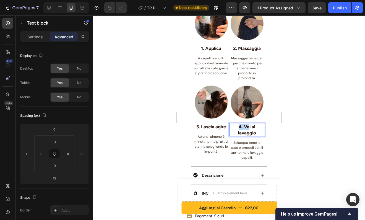
drag, startPoint x: 244, startPoint y: 130, endPoint x: 246, endPoint y: 126, distance: 4.1
click at [246, 126] on p "4. Vai al lavaggio" at bounding box center [247, 130] width 35 height 12
drag, startPoint x: 252, startPoint y: 130, endPoint x: 242, endPoint y: 125, distance: 11.7
click at [242, 125] on p "4. Vai al lavaggio" at bounding box center [247, 130] width 35 height 12
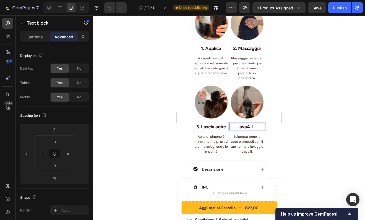
click at [244, 125] on p "ava4. L" at bounding box center [247, 127] width 35 height 6
drag, startPoint x: 250, startPoint y: 124, endPoint x: 247, endPoint y: 123, distance: 3.4
click at [247, 124] on p "4. L" at bounding box center [247, 127] width 35 height 6
click at [248, 124] on p "4. La" at bounding box center [247, 127] width 35 height 6
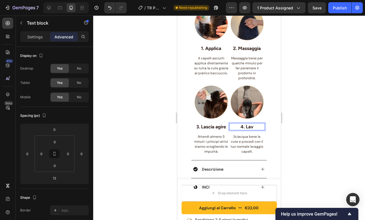
click at [250, 124] on p "4. Lav" at bounding box center [247, 127] width 35 height 6
click at [255, 125] on p "4. Lava" at bounding box center [247, 127] width 35 height 6
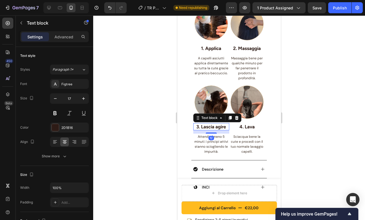
click at [219, 124] on p "3. Lascia agire" at bounding box center [211, 127] width 35 height 6
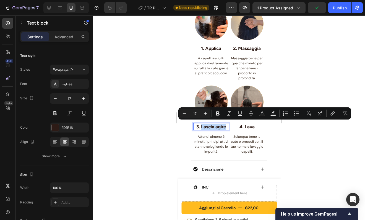
drag, startPoint x: 225, startPoint y: 125, endPoint x: 200, endPoint y: 125, distance: 24.3
click at [200, 125] on p "3. Lascia agire" at bounding box center [211, 127] width 35 height 6
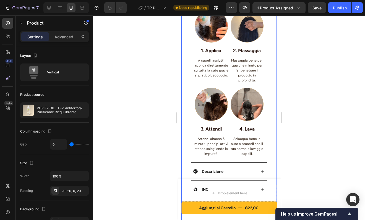
scroll to position [312, 0]
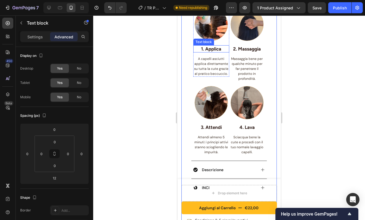
click at [217, 50] on p "1. Applica" at bounding box center [211, 49] width 35 height 6
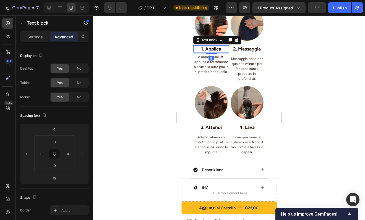
drag, startPoint x: 212, startPoint y: 55, endPoint x: 216, endPoint y: 53, distance: 4.3
click at [212, 53] on div at bounding box center [211, 53] width 11 height 1
type input "5"
click at [239, 49] on p "2. Massaggia" at bounding box center [247, 49] width 35 height 6
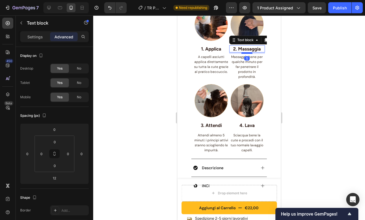
click at [242, 53] on div at bounding box center [246, 53] width 11 height 2
type input "5"
click at [211, 123] on p "3. Attendi" at bounding box center [211, 125] width 35 height 6
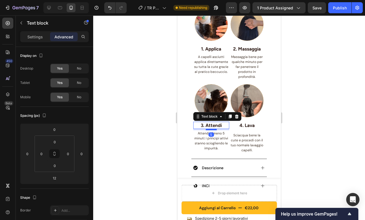
click at [211, 129] on div at bounding box center [211, 130] width 11 height 2
type input "5"
click at [244, 124] on p "4. Lava" at bounding box center [247, 125] width 35 height 6
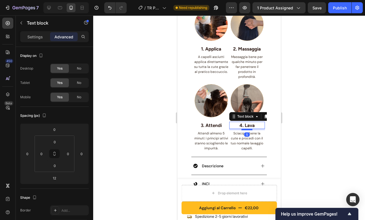
click at [245, 129] on div at bounding box center [246, 130] width 11 height 2
type input "5"
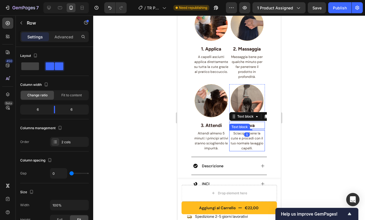
click at [257, 150] on div "Image 4. Lava Text block 5 Sciacqua bene la cute e procedi con il tuo normale l…" at bounding box center [247, 117] width 36 height 67
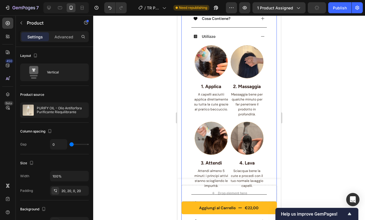
scroll to position [277, 0]
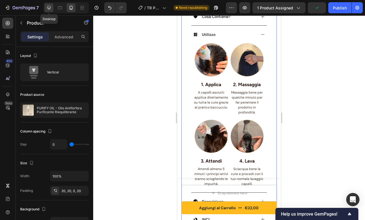
click at [51, 8] on icon at bounding box center [49, 8] width 6 height 6
type input "30"
type input "1200"
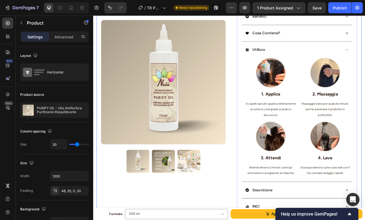
scroll to position [166, 0]
click at [307, 127] on p "A capelli asciutti applica direttamente su tutta la cute grazie al pratico becc…" at bounding box center [309, 130] width 61 height 21
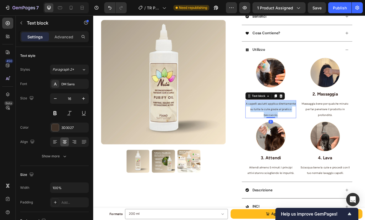
click at [307, 127] on p "A capelli asciutti applica direttamente su tutta la cute grazie al pratico becc…" at bounding box center [309, 130] width 61 height 21
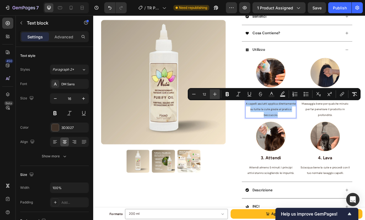
click at [214, 94] on icon "Editor contextual toolbar" at bounding box center [215, 95] width 4 height 4
type input "14"
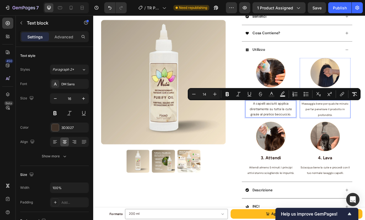
click at [214, 95] on icon "Editor contextual toolbar" at bounding box center [215, 94] width 6 height 6
type input "14"
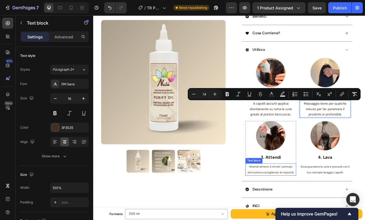
click at [299, 205] on p "Attendi almeno 5 minuti: i principi attivi stanno sciogliendo le impurità." at bounding box center [309, 204] width 61 height 14
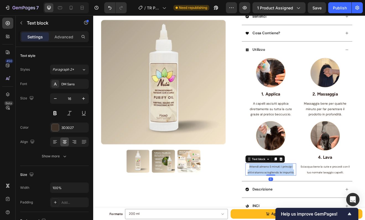
click at [299, 205] on p "Attendi almeno 5 minuti: i principi attivi stanno sciogliendo le impurità." at bounding box center [309, 204] width 61 height 14
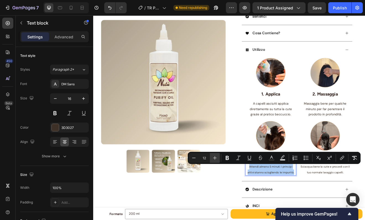
click at [215, 158] on icon "Editor contextual toolbar" at bounding box center [215, 158] width 4 height 4
type input "14"
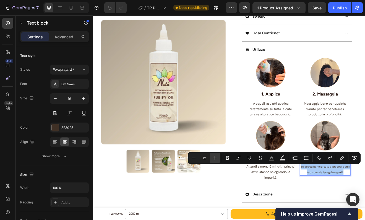
click at [216, 159] on icon "Editor contextual toolbar" at bounding box center [215, 158] width 6 height 6
type input "14"
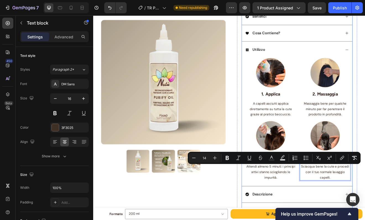
click at [365, 212] on div "Image 1. Applica Text block A capelli asciutti applica direttamente su tutta la…" at bounding box center [341, 145] width 135 height 156
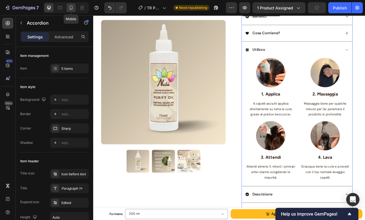
click at [74, 9] on icon at bounding box center [71, 8] width 6 height 6
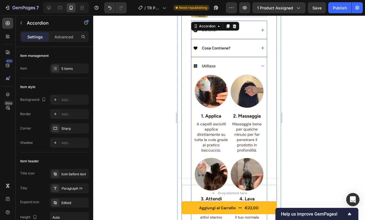
scroll to position [246, 0]
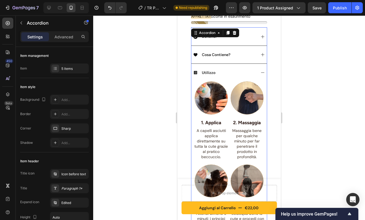
click at [258, 66] on div "Utilizzo" at bounding box center [228, 73] width 75 height 18
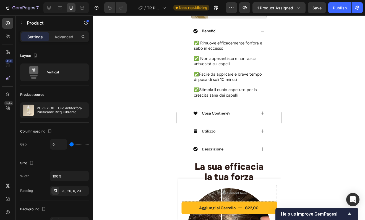
scroll to position [265, 0]
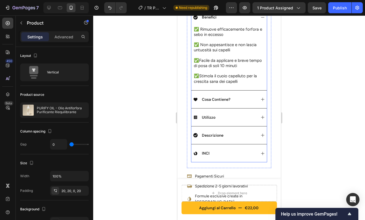
click at [261, 116] on icon at bounding box center [262, 117] width 3 height 3
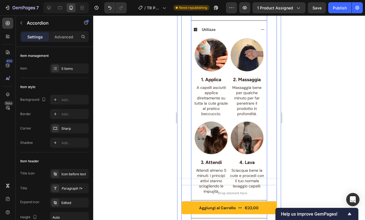
scroll to position [288, 0]
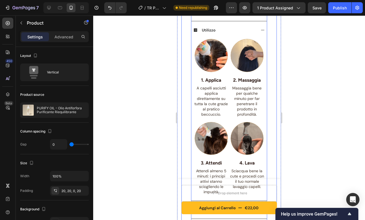
click at [183, 79] on div "Product Images Row PURIFY OIL - Olio Antiforfora Purificante Riequilibrante Pro…" at bounding box center [228, 15] width 95 height 555
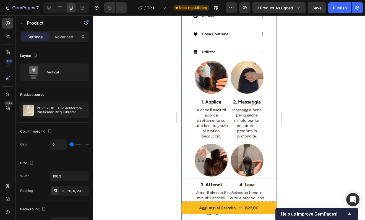
scroll to position [266, 0]
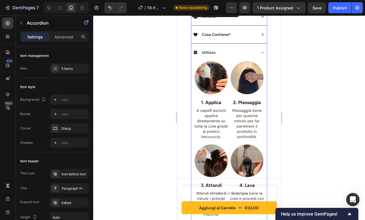
click at [258, 45] on div "Utilizzo" at bounding box center [228, 52] width 75 height 18
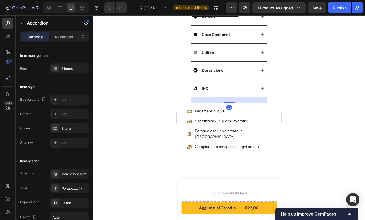
click at [258, 45] on div "Utilizzo" at bounding box center [228, 52] width 75 height 18
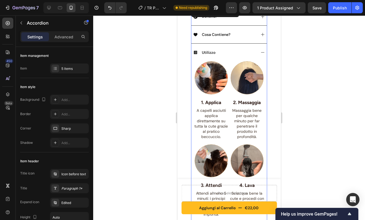
click at [258, 45] on div "Utilizzo" at bounding box center [228, 52] width 75 height 18
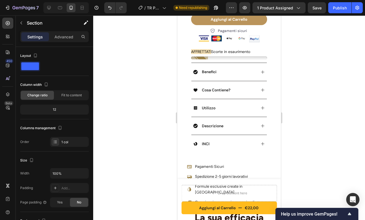
scroll to position [208, 0]
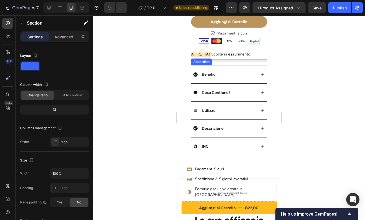
click at [260, 126] on icon at bounding box center [262, 128] width 4 height 4
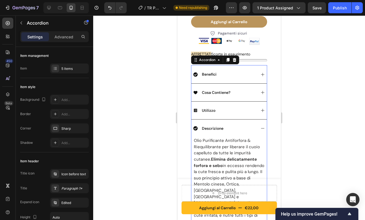
click at [260, 126] on icon at bounding box center [262, 128] width 4 height 4
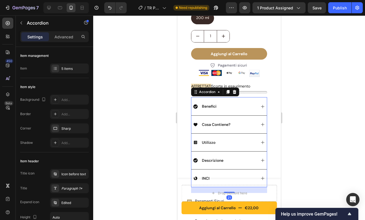
scroll to position [168, 0]
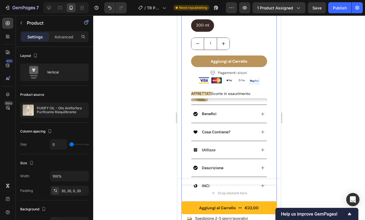
click at [272, 117] on div "Product Images Row PURIFY OIL - Olio Antiforfora Purificante Riequilibrante Pro…" at bounding box center [228, 54] width 95 height 393
click at [273, 117] on div "Product Images Row PURIFY OIL - Olio Antiforfora Purificante Riequilibrante Pro…" at bounding box center [229, 56] width 104 height 396
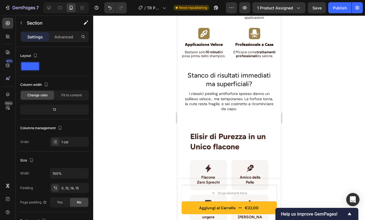
scroll to position [551, 0]
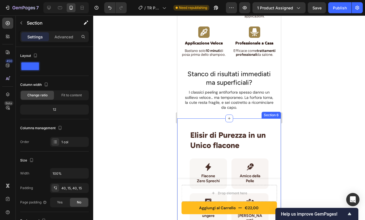
click at [266, 123] on div "Elisir di Purezza in un Unico flacone Heading Row Icon Flacone Zero Sprechi Hea…" at bounding box center [229, 190] width 104 height 143
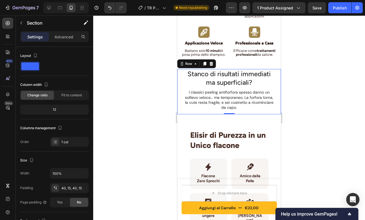
click at [270, 87] on div "Stanco di risultati immediati ma superficiali? Heading I classici peeling antif…" at bounding box center [229, 91] width 93 height 45
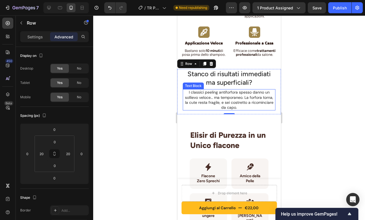
scroll to position [565, 0]
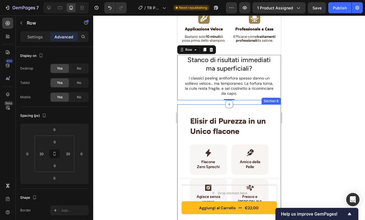
click at [268, 111] on div "Elisir di Purezza in un Unico flacone Heading Row Icon Flacone Zero Sprechi Hea…" at bounding box center [229, 175] width 104 height 143
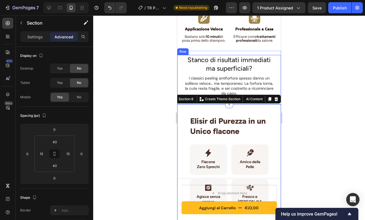
click at [301, 72] on div at bounding box center [229, 117] width 272 height 205
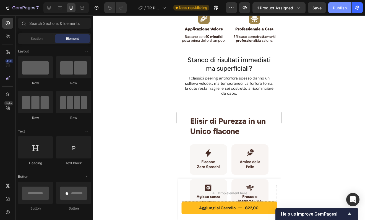
click at [336, 7] on div "Publish" at bounding box center [340, 8] width 14 height 6
